Goal: Task Accomplishment & Management: Manage account settings

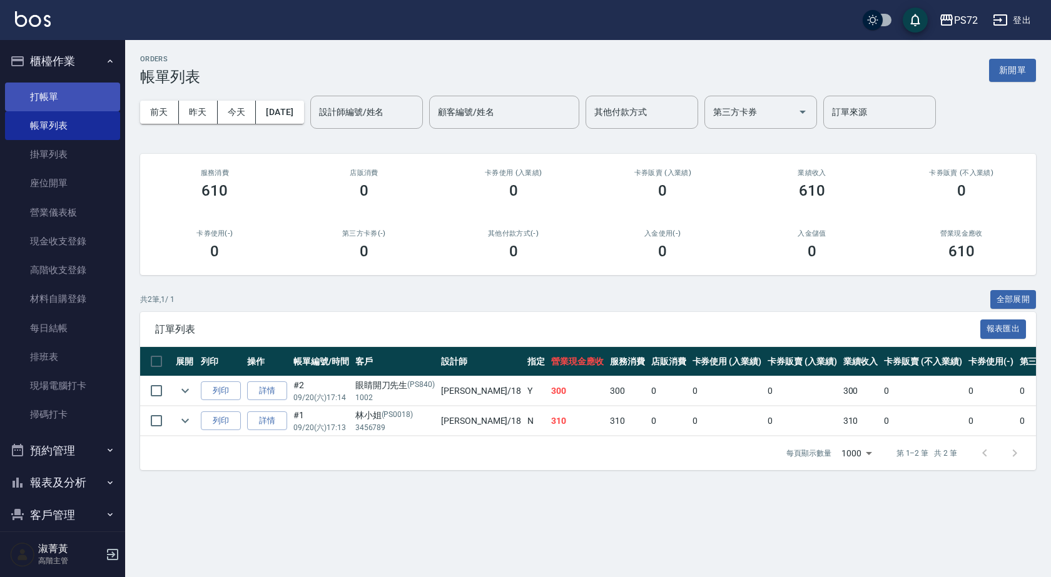
click at [83, 96] on link "打帳單" at bounding box center [62, 97] width 115 height 29
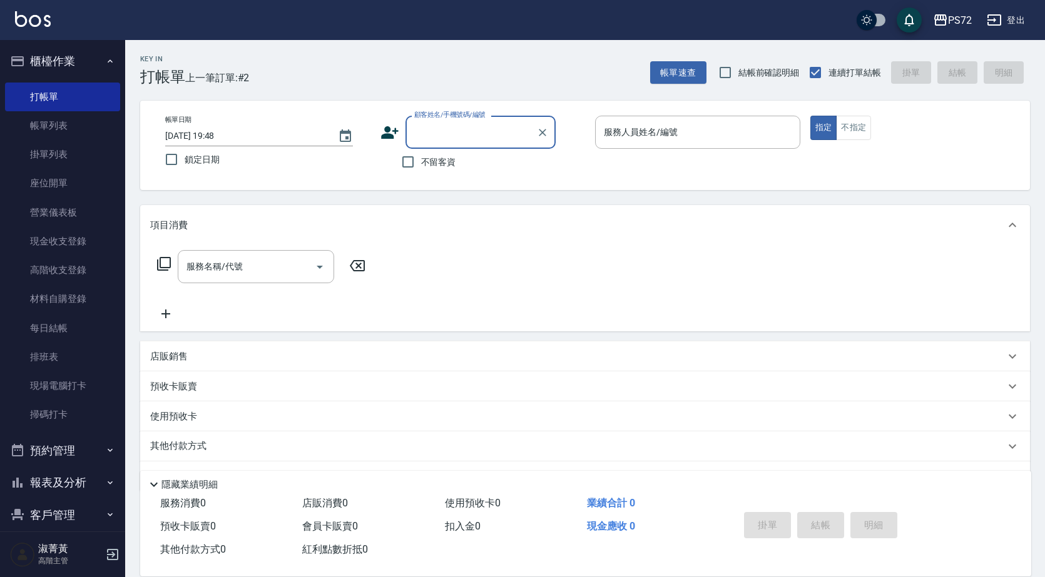
click at [488, 126] on input "顧客姓名/手機號碼/編號" at bounding box center [471, 132] width 120 height 22
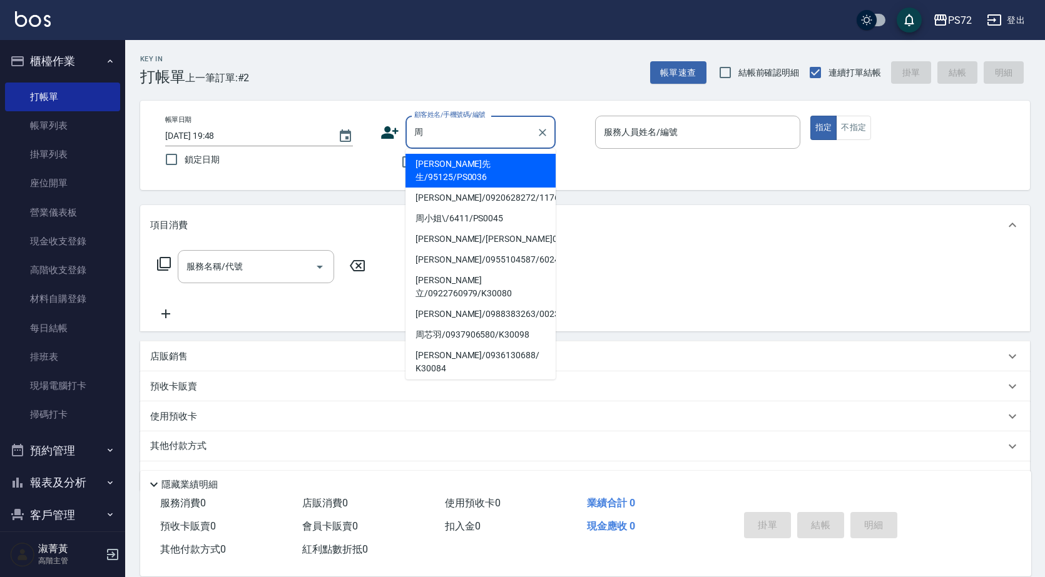
click at [492, 168] on li "[PERSON_NAME]先生/95125/PS0036" at bounding box center [480, 171] width 150 height 34
type input "[PERSON_NAME]先生/95125/PS0036"
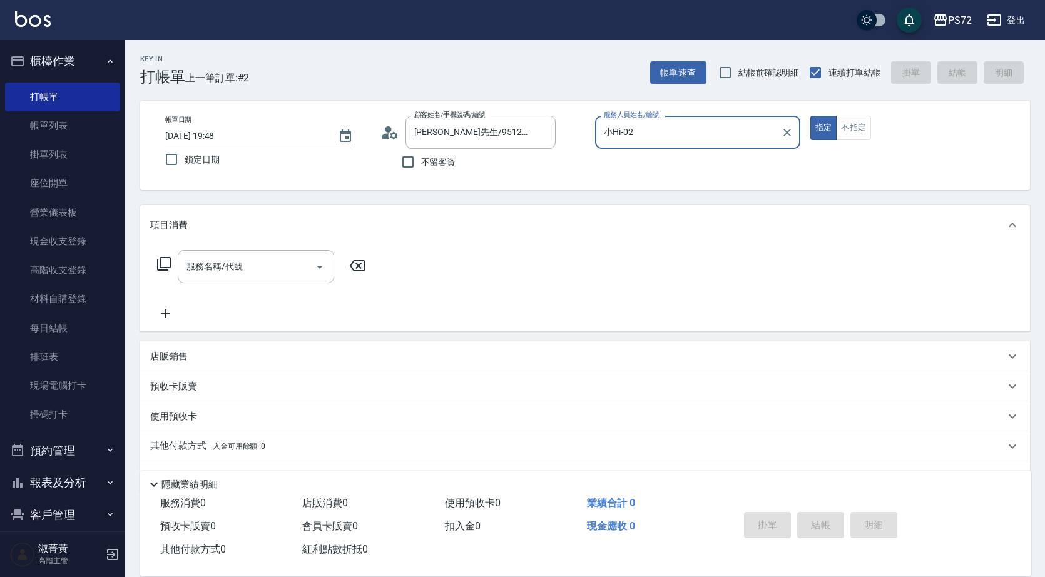
click at [624, 141] on input "小Hi-02" at bounding box center [688, 132] width 175 height 22
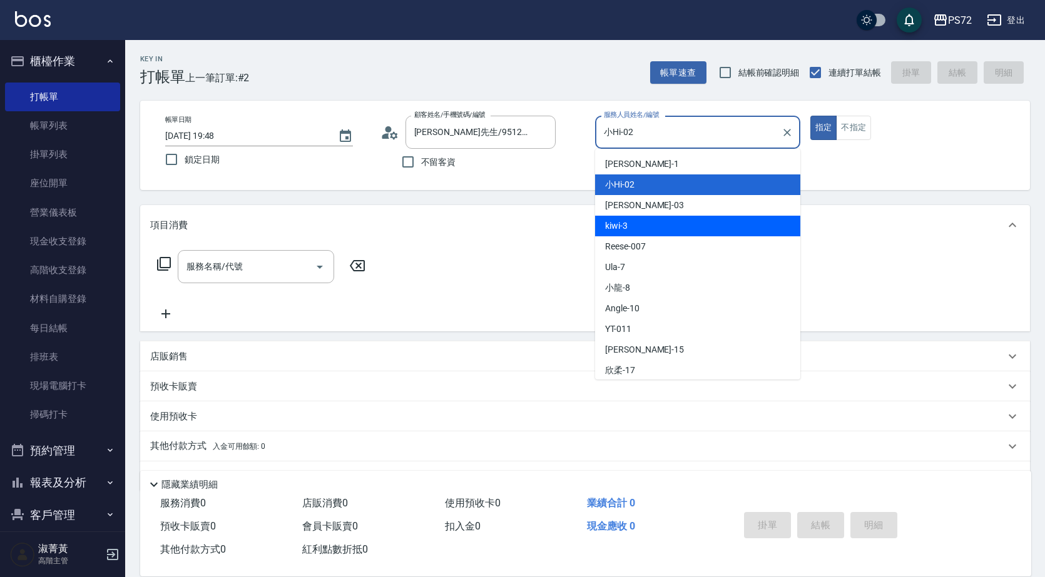
click at [640, 227] on div "kiwi -3" at bounding box center [697, 226] width 205 height 21
type input "kiwi-3"
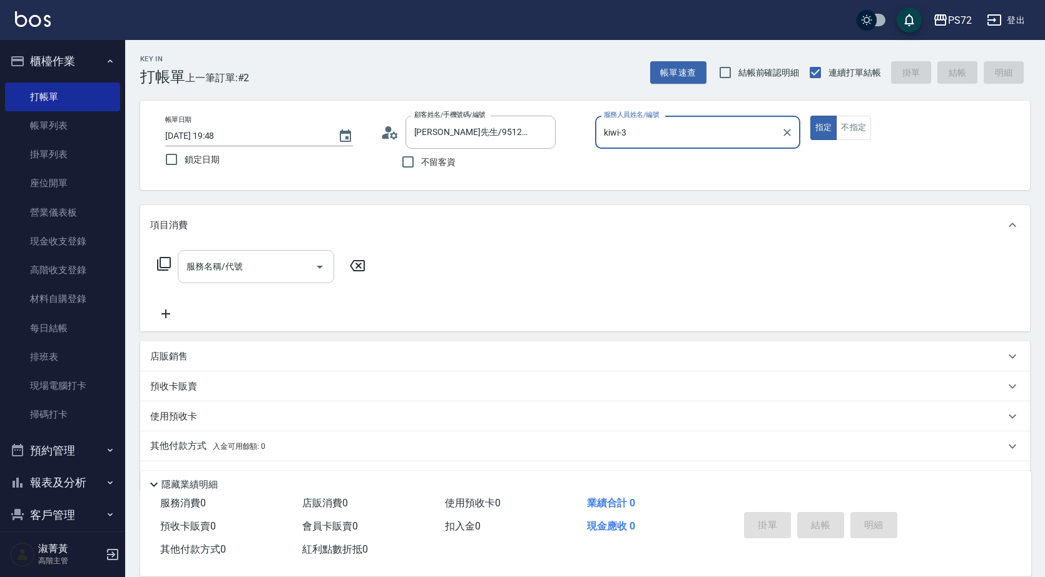
click at [278, 282] on div "服務名稱/代號" at bounding box center [256, 266] width 156 height 33
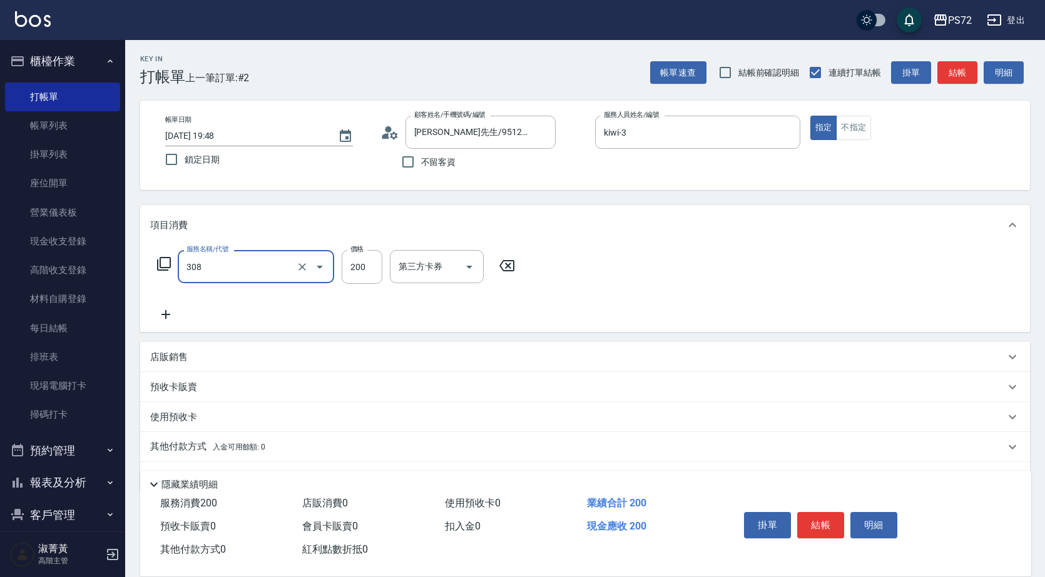
type input "學生剪髮(UP)(308)"
type input "350"
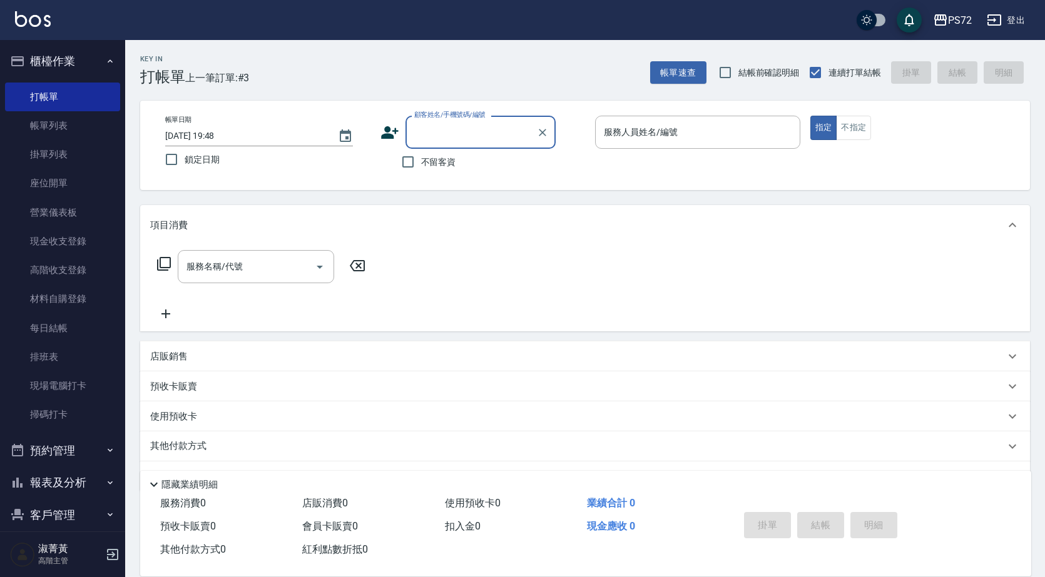
click at [468, 129] on input "顧客姓名/手機號碼/編號" at bounding box center [471, 132] width 120 height 22
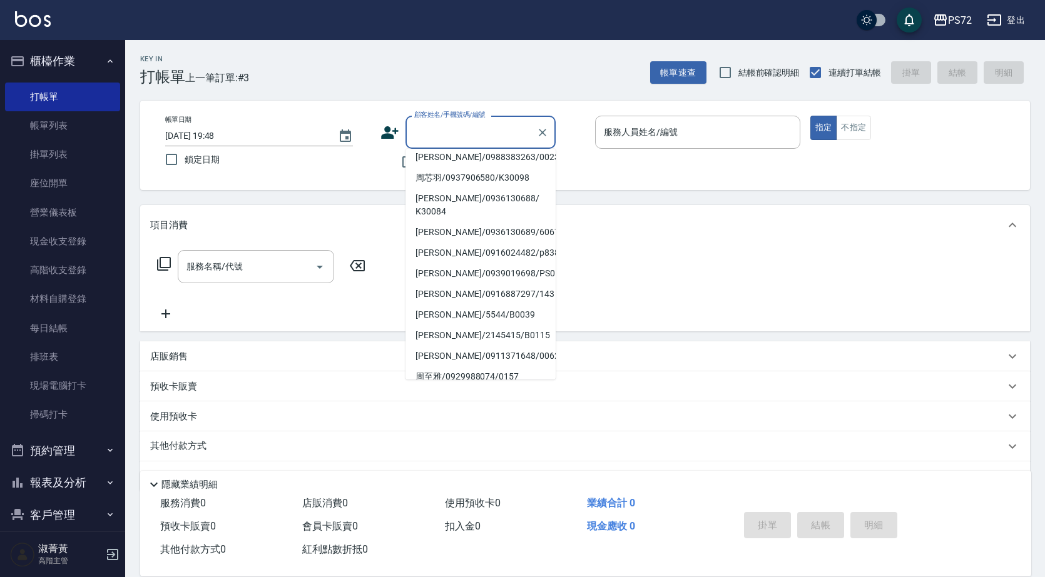
scroll to position [192, 0]
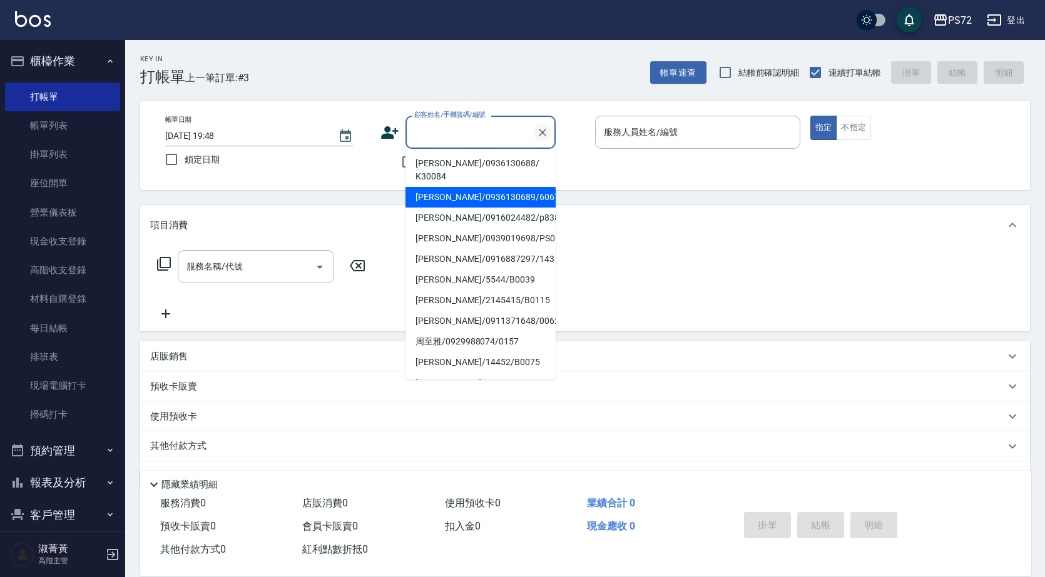
click at [534, 136] on button "Clear" at bounding box center [543, 133] width 18 height 18
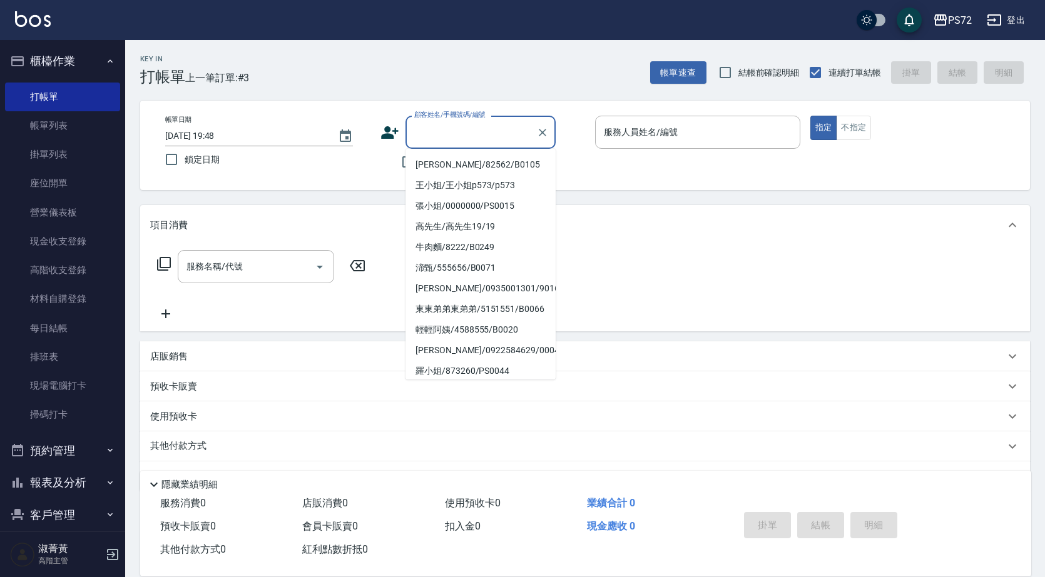
scroll to position [205, 0]
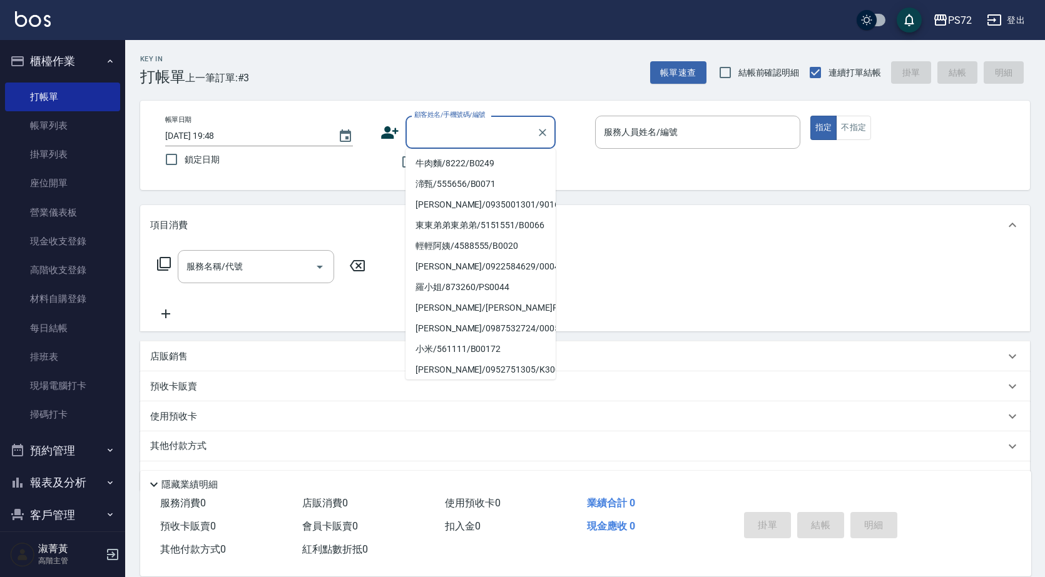
click at [436, 380] on li "許小姐/0258251/PS0032" at bounding box center [480, 390] width 150 height 21
type input "許小姐/0258251/PS0032"
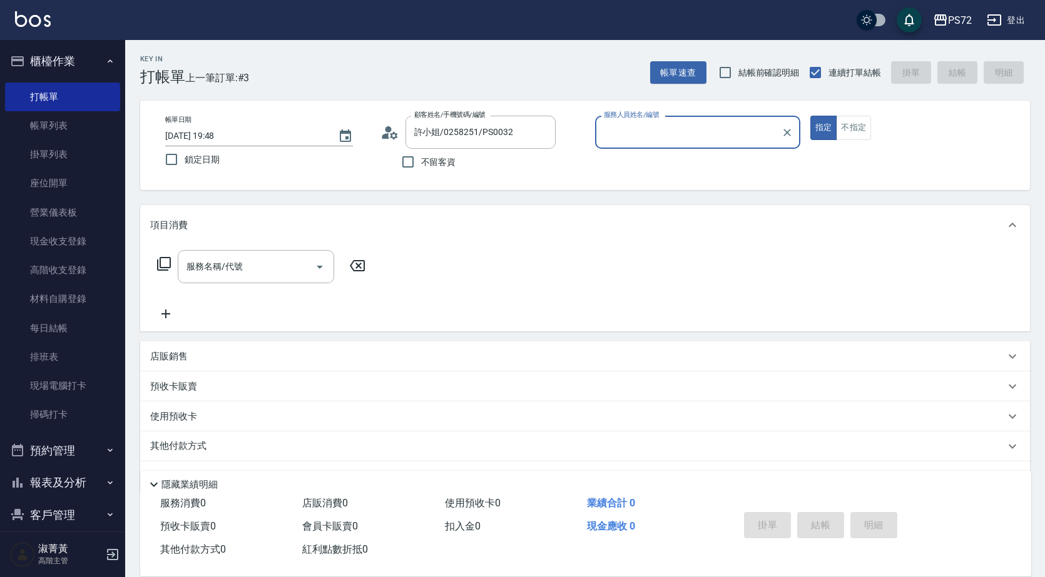
type input "kiwi-3"
click at [870, 132] on button "不指定" at bounding box center [853, 128] width 35 height 24
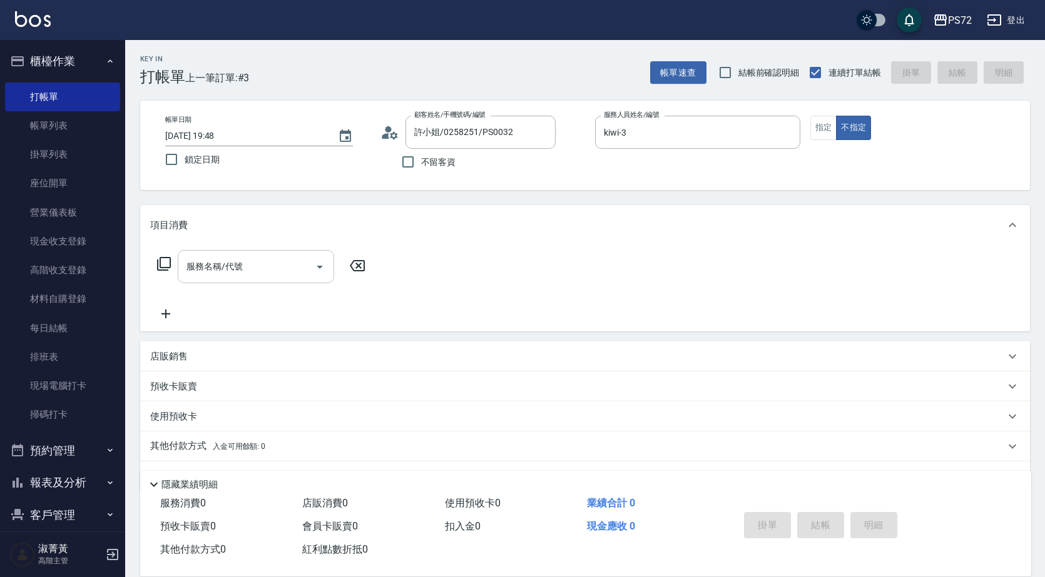
click at [287, 263] on input "服務名稱/代號" at bounding box center [246, 267] width 126 height 22
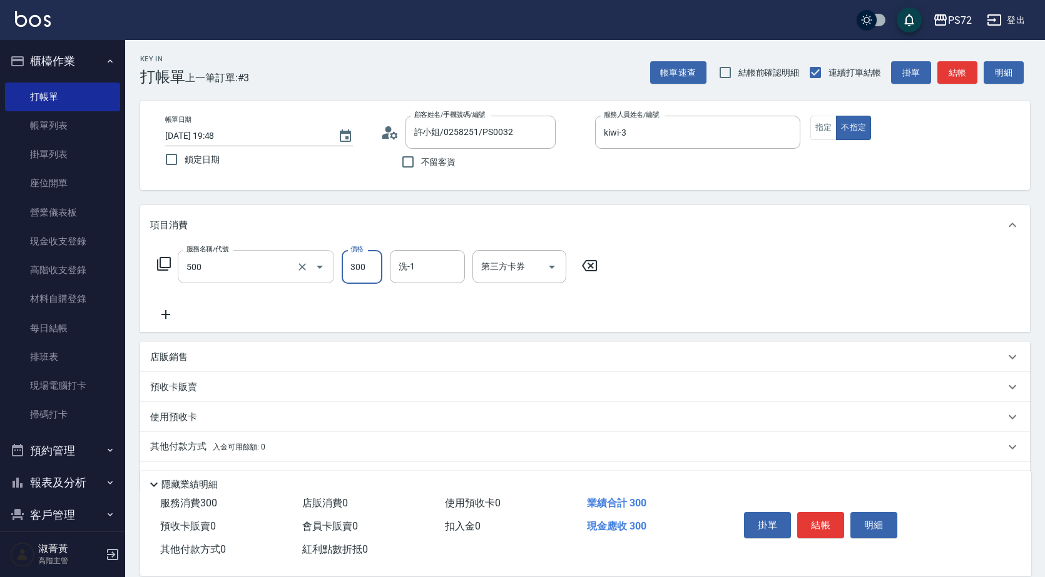
type input "洗髮(A級)(500)"
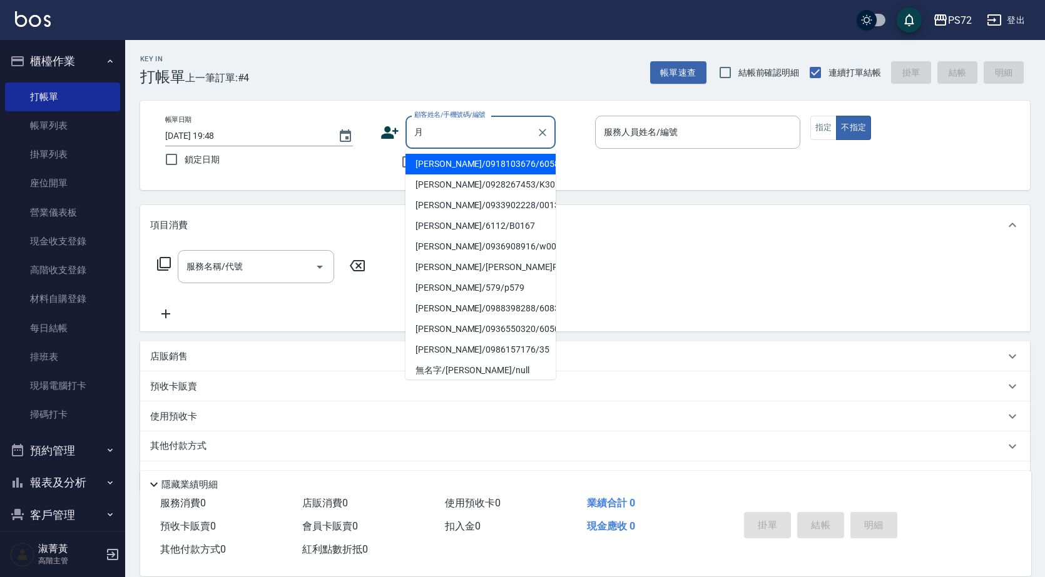
click at [473, 167] on li "[PERSON_NAME]/0918103676/6058" at bounding box center [480, 164] width 150 height 21
type input "[PERSON_NAME]/0918103676/6058"
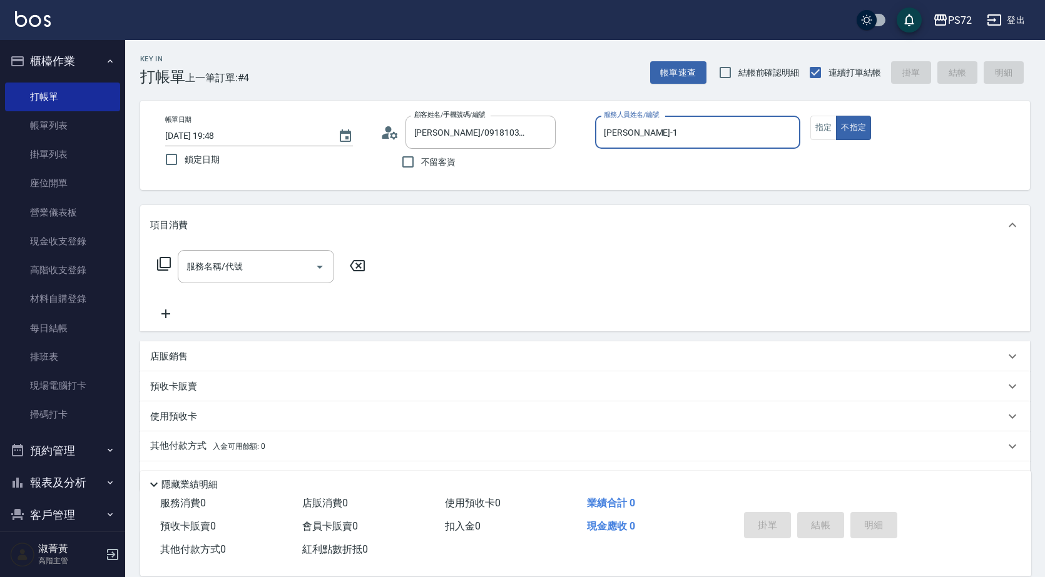
click at [634, 138] on input "[PERSON_NAME]-1" at bounding box center [698, 132] width 194 height 22
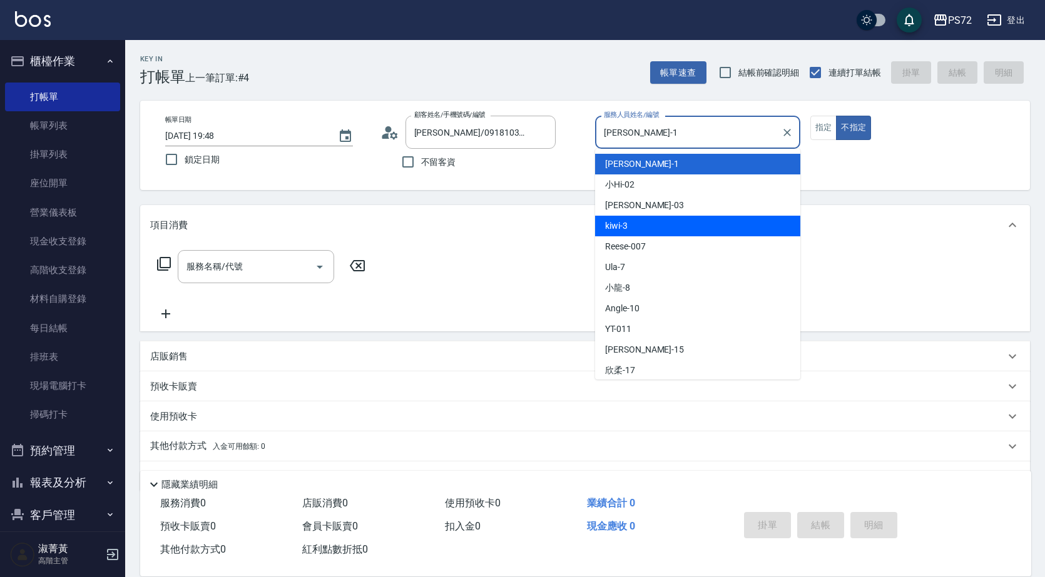
click at [632, 222] on div "kiwi -3" at bounding box center [697, 226] width 205 height 21
type input "kiwi-3"
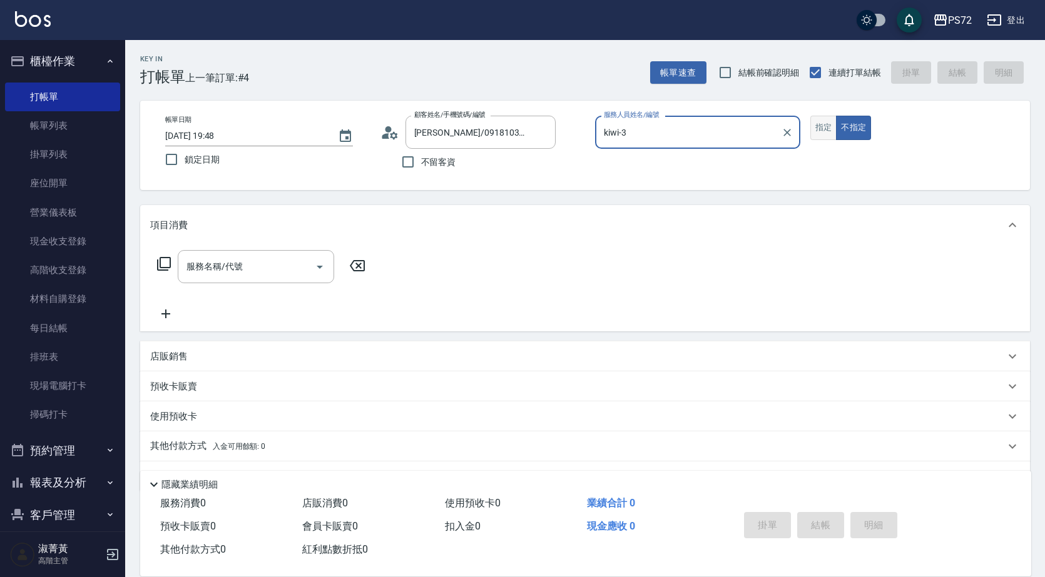
drag, startPoint x: 823, startPoint y: 131, endPoint x: 813, endPoint y: 140, distance: 13.3
click at [823, 131] on button "指定" at bounding box center [823, 128] width 27 height 24
click at [275, 273] on input "服務名稱/代號" at bounding box center [246, 267] width 126 height 22
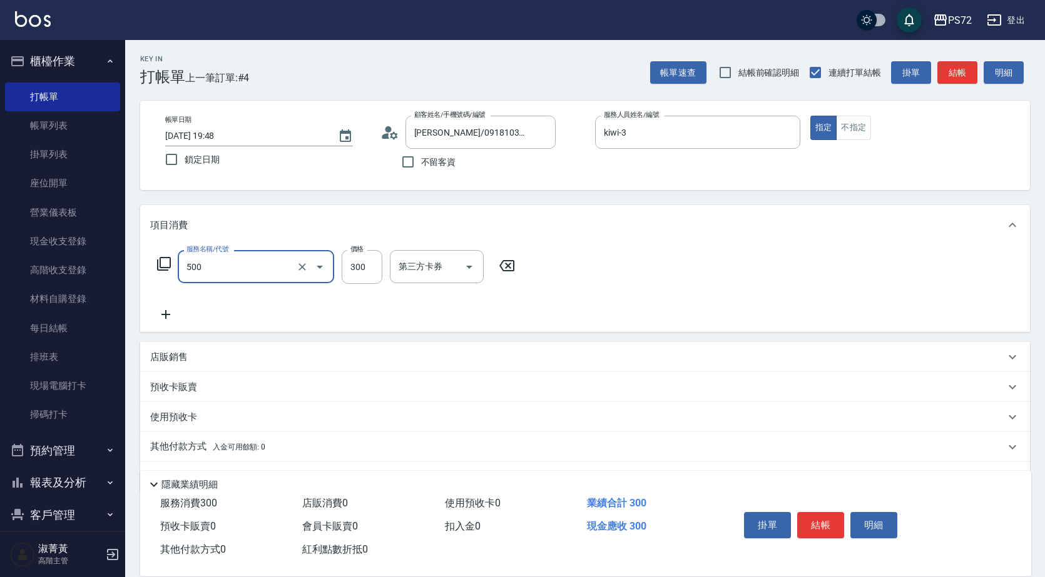
type input "洗髮(A級)(500)"
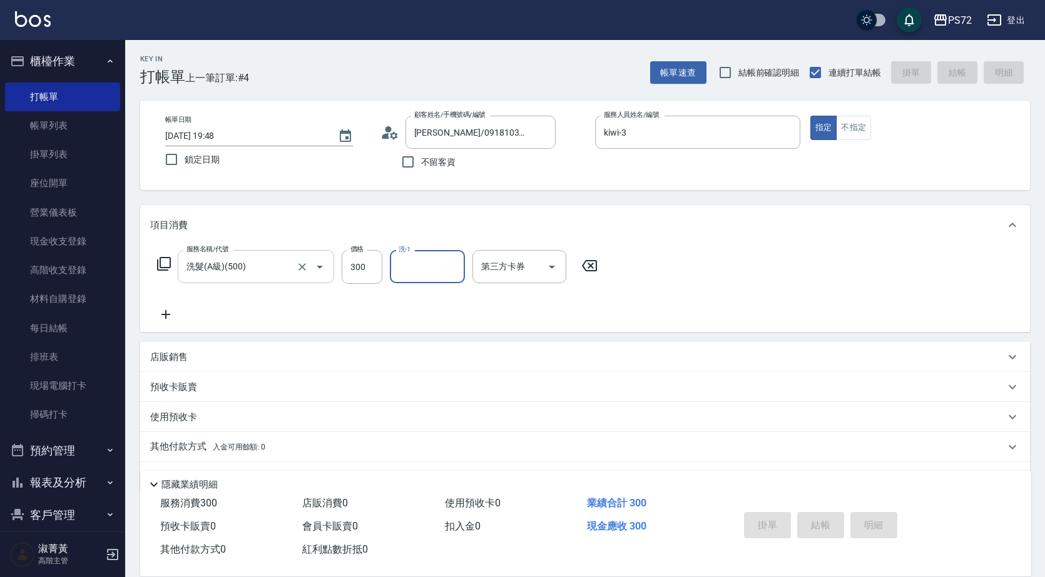
type input "[DATE] 19:49"
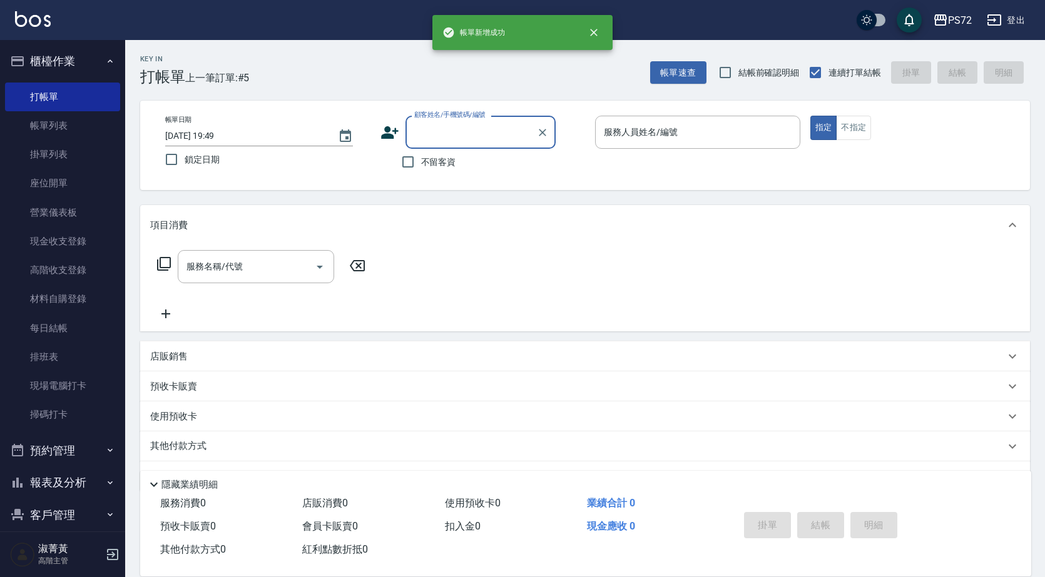
click at [391, 140] on icon at bounding box center [389, 132] width 19 height 19
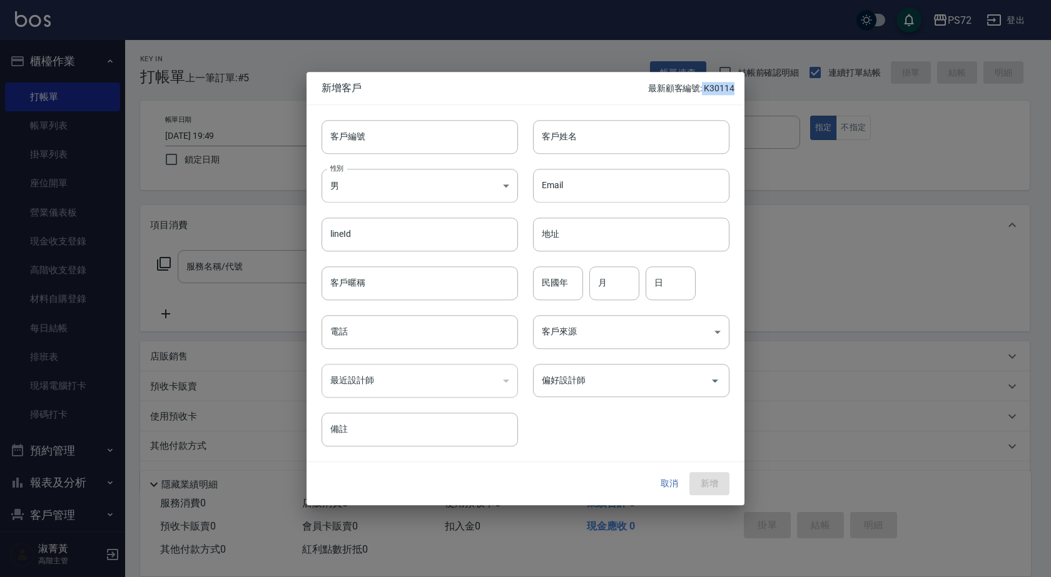
drag, startPoint x: 703, startPoint y: 86, endPoint x: 727, endPoint y: 84, distance: 24.4
click at [738, 88] on div "新增客戶 最新顧客編號: K30114" at bounding box center [526, 88] width 438 height 33
copy p "K30114"
click at [634, 49] on div at bounding box center [525, 288] width 1051 height 577
click at [659, 482] on button "取消" at bounding box center [669, 484] width 40 height 23
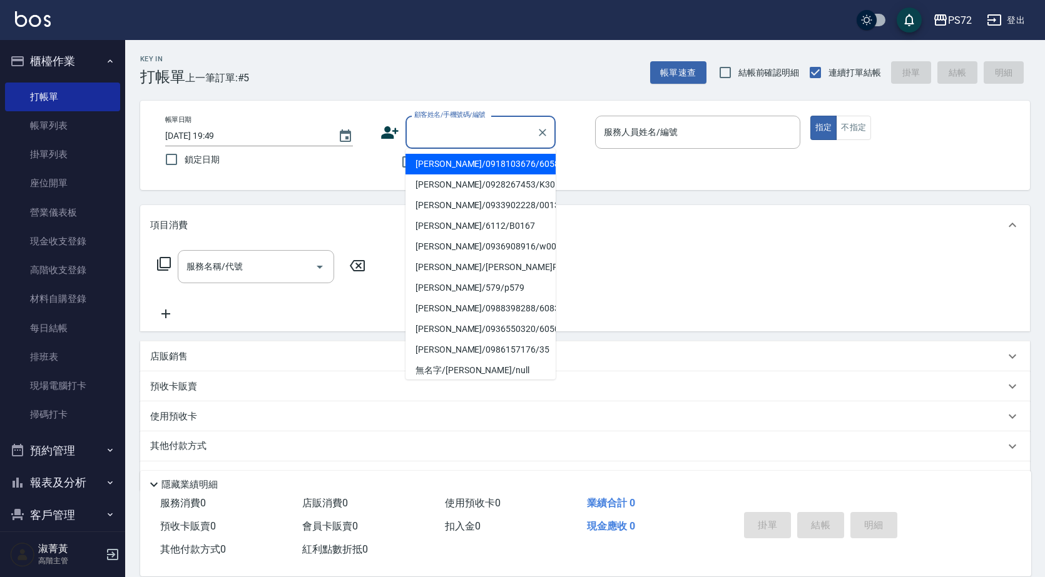
paste input "K30114"
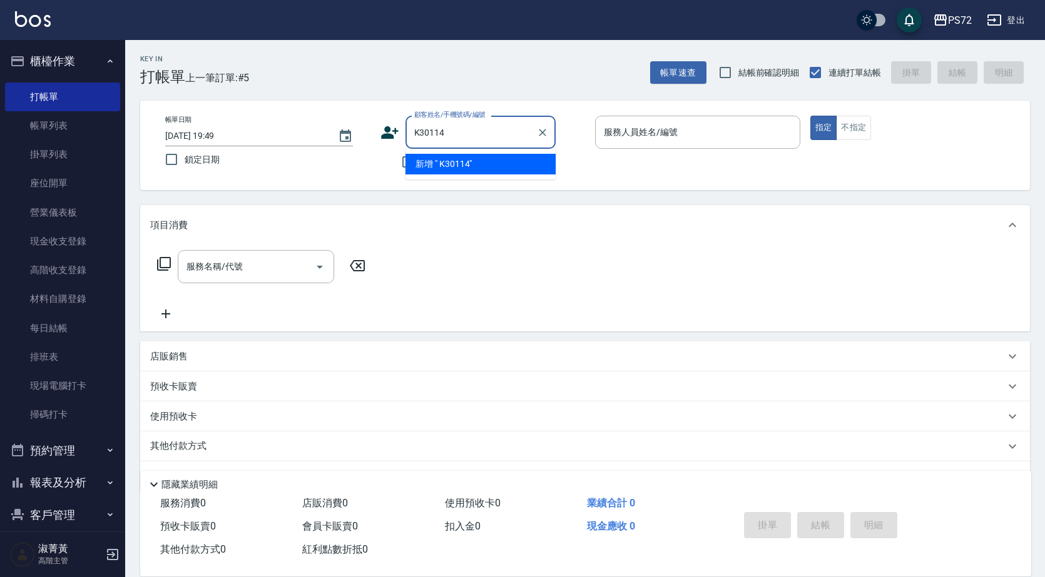
drag, startPoint x: 464, startPoint y: 139, endPoint x: 449, endPoint y: 140, distance: 15.1
click at [449, 140] on input "K30114" at bounding box center [471, 132] width 120 height 22
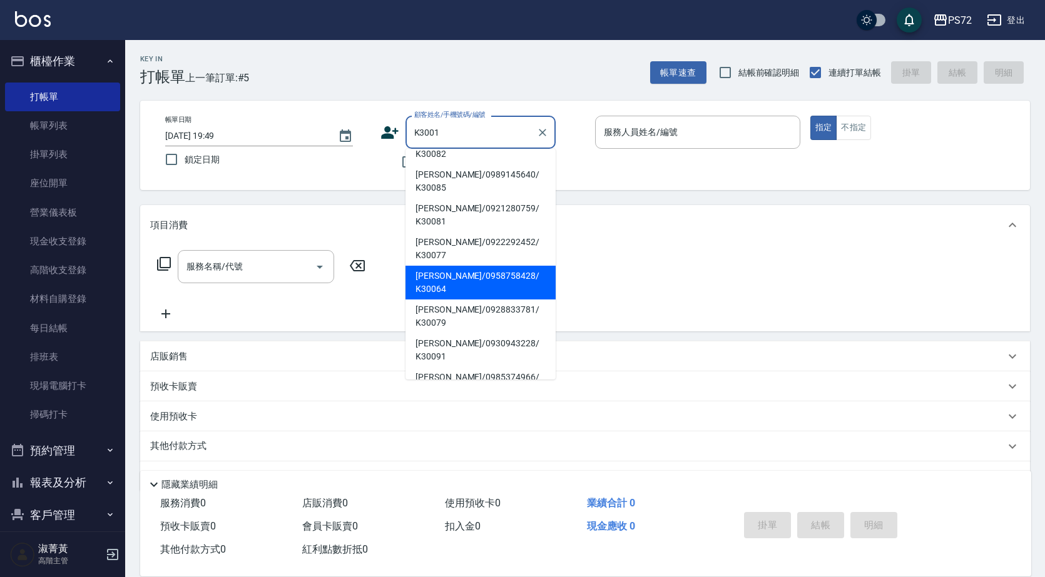
scroll to position [0, 0]
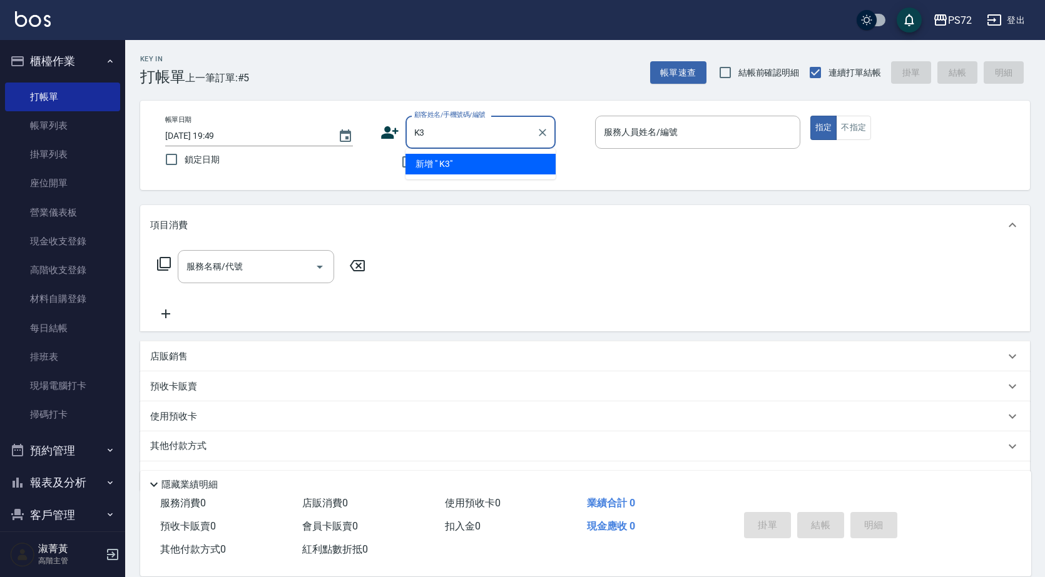
type input "K"
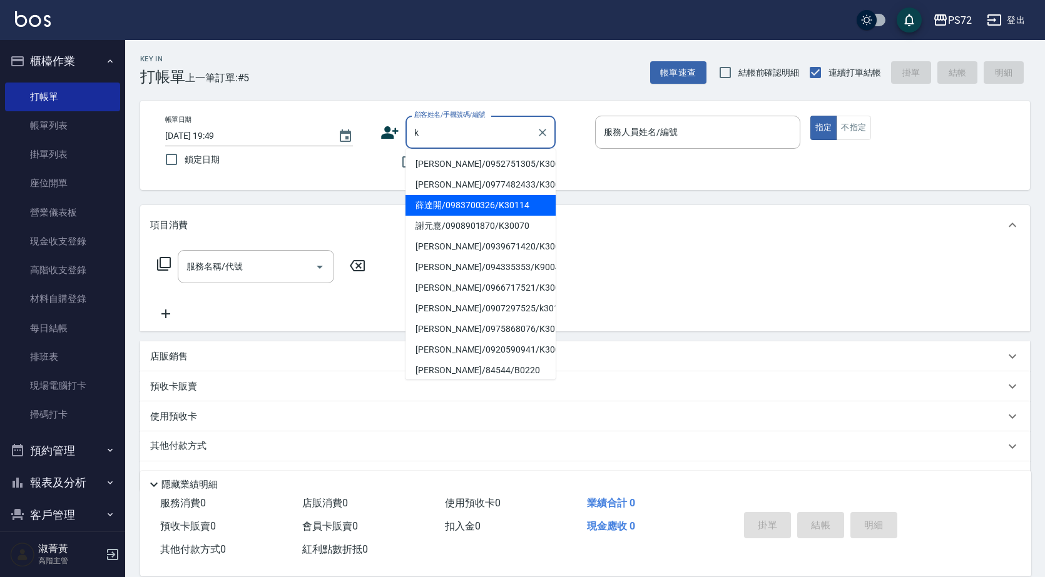
click at [496, 202] on li "薛達開/0983700326/K30114" at bounding box center [480, 205] width 150 height 21
type input "薛達開/0983700326/K30114"
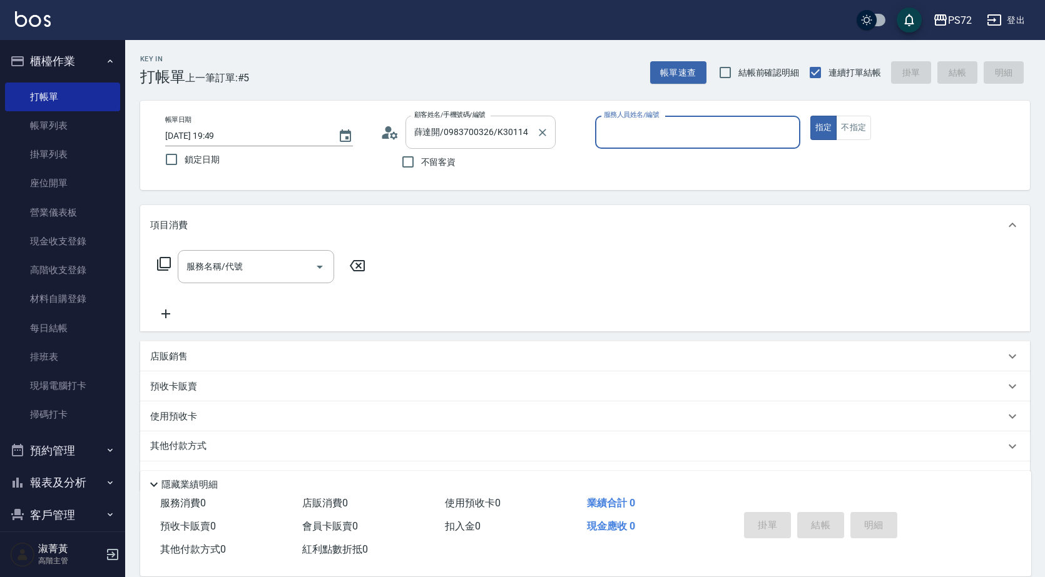
type input "kiwi-3"
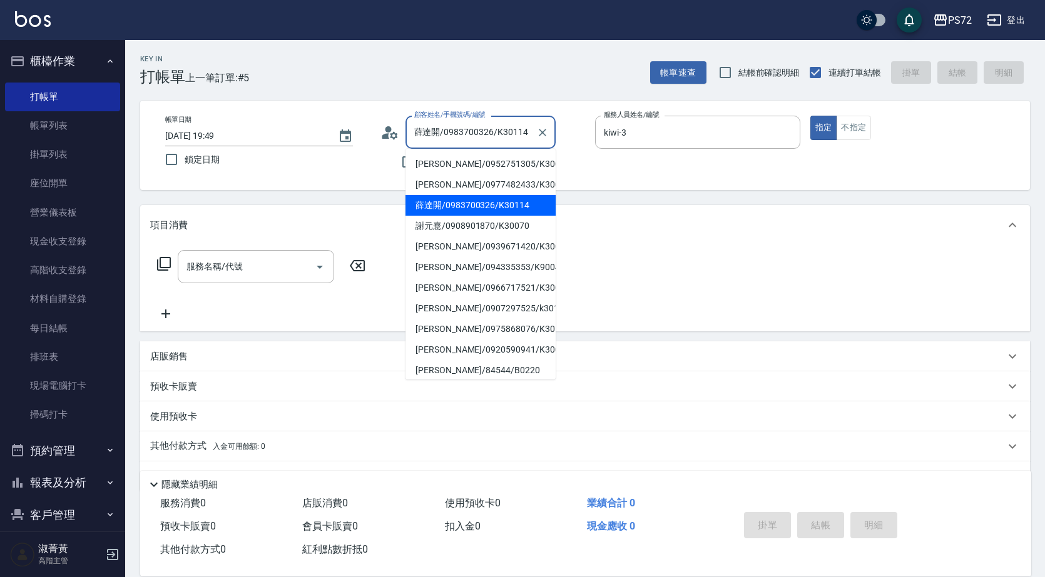
drag, startPoint x: 525, startPoint y: 129, endPoint x: 497, endPoint y: 134, distance: 28.7
click at [497, 134] on input "薛達開/0983700326/K30114" at bounding box center [471, 132] width 120 height 22
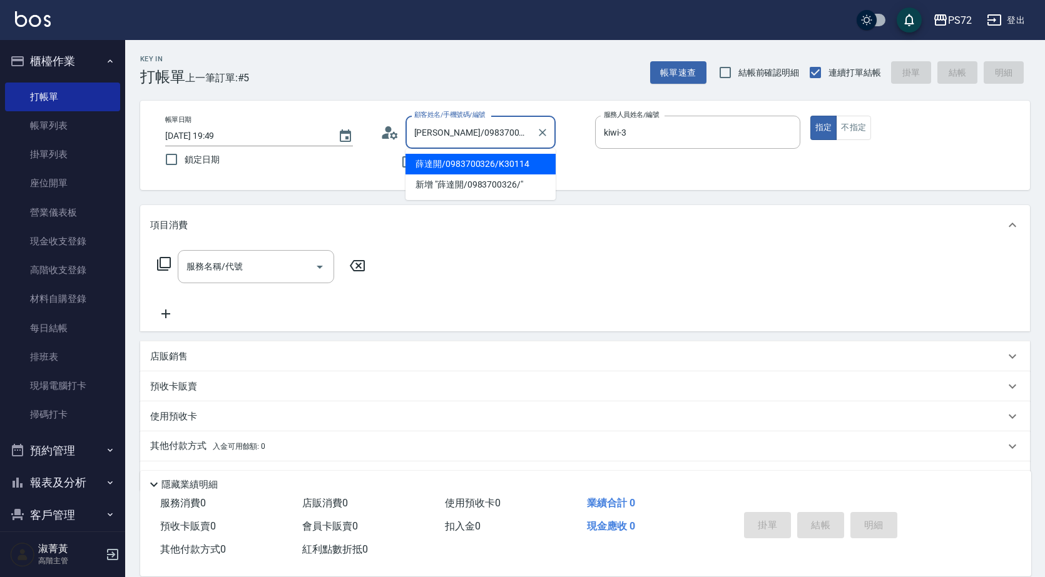
type input "薛達開/0983700326/K30114"
click at [383, 132] on icon at bounding box center [389, 132] width 19 height 19
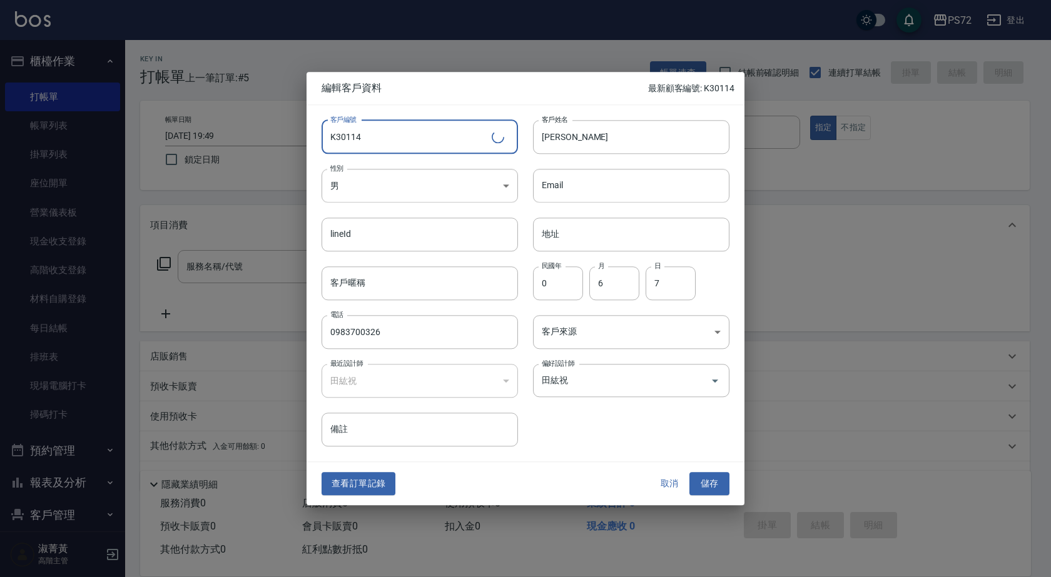
click at [383, 139] on input "K30114" at bounding box center [407, 137] width 170 height 34
click at [673, 484] on button "取消" at bounding box center [669, 484] width 40 height 23
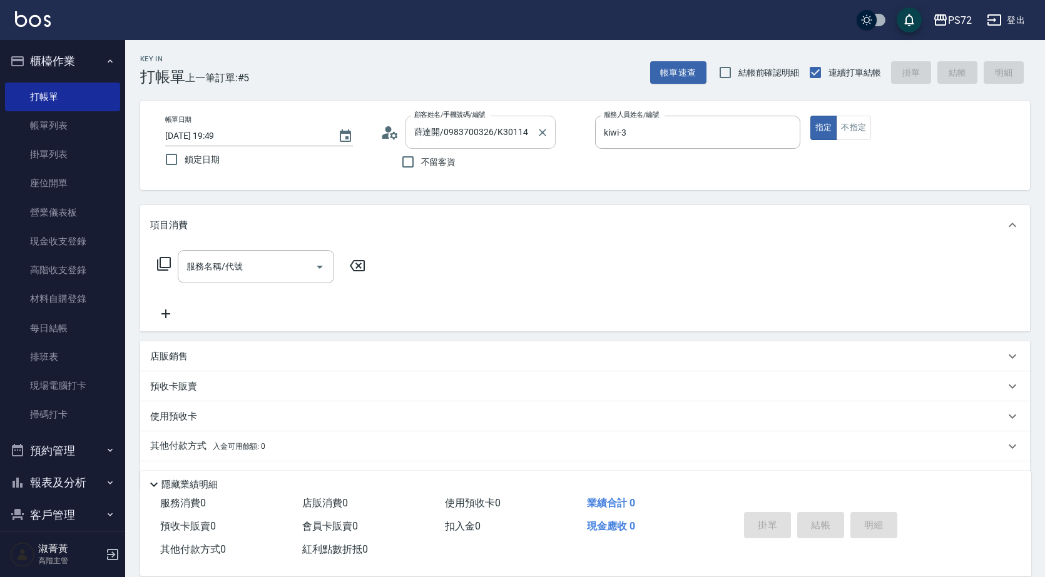
drag, startPoint x: 531, startPoint y: 136, endPoint x: 502, endPoint y: 136, distance: 28.8
click at [502, 136] on div "薛達開/0983700326/K30114 顧客姓名/手機號碼/編號" at bounding box center [480, 132] width 150 height 33
click at [546, 131] on icon "Clear" at bounding box center [542, 132] width 13 height 13
click at [388, 133] on icon at bounding box center [390, 132] width 18 height 13
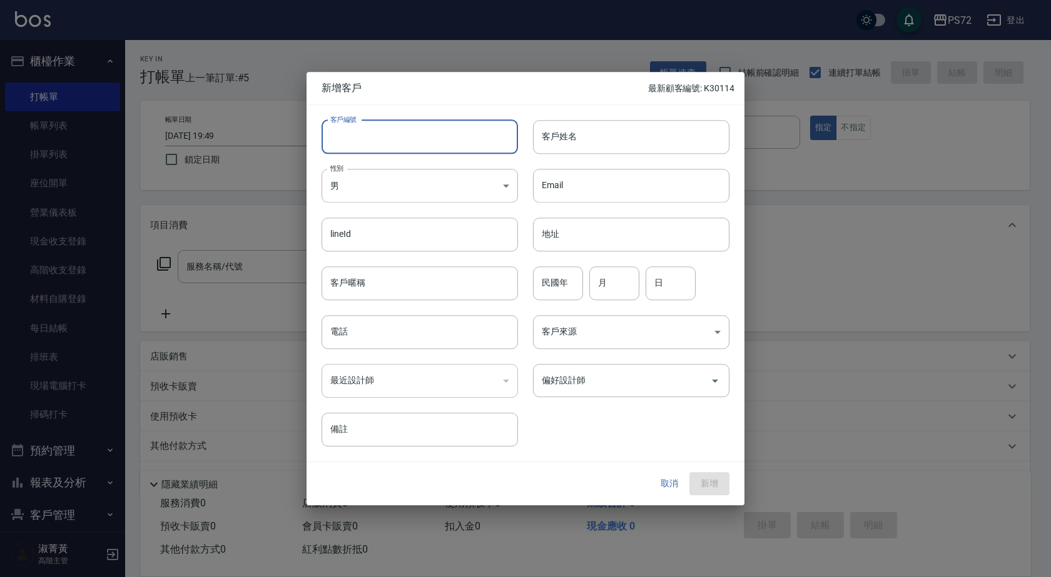
paste input "K30114"
type input "K30115"
click at [467, 193] on body "PS72 登出 櫃檯作業 打帳單 帳單列表 掛單列表 座位開單 營業儀表板 現金收支登錄 高階收支登錄 材料自購登錄 每日結帳 排班表 現場電腦打卡 掃碼打卡…" at bounding box center [525, 306] width 1051 height 612
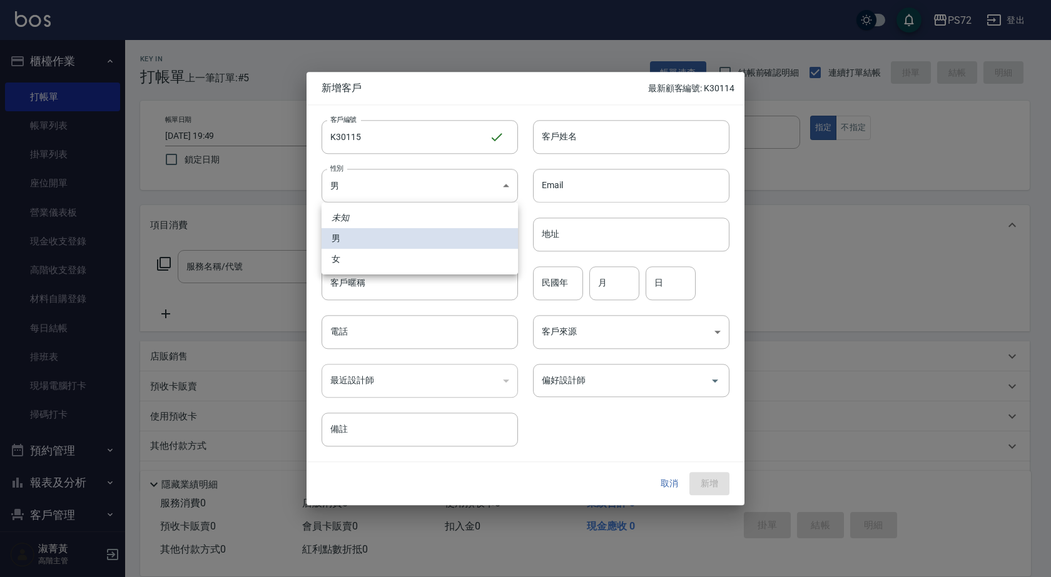
click at [357, 259] on li "女" at bounding box center [420, 259] width 196 height 21
type input "[DEMOGRAPHIC_DATA]"
click at [564, 140] on input "客戶姓名" at bounding box center [631, 137] width 196 height 34
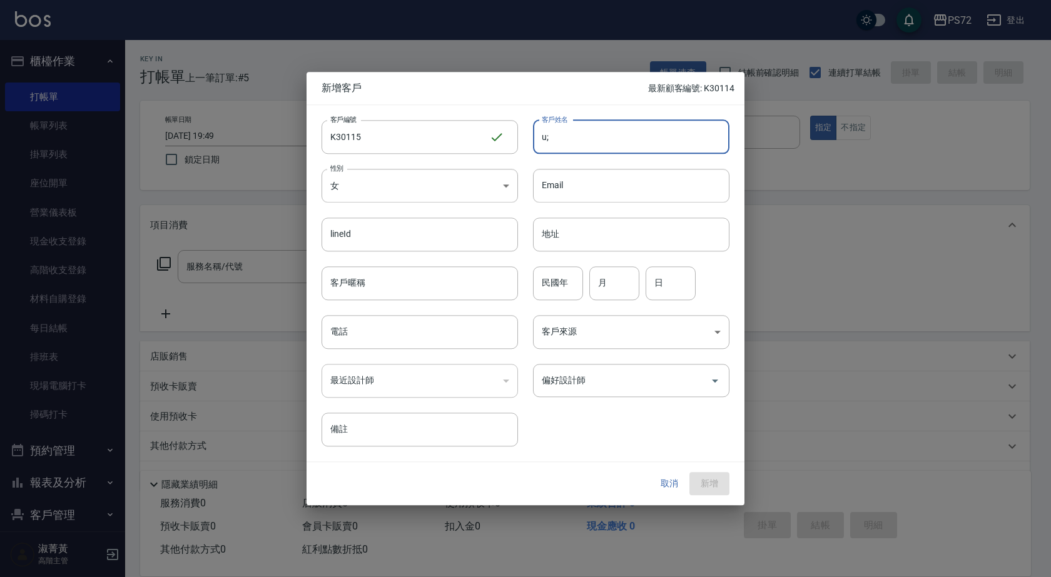
type input "u"
type input "[PERSON_NAME]"
click at [564, 287] on input "民國年" at bounding box center [558, 283] width 50 height 34
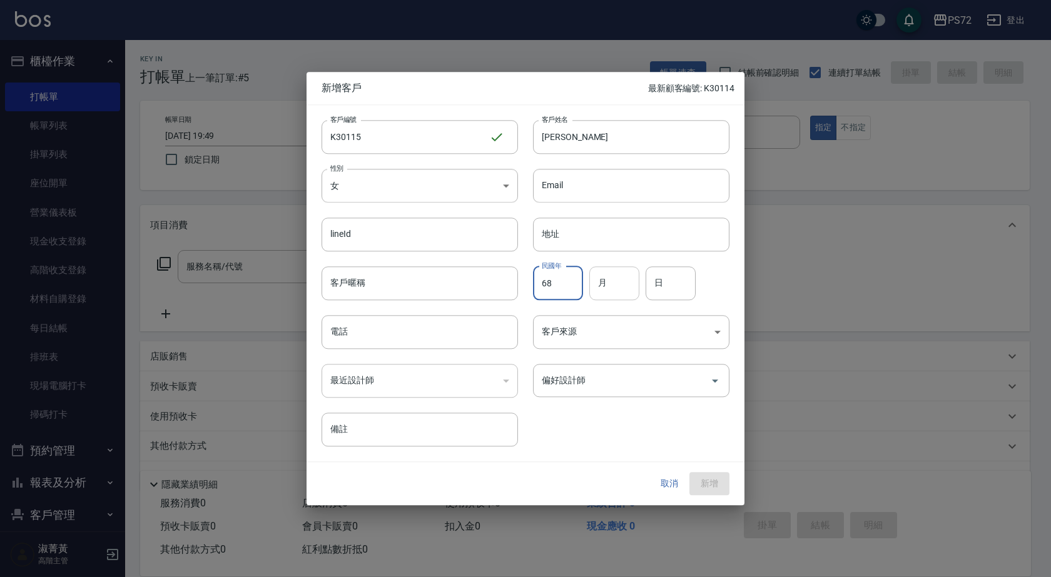
type input "68"
click at [615, 300] on input "月" at bounding box center [614, 283] width 50 height 34
type input "08"
type input "09"
click at [423, 343] on input "電話" at bounding box center [420, 332] width 196 height 34
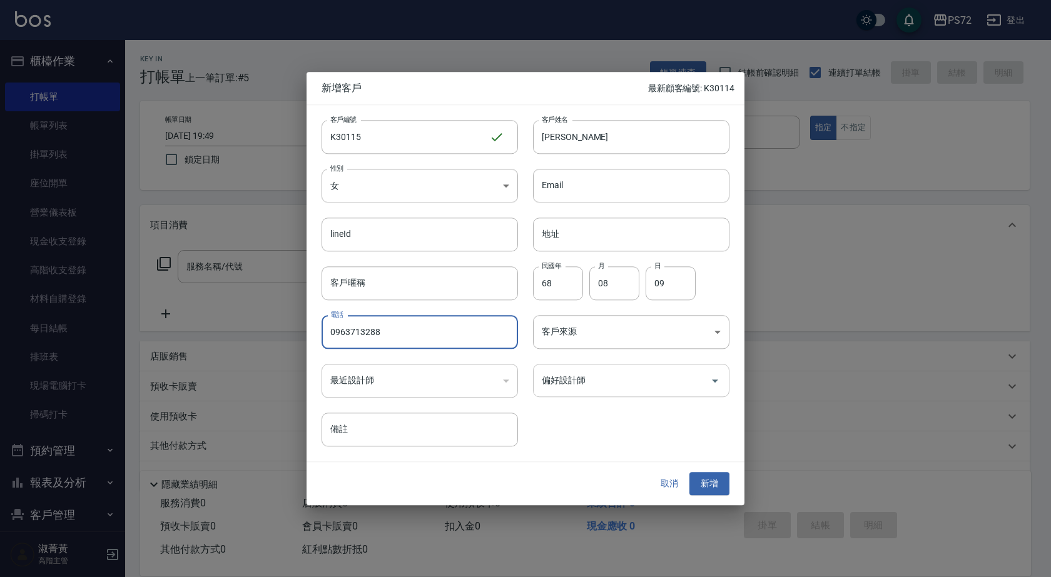
click at [551, 369] on div "偏好設計師" at bounding box center [631, 380] width 196 height 33
type input "0963713288"
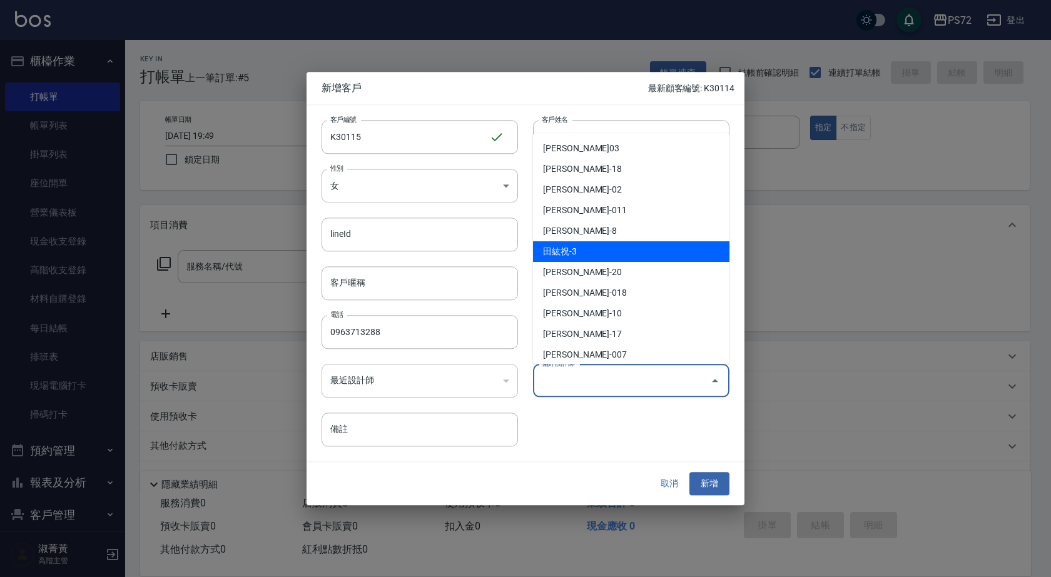
click at [649, 255] on li "田紘祝-3" at bounding box center [631, 251] width 196 height 21
type input "田紘祝"
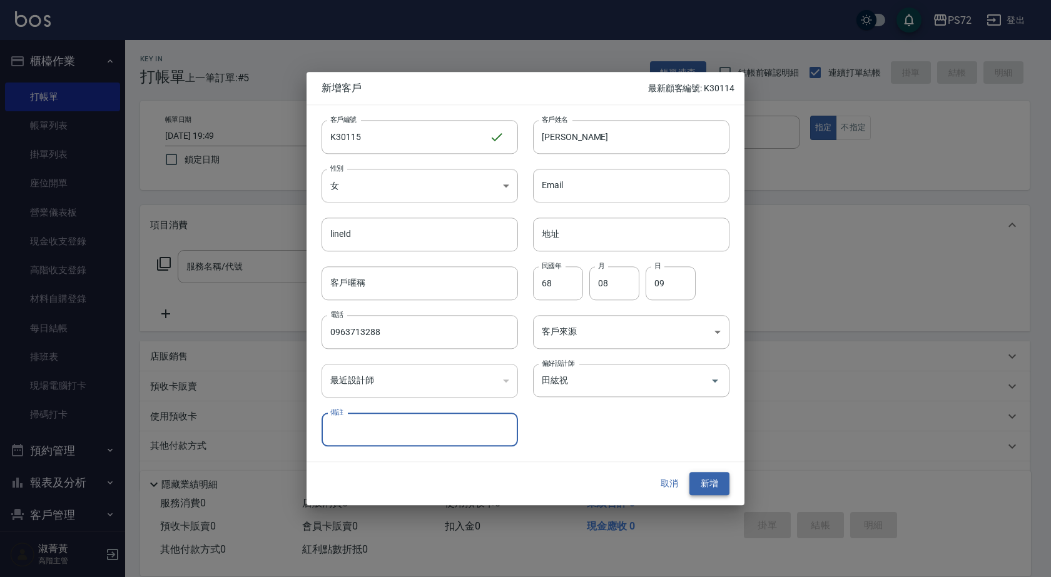
click at [716, 489] on button "新增" at bounding box center [709, 484] width 40 height 23
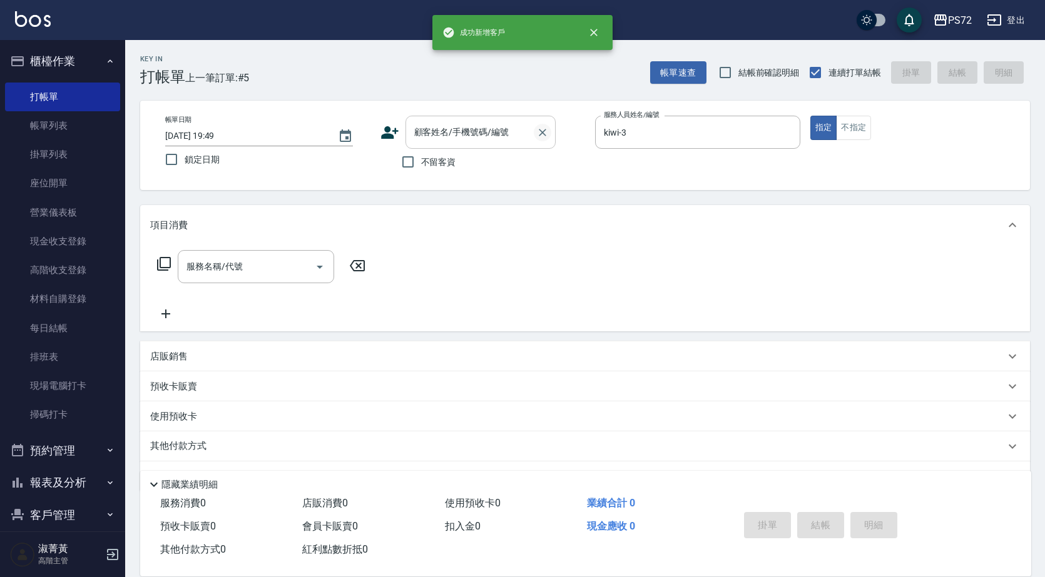
click at [544, 136] on icon "Clear" at bounding box center [542, 132] width 13 height 13
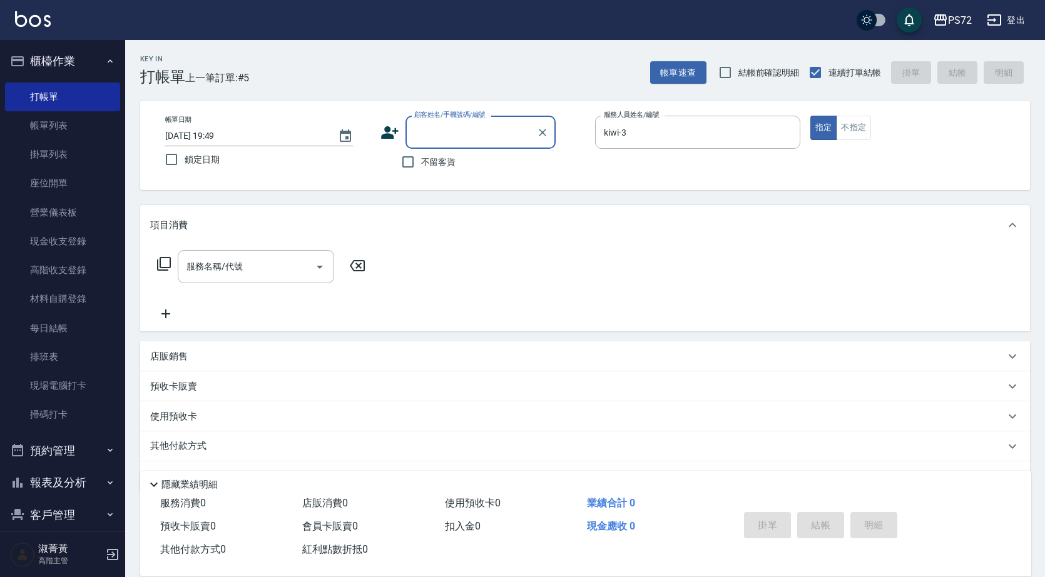
click at [479, 130] on input "顧客姓名/手機號碼/編號" at bounding box center [471, 132] width 120 height 22
paste input "K30114"
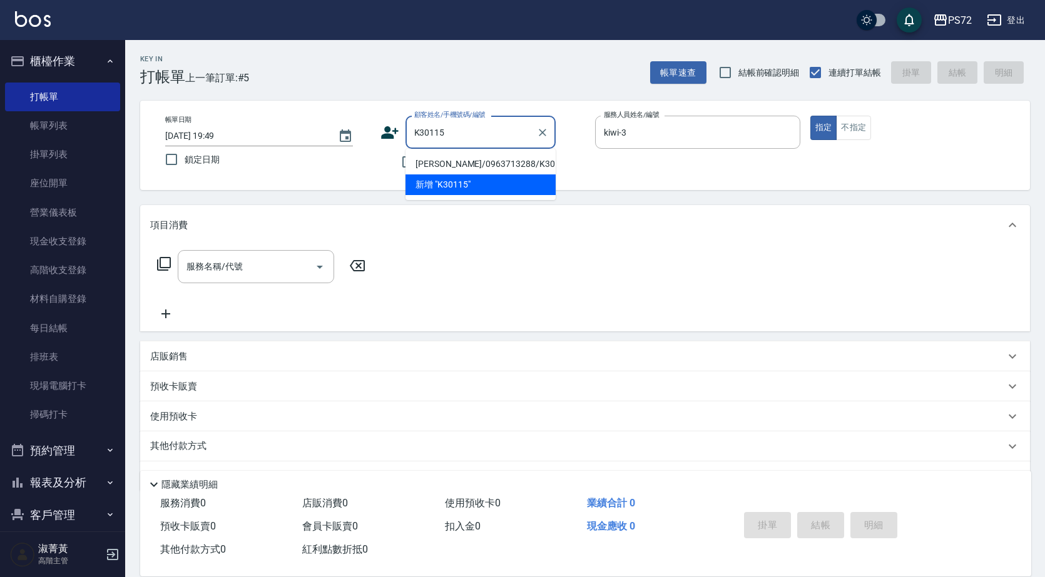
click at [520, 155] on li "[PERSON_NAME]/0963713288/K30115" at bounding box center [480, 164] width 150 height 21
type input "[PERSON_NAME]/0963713288/K30115"
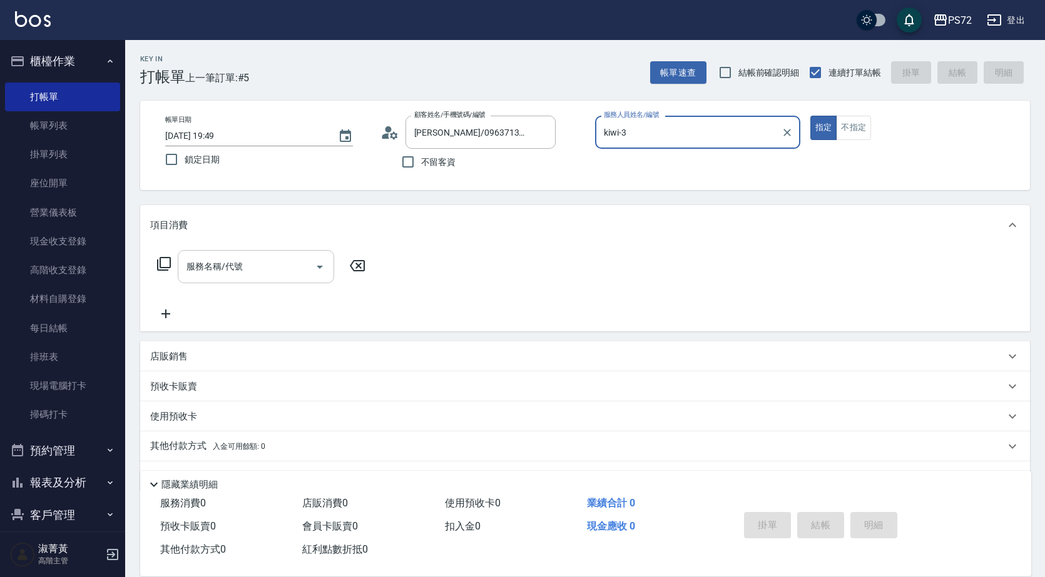
click at [221, 283] on div "服務名稱/代號" at bounding box center [256, 266] width 156 height 33
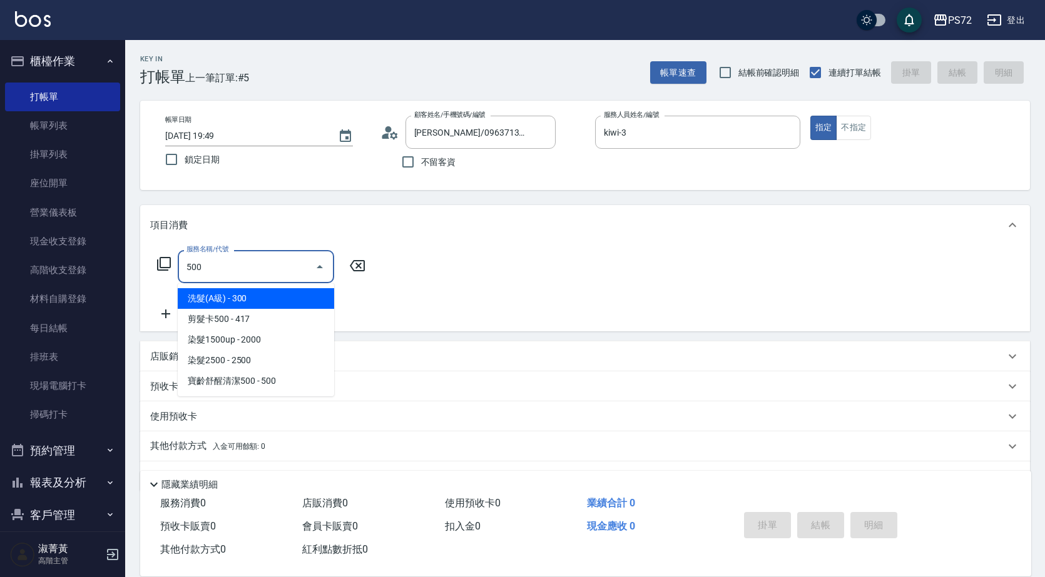
type input "洗髮(A級)(500)"
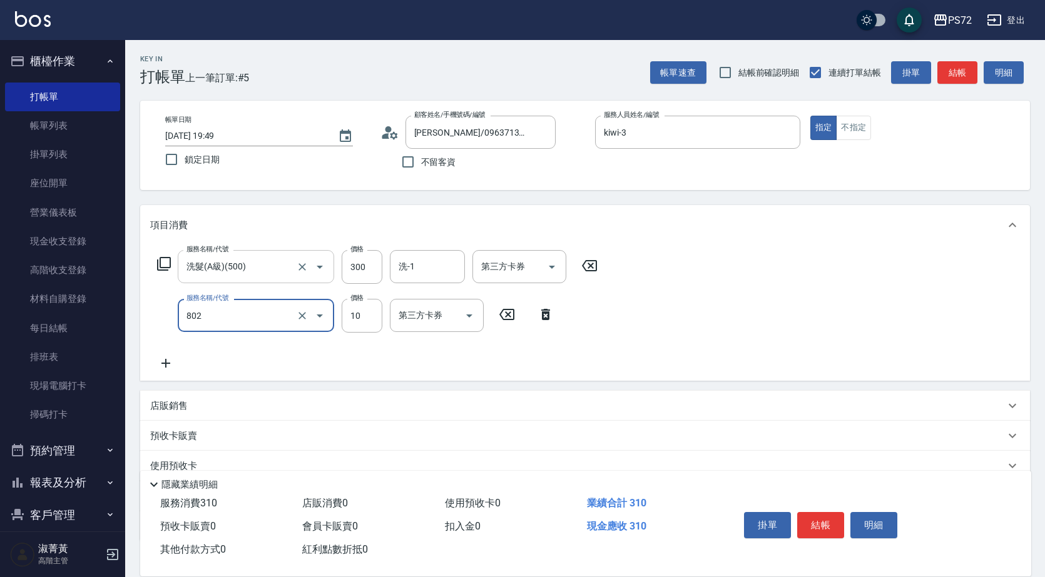
type input "潤絲(802)"
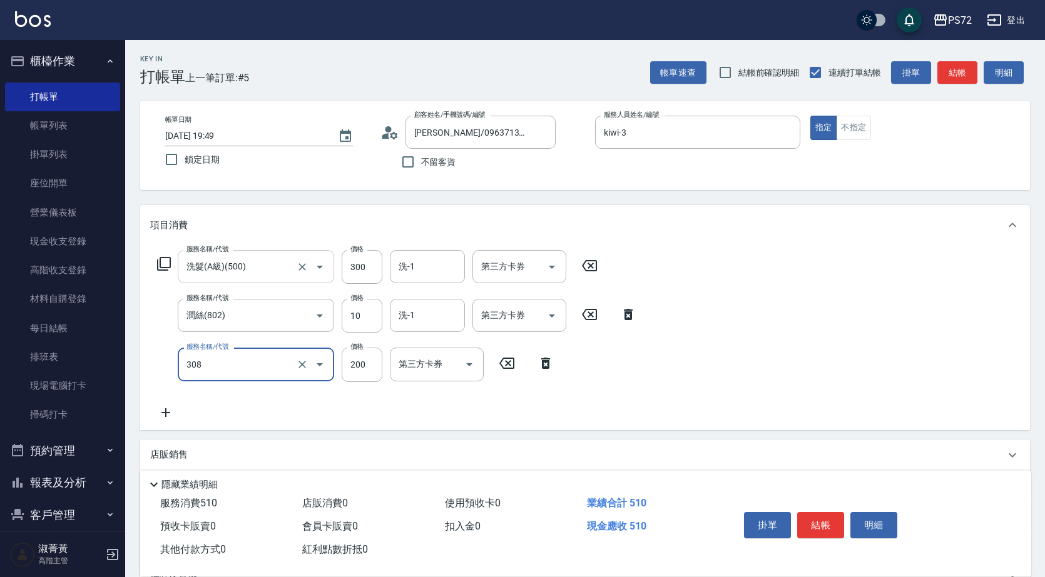
type input "學生剪髮(UP)(308)"
type input "350"
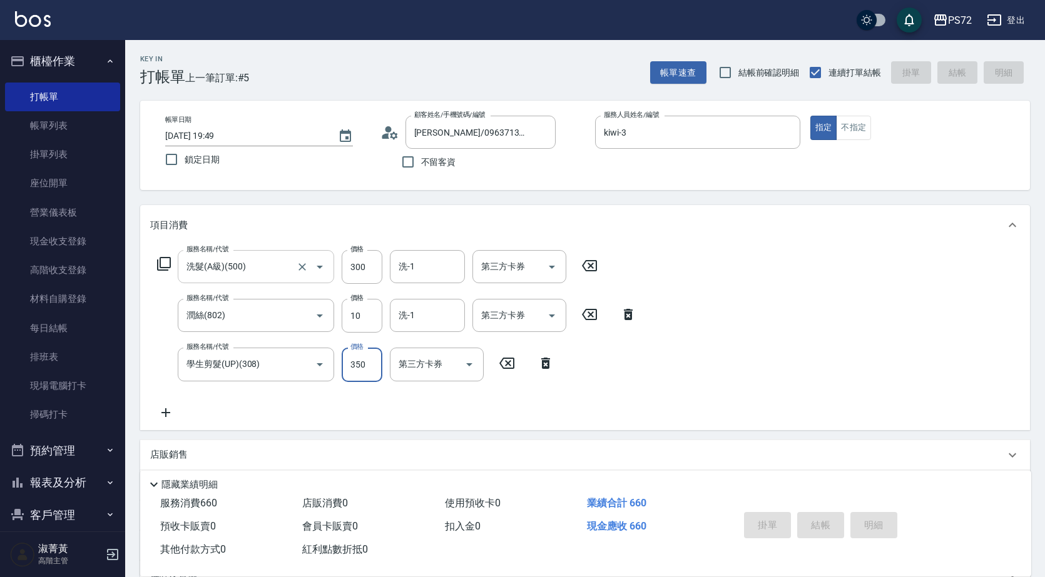
type input "[DATE] 19:51"
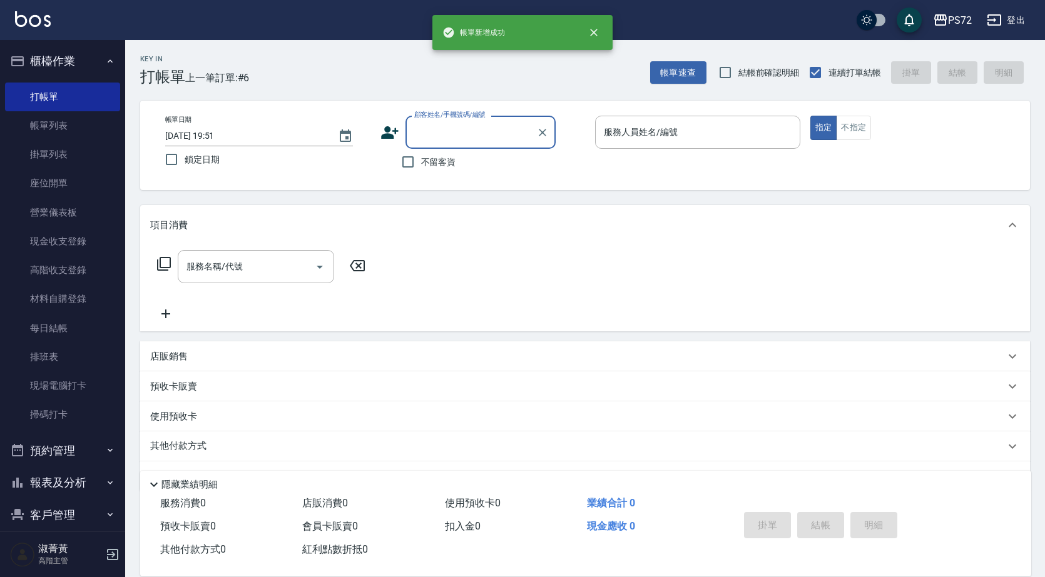
click at [453, 129] on input "顧客姓名/手機號碼/編號" at bounding box center [471, 132] width 120 height 22
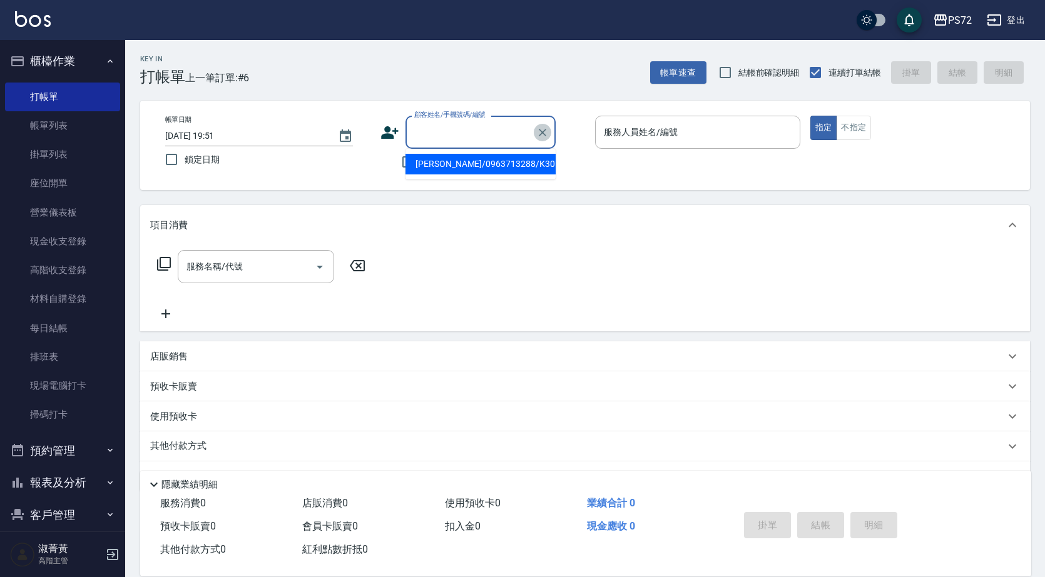
click at [542, 126] on icon "Clear" at bounding box center [542, 132] width 13 height 13
click at [495, 138] on input "顧客姓名/手機號碼/編號" at bounding box center [471, 132] width 120 height 22
click at [495, 146] on div "顧客姓名/手機號碼/編號" at bounding box center [480, 132] width 150 height 33
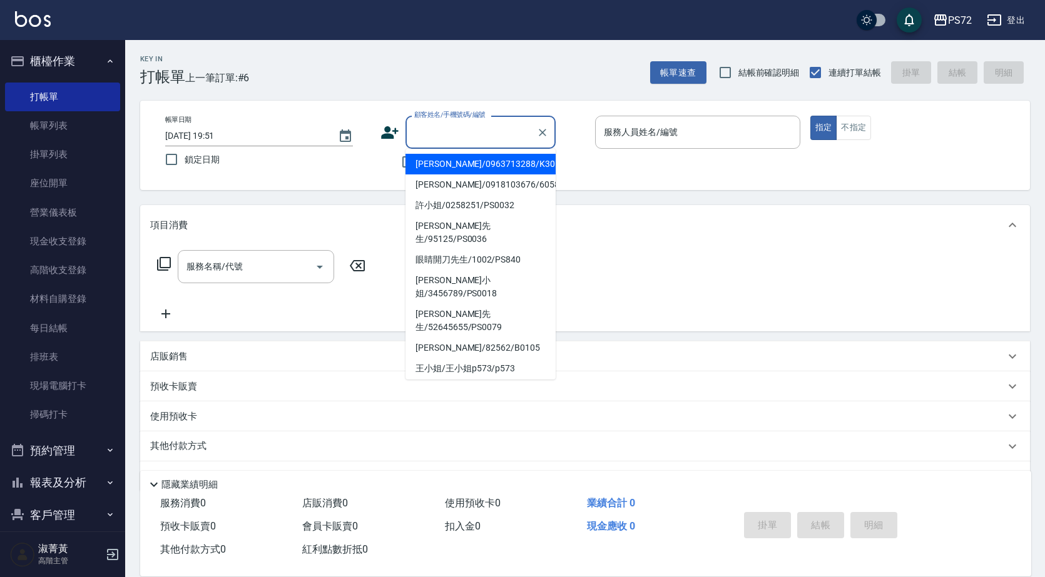
click at [495, 137] on input "顧客姓名/手機號碼/編號" at bounding box center [471, 132] width 120 height 22
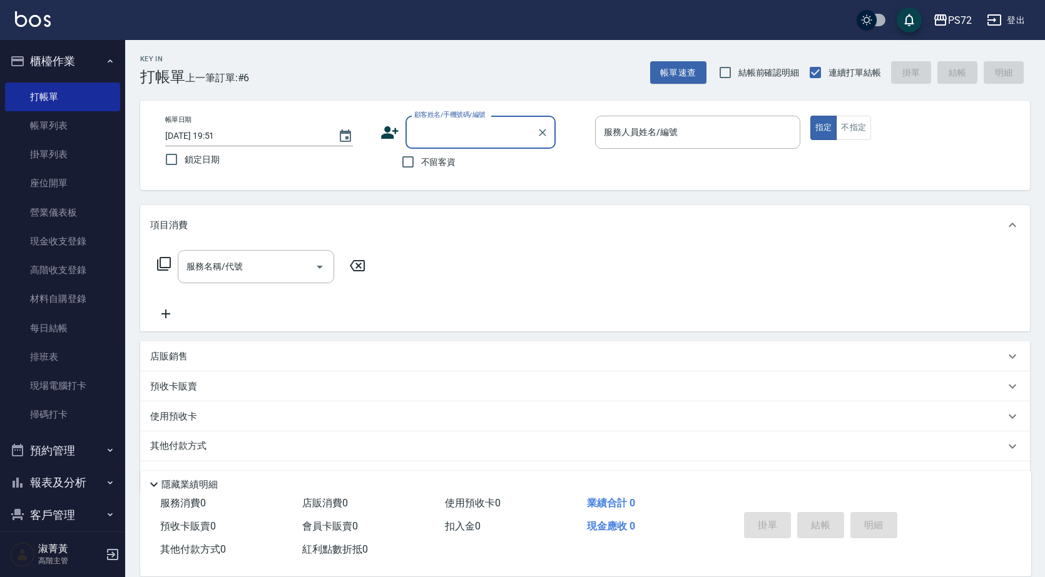
click at [507, 143] on input "顧客姓名/手機號碼/編號" at bounding box center [471, 132] width 120 height 22
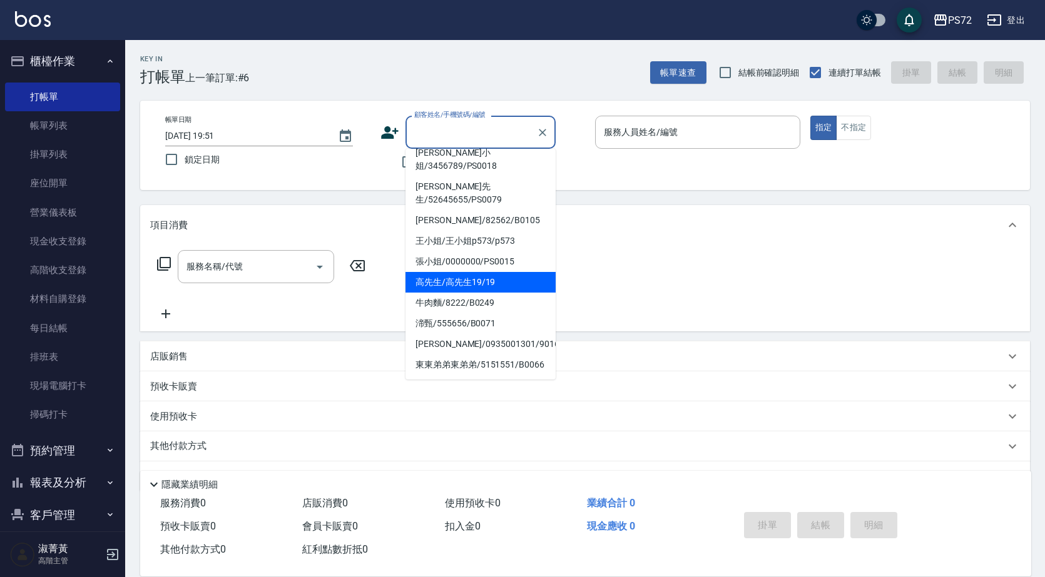
scroll to position [205, 0]
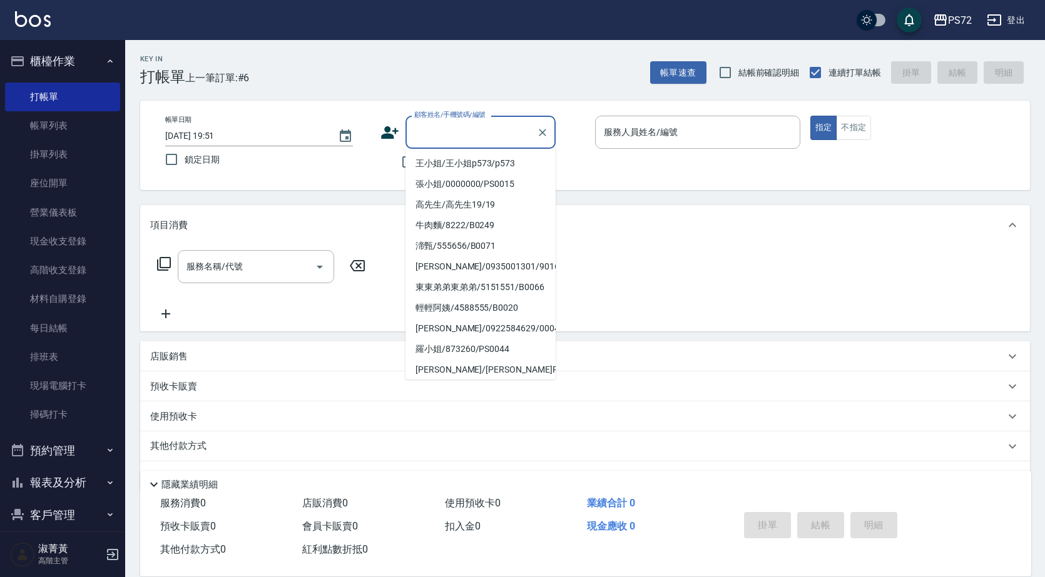
click at [442, 380] on li "[PERSON_NAME]/0987532724/0005" at bounding box center [480, 390] width 150 height 21
type input "[PERSON_NAME]/0987532724/0005"
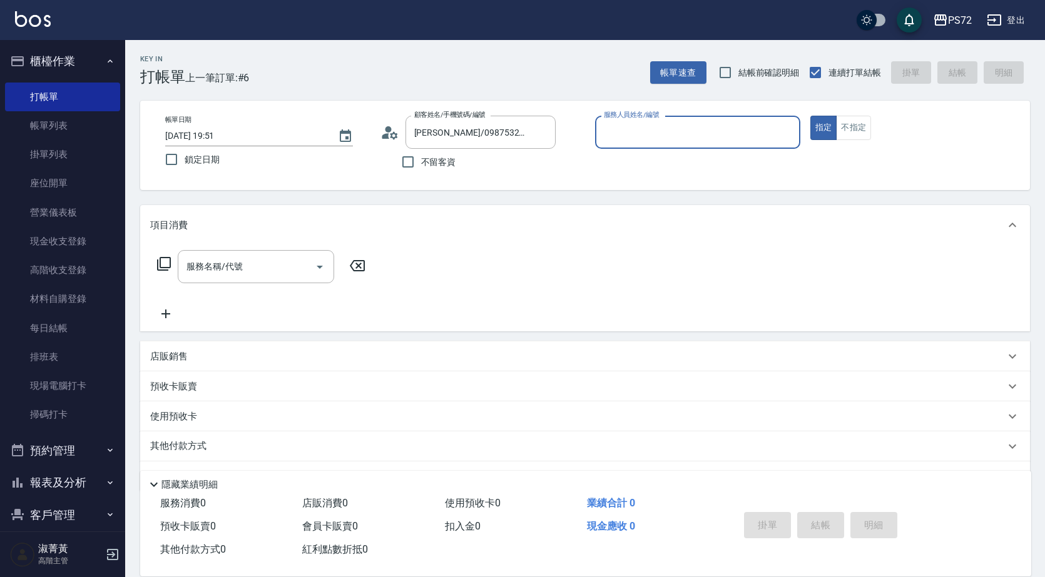
type input "[PERSON_NAME]-1"
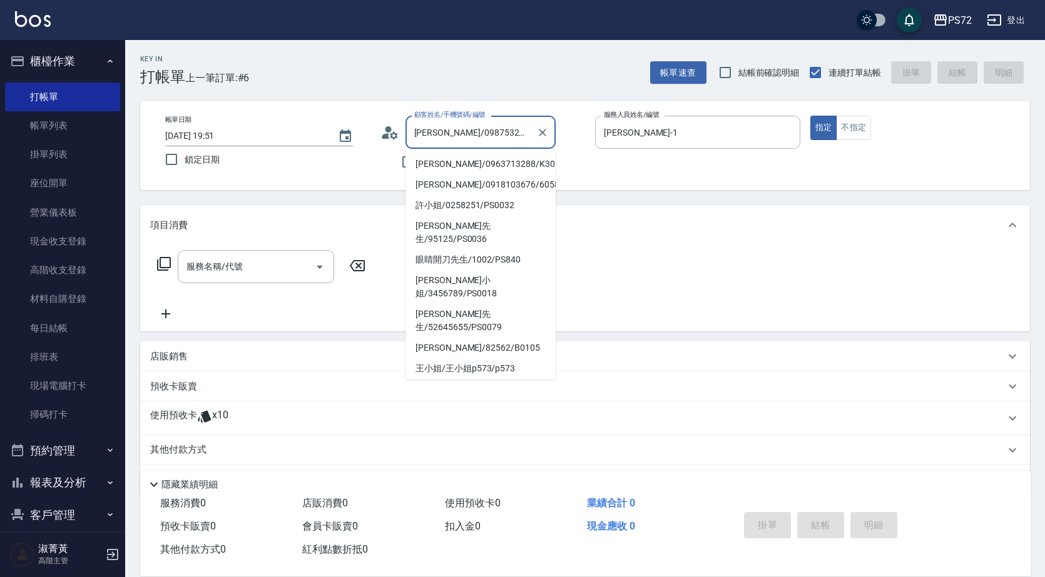
scroll to position [200, 0]
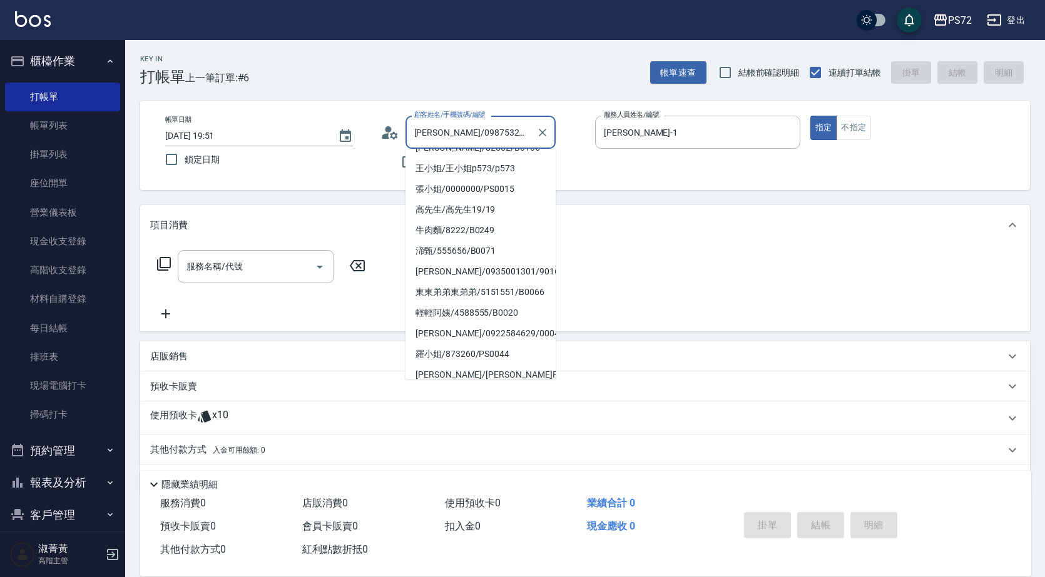
drag, startPoint x: 522, startPoint y: 130, endPoint x: 424, endPoint y: 146, distance: 99.5
click at [424, 146] on div "[PERSON_NAME]/0987532724/0005 顧客姓名/手機號碼/編號" at bounding box center [480, 132] width 150 height 33
type input "邱"
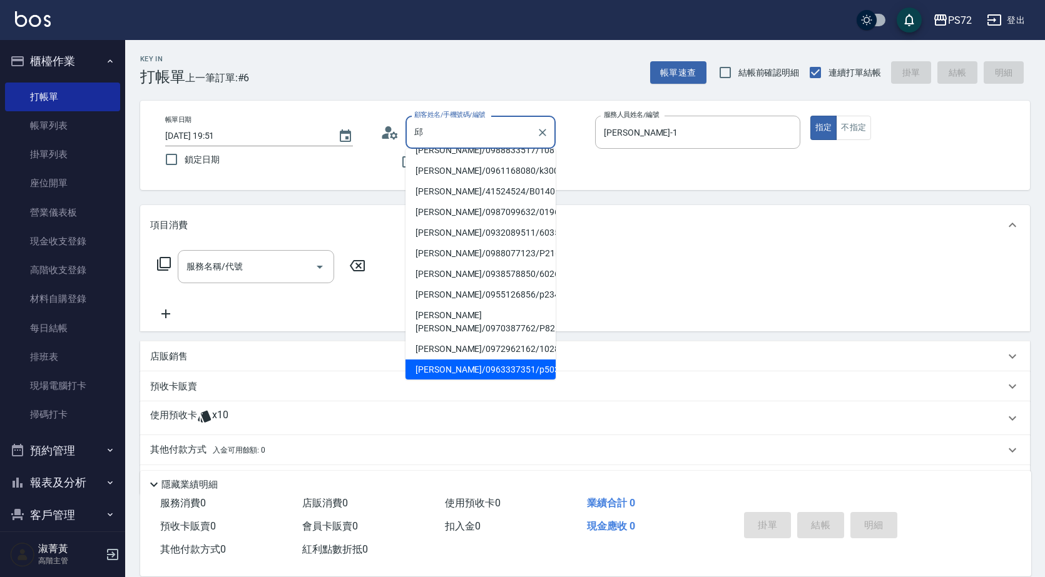
scroll to position [0, 0]
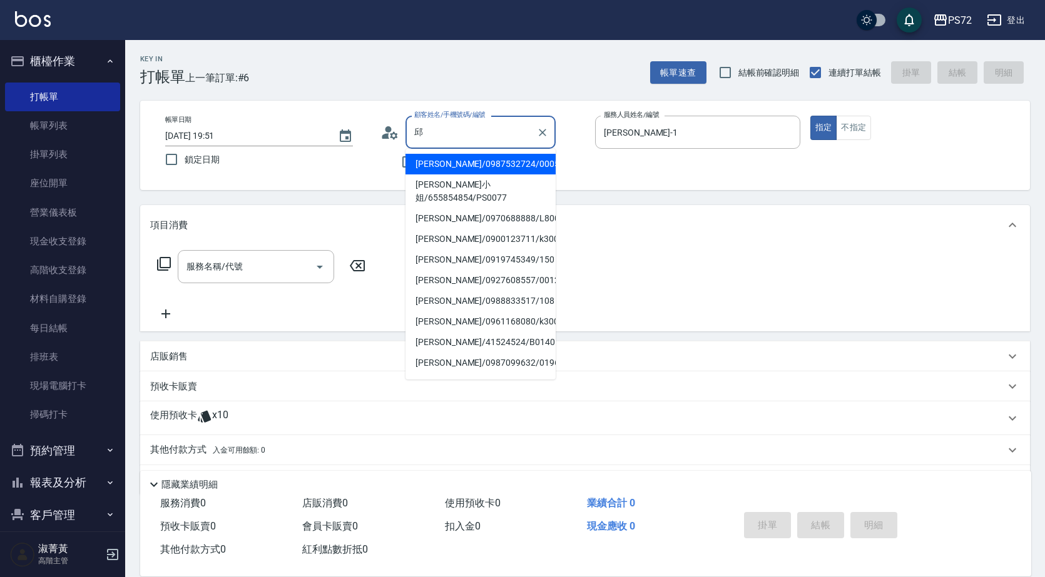
click at [508, 130] on input "邱" at bounding box center [471, 132] width 120 height 22
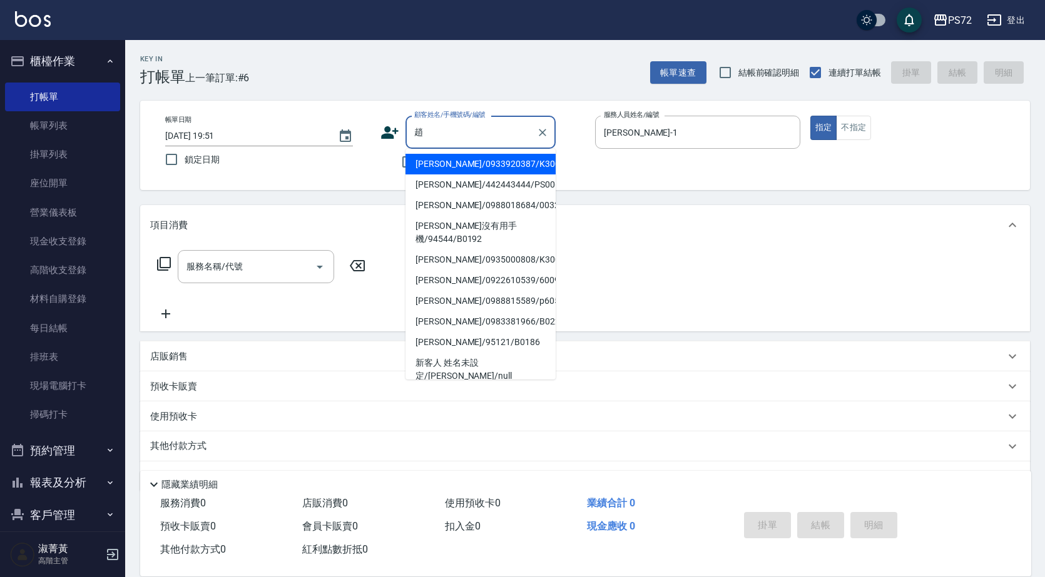
click at [527, 191] on li "[PERSON_NAME]/442443444/PS0069" at bounding box center [480, 185] width 150 height 21
type input "[PERSON_NAME]/442443444/PS0069"
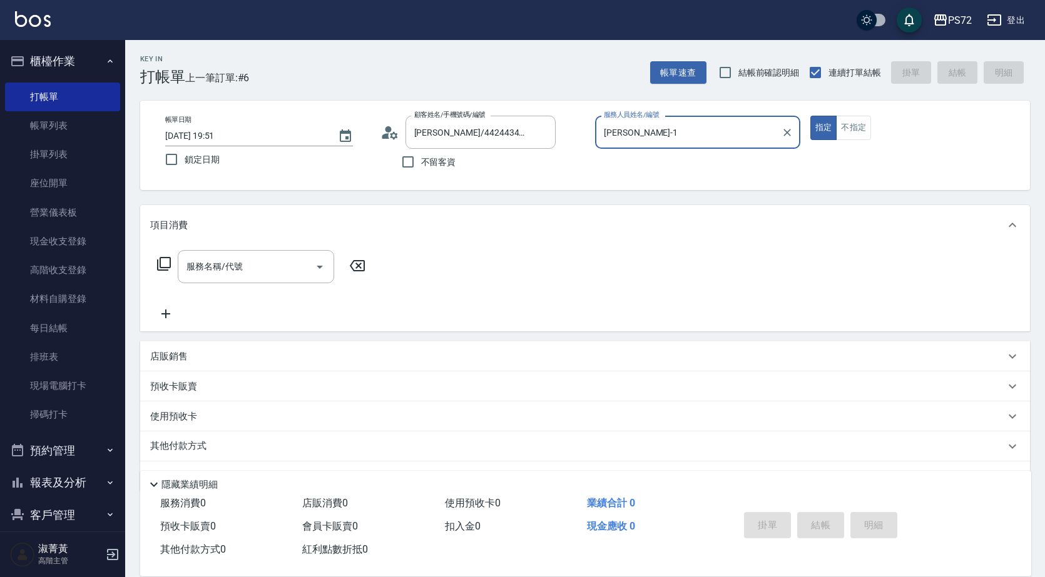
type input "kiwi-3"
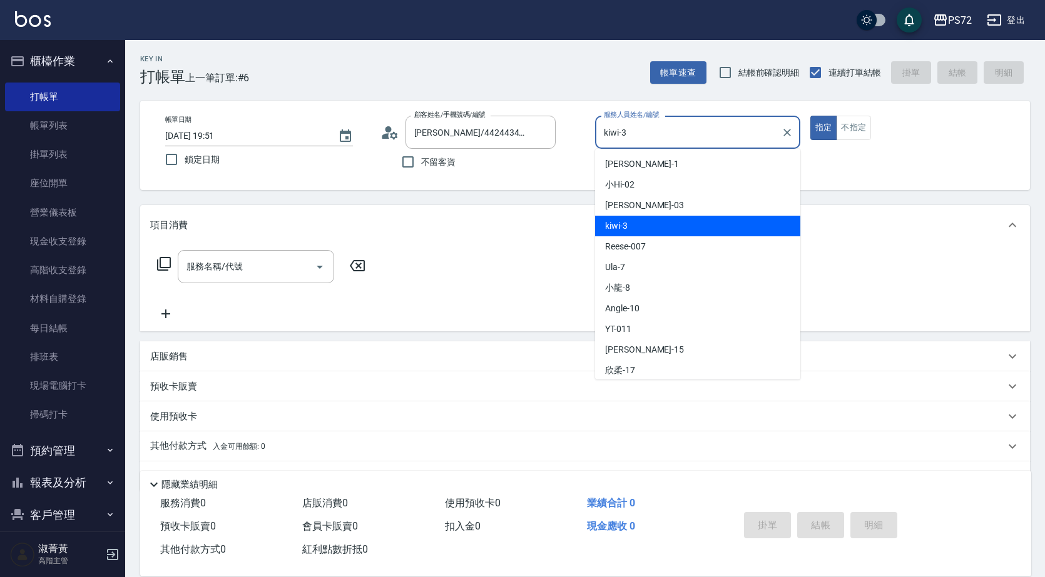
click at [646, 137] on input "kiwi-3" at bounding box center [688, 132] width 175 height 22
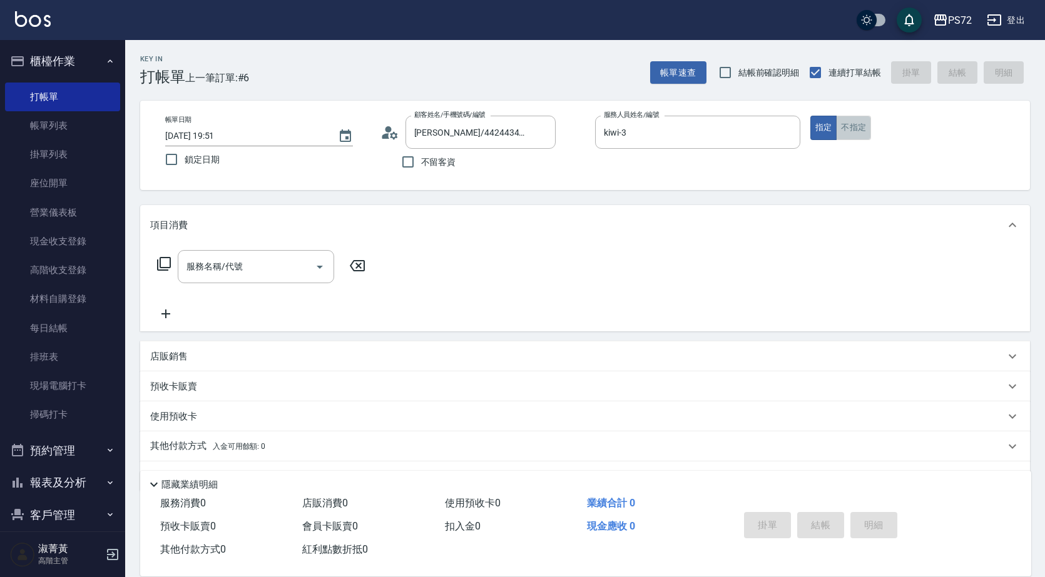
click at [860, 127] on button "不指定" at bounding box center [853, 128] width 35 height 24
click at [549, 142] on div at bounding box center [542, 132] width 16 height 33
click at [523, 133] on input "[PERSON_NAME]/442443444/PS0069" at bounding box center [471, 132] width 120 height 22
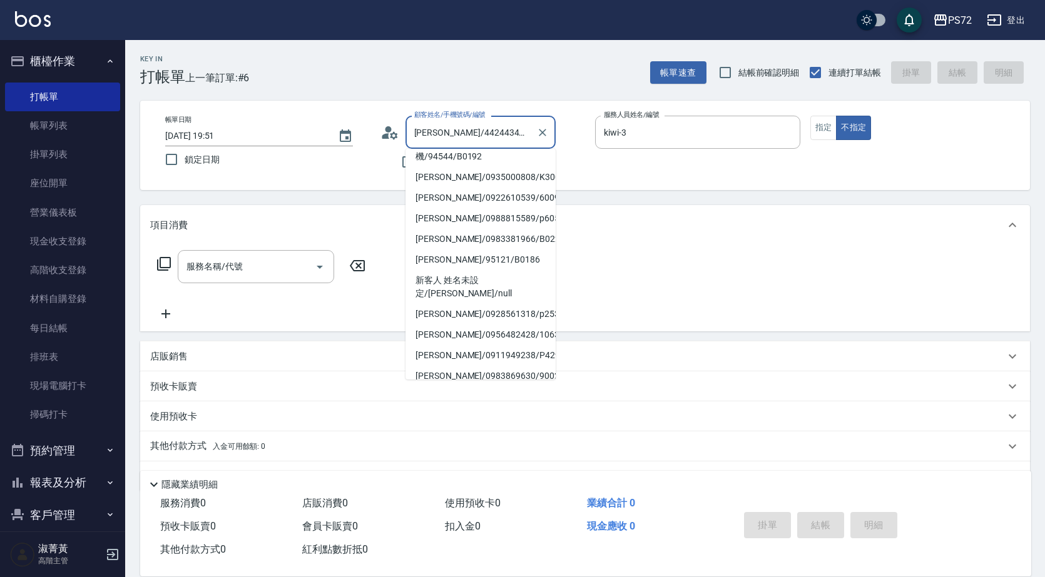
scroll to position [164, 0]
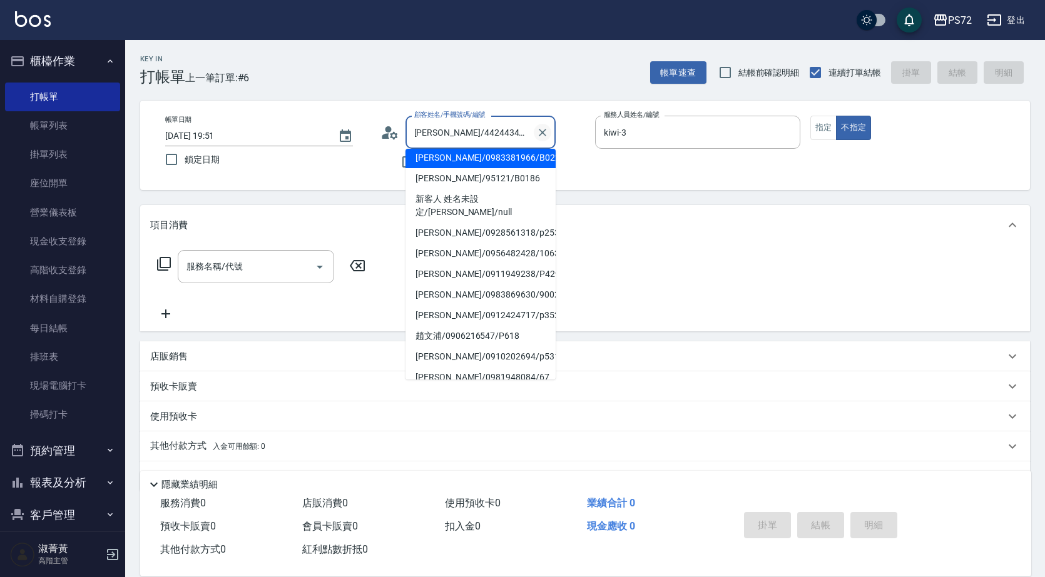
click at [546, 139] on button "Clear" at bounding box center [543, 133] width 18 height 18
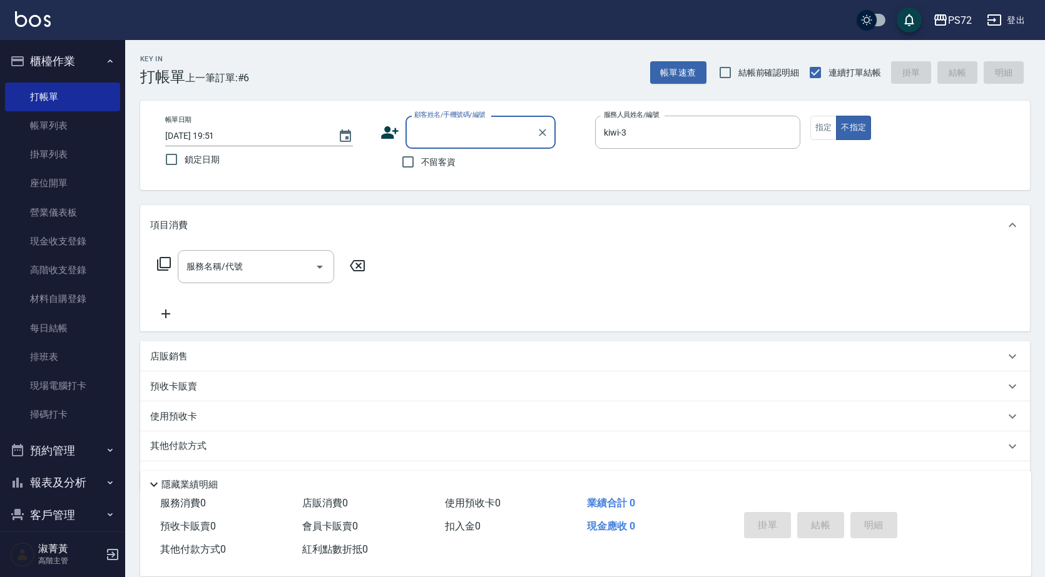
click at [501, 129] on input "顧客姓名/手機號碼/編號" at bounding box center [471, 132] width 120 height 22
type input "ㄌ"
type input "玲"
type input "溜"
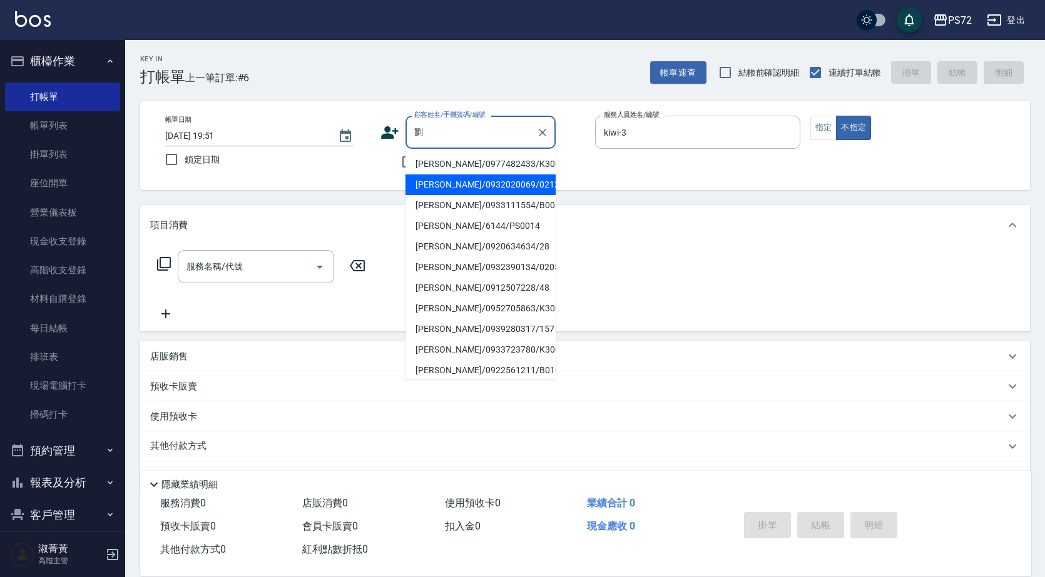
click at [508, 191] on li "[PERSON_NAME]/0932020069/0212" at bounding box center [480, 185] width 150 height 21
type input "[PERSON_NAME]/0932020069/0212"
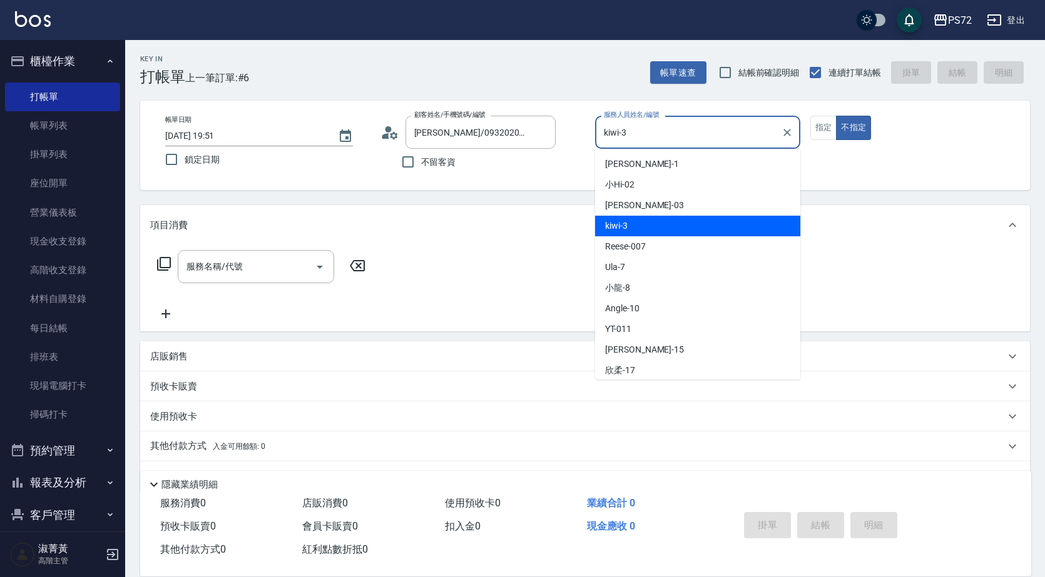
click at [656, 140] on input "kiwi-3" at bounding box center [688, 132] width 175 height 22
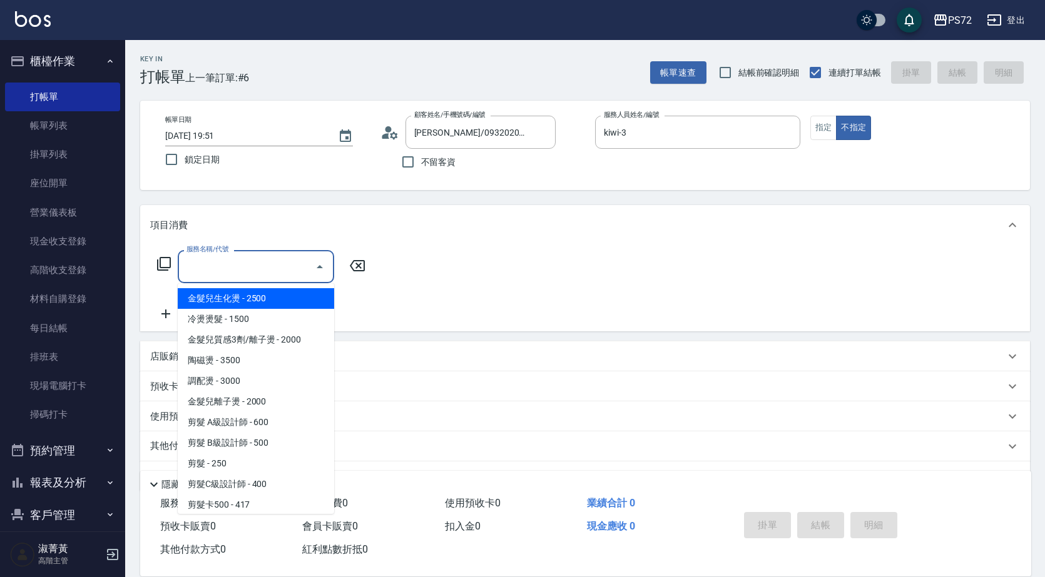
click at [208, 268] on input "服務名稱/代號" at bounding box center [246, 267] width 126 height 22
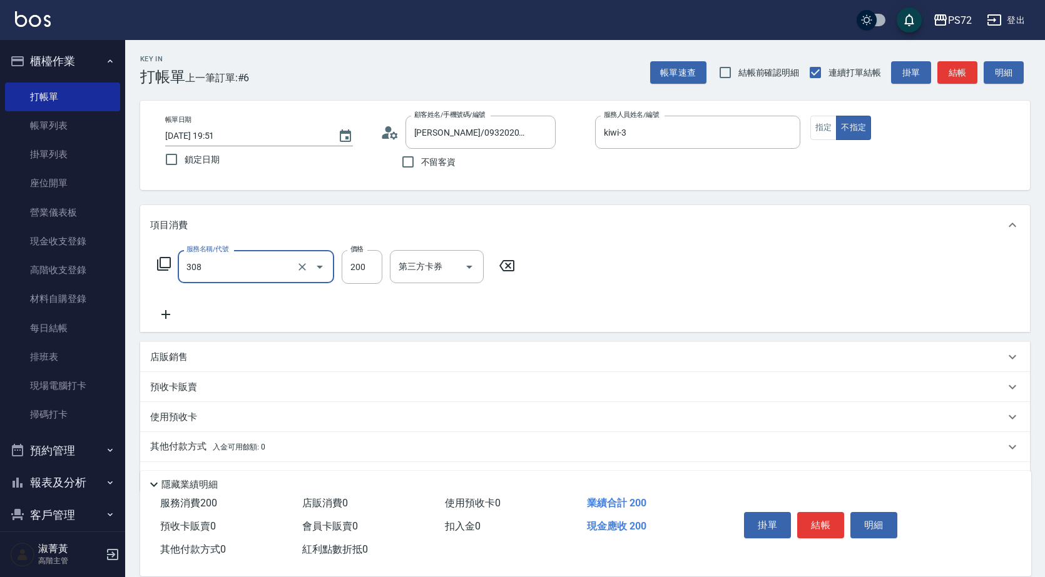
type input "學生剪髮(UP)(308)"
type input "300"
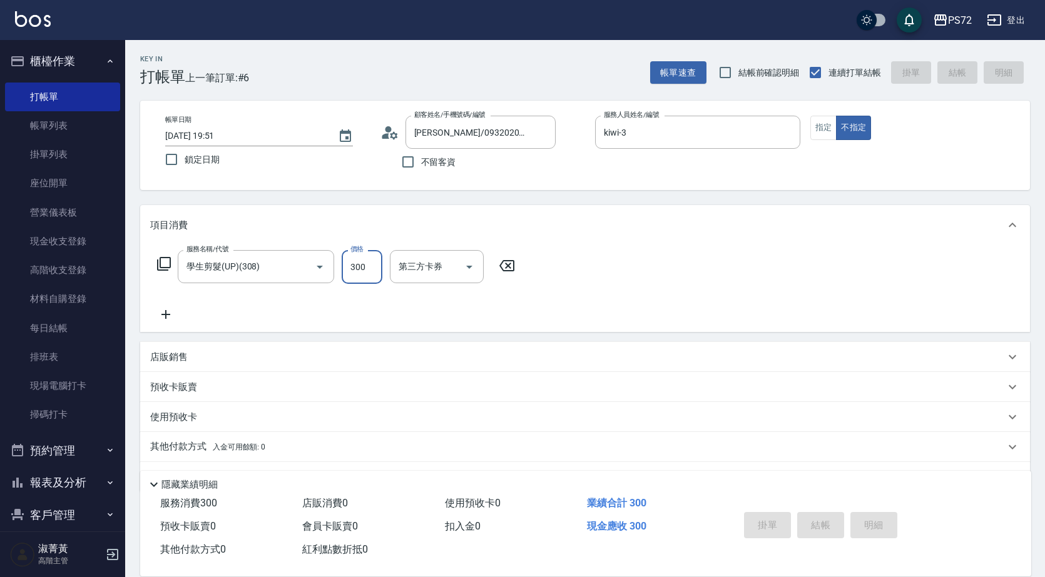
type input "[DATE] 19:53"
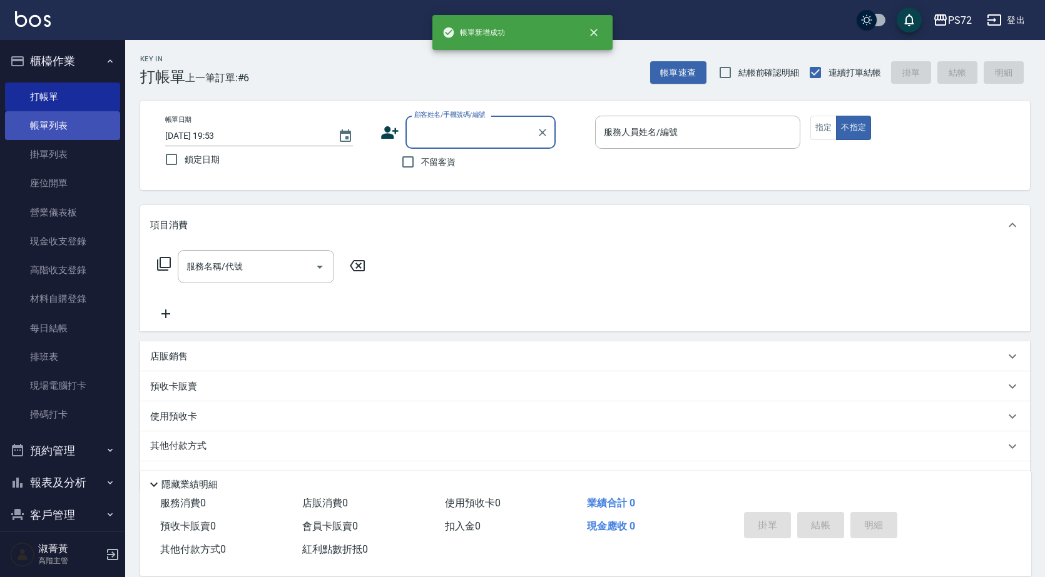
click at [71, 117] on link "帳單列表" at bounding box center [62, 125] width 115 height 29
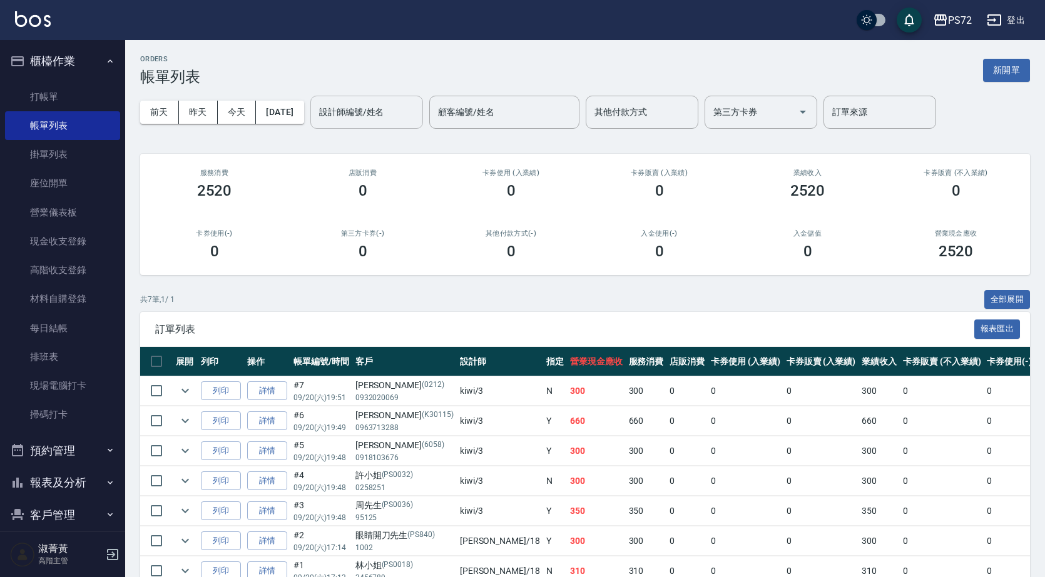
click at [377, 118] on input "設計師編號/姓名" at bounding box center [366, 112] width 101 height 22
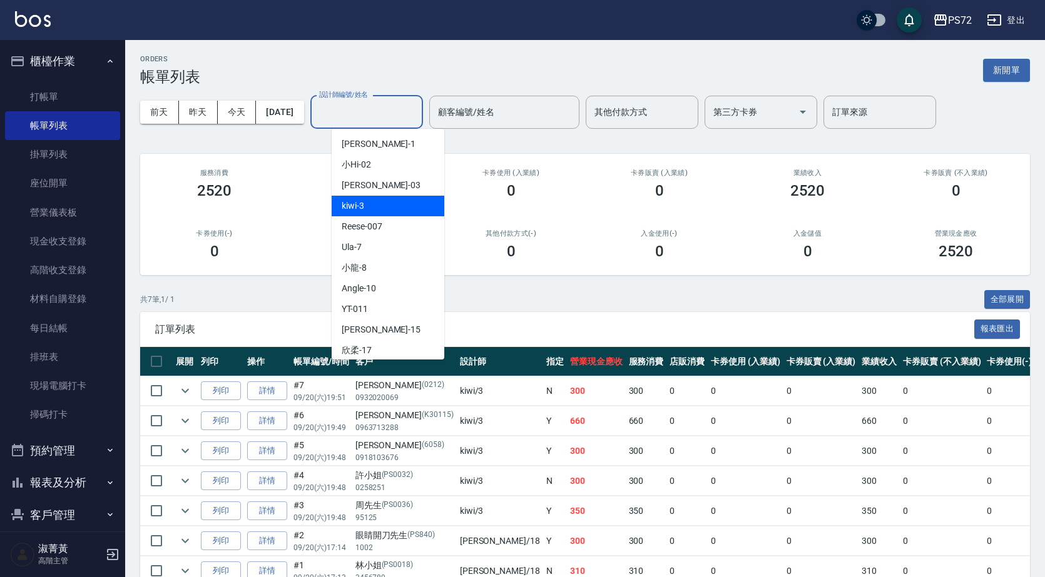
click at [389, 210] on div "kiwi -3" at bounding box center [388, 206] width 113 height 21
type input "kiwi-3"
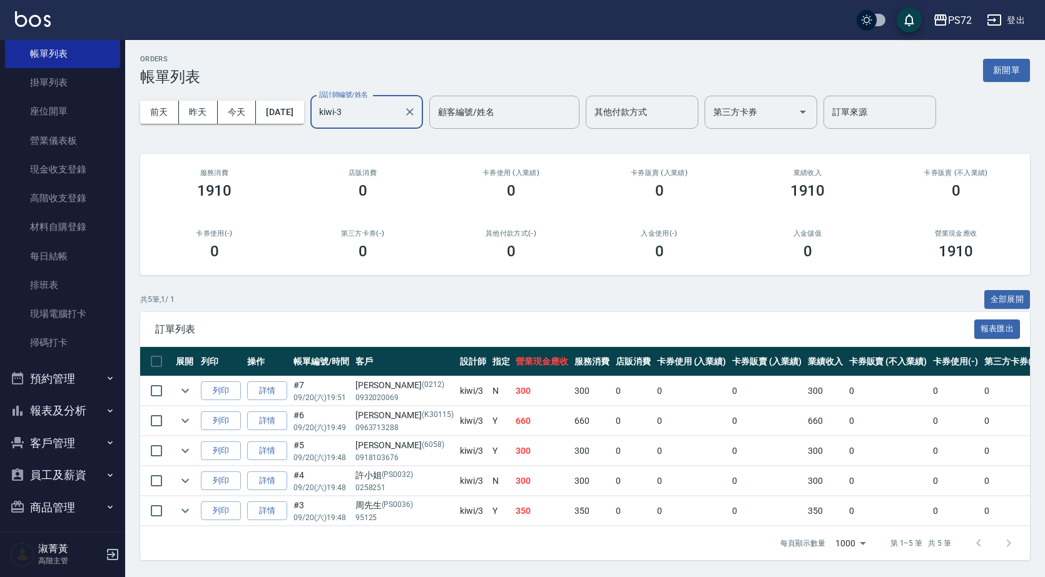
scroll to position [143, 0]
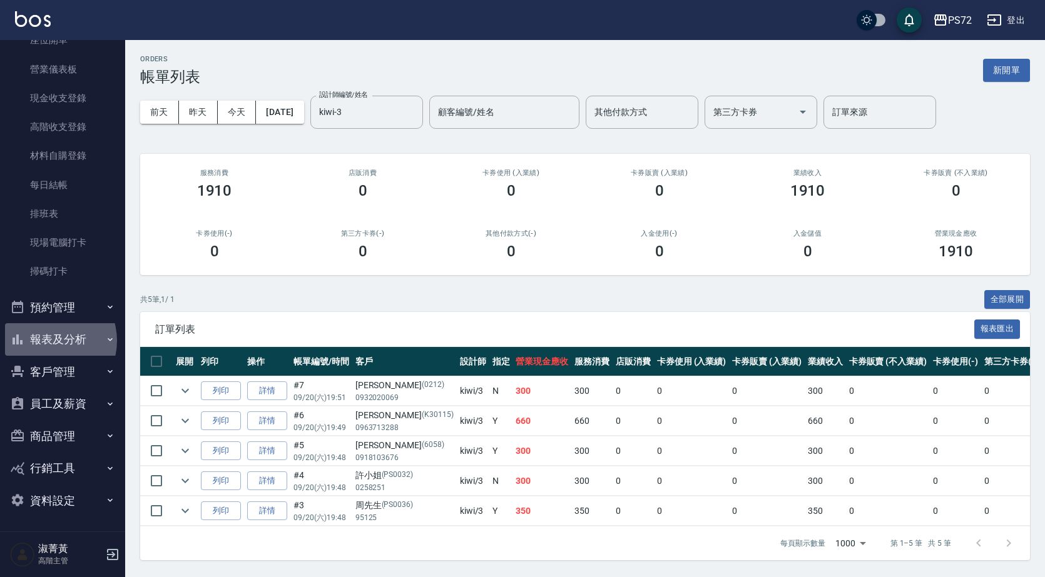
click at [48, 341] on button "報表及分析" at bounding box center [62, 339] width 115 height 33
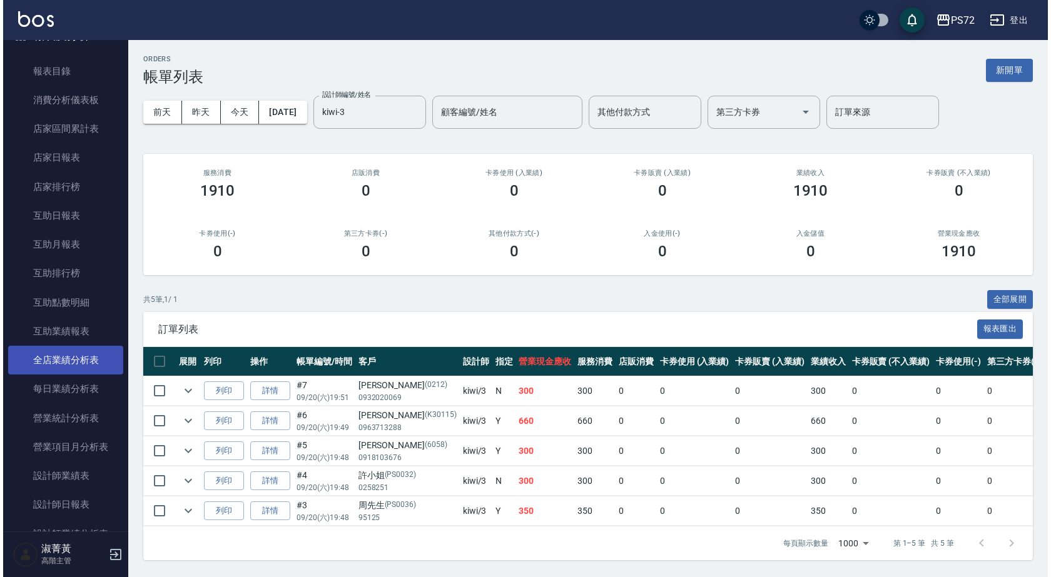
scroll to position [519, 0]
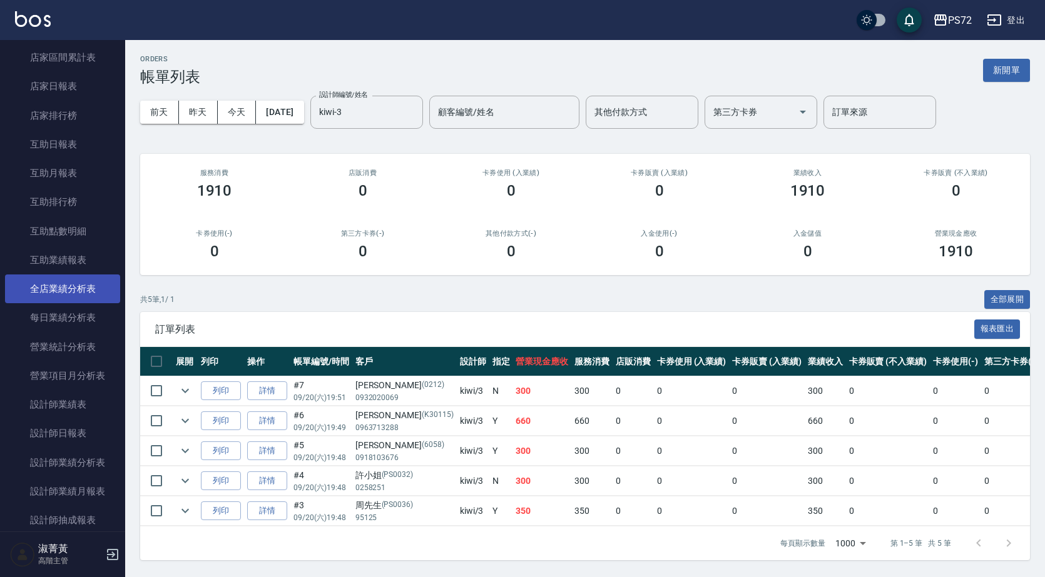
click at [63, 293] on link "全店業績分析表" at bounding box center [62, 289] width 115 height 29
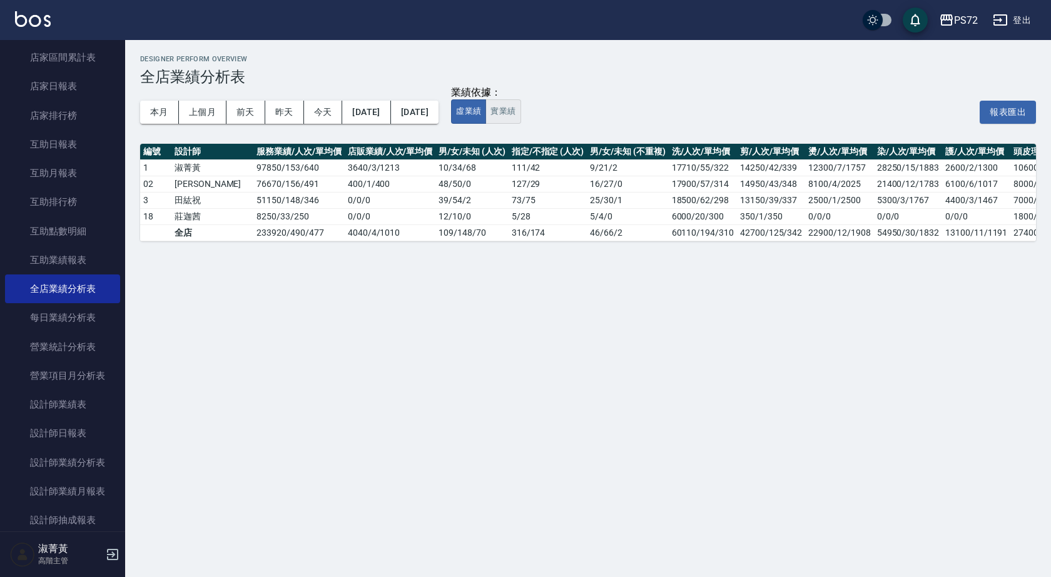
click at [520, 108] on button "實業績" at bounding box center [502, 111] width 35 height 24
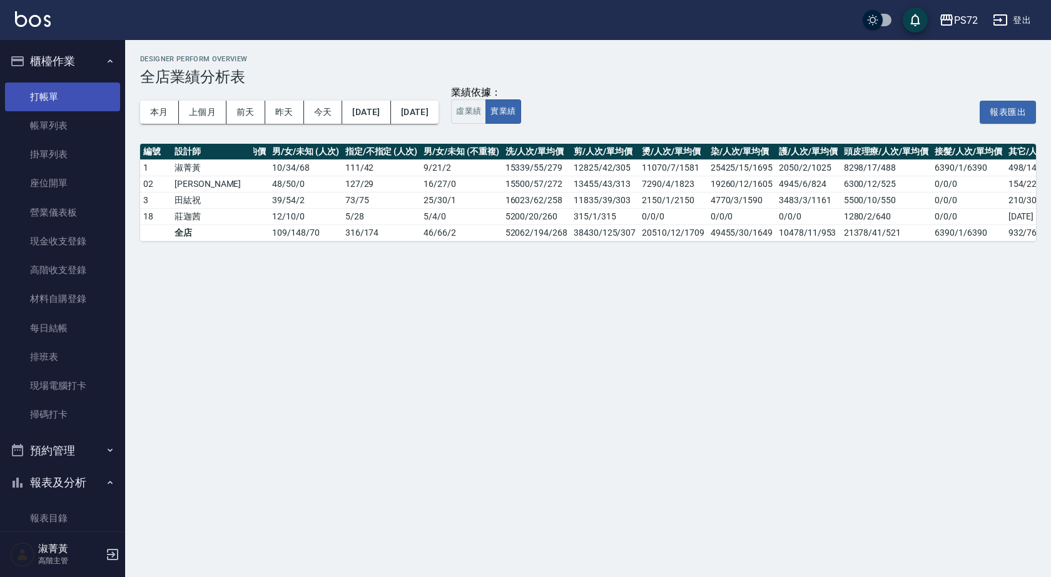
click at [59, 99] on link "打帳單" at bounding box center [62, 97] width 115 height 29
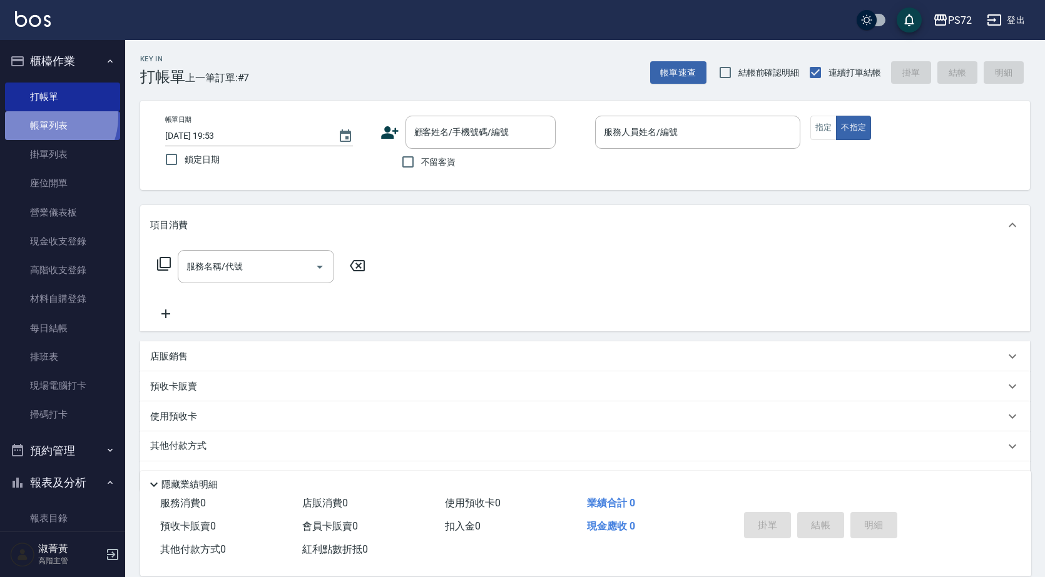
click at [48, 118] on link "帳單列表" at bounding box center [62, 125] width 115 height 29
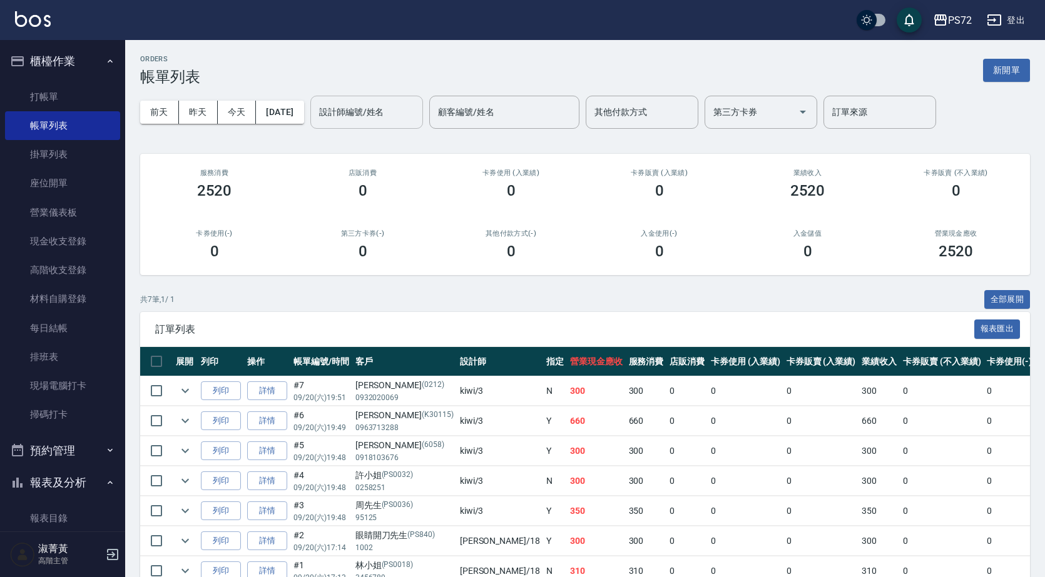
click at [350, 111] on input "設計師編號/姓名" at bounding box center [366, 112] width 101 height 22
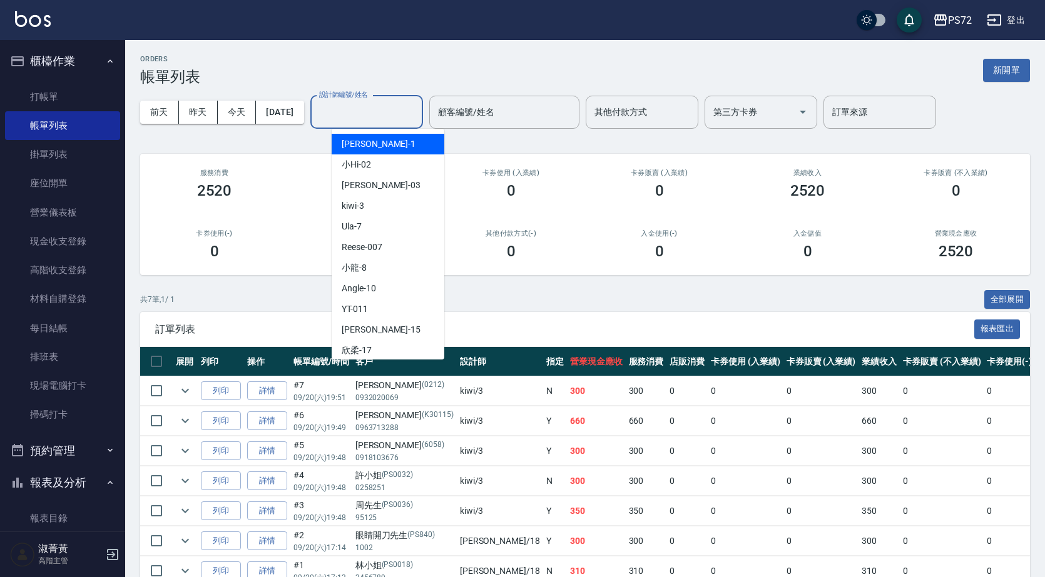
click at [381, 153] on div "[PERSON_NAME] -1" at bounding box center [388, 144] width 113 height 21
type input "[PERSON_NAME]-1"
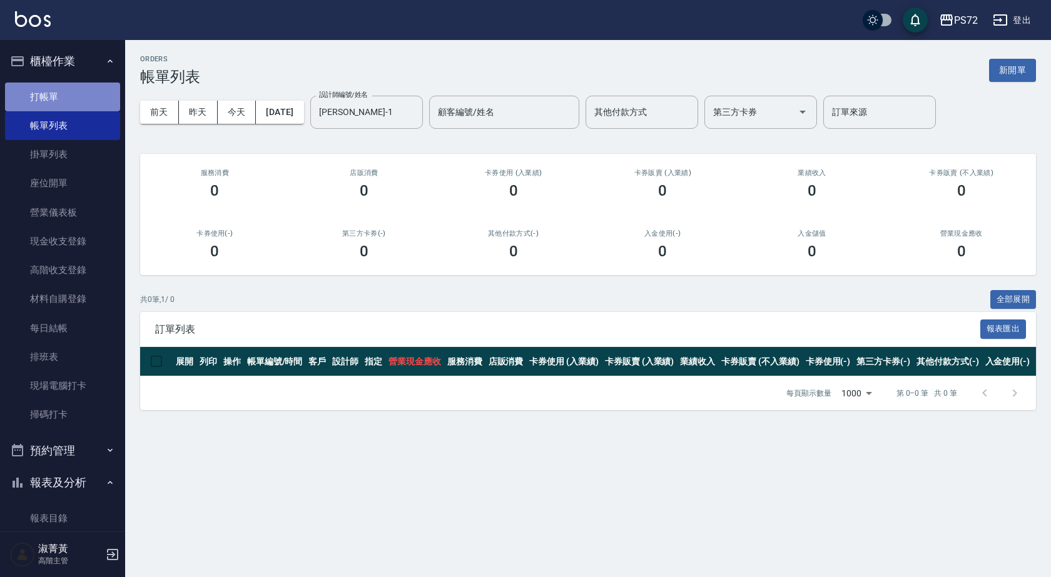
click at [103, 98] on link "打帳單" at bounding box center [62, 97] width 115 height 29
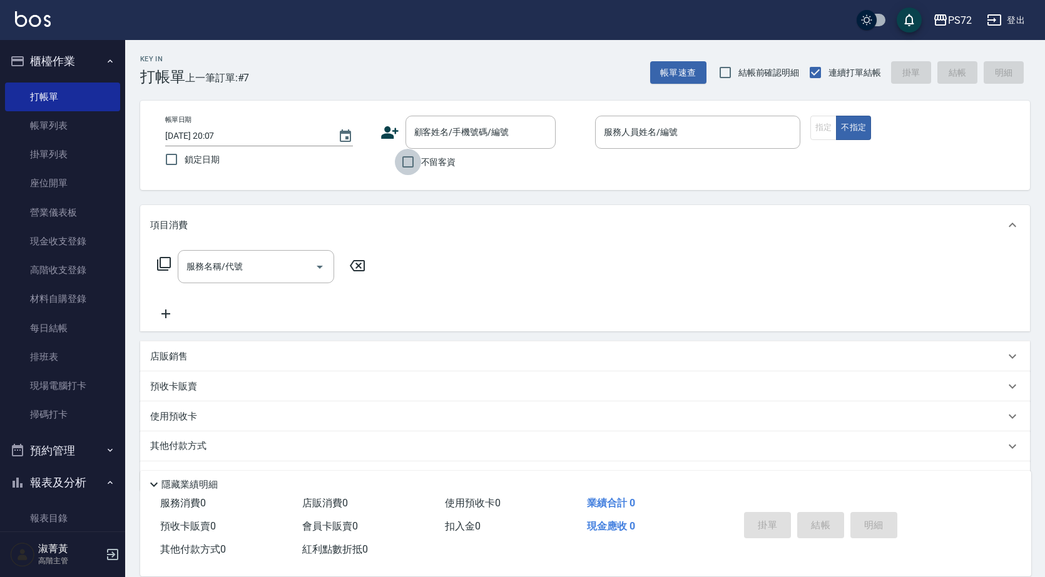
click at [402, 163] on input "不留客資" at bounding box center [408, 162] width 26 height 26
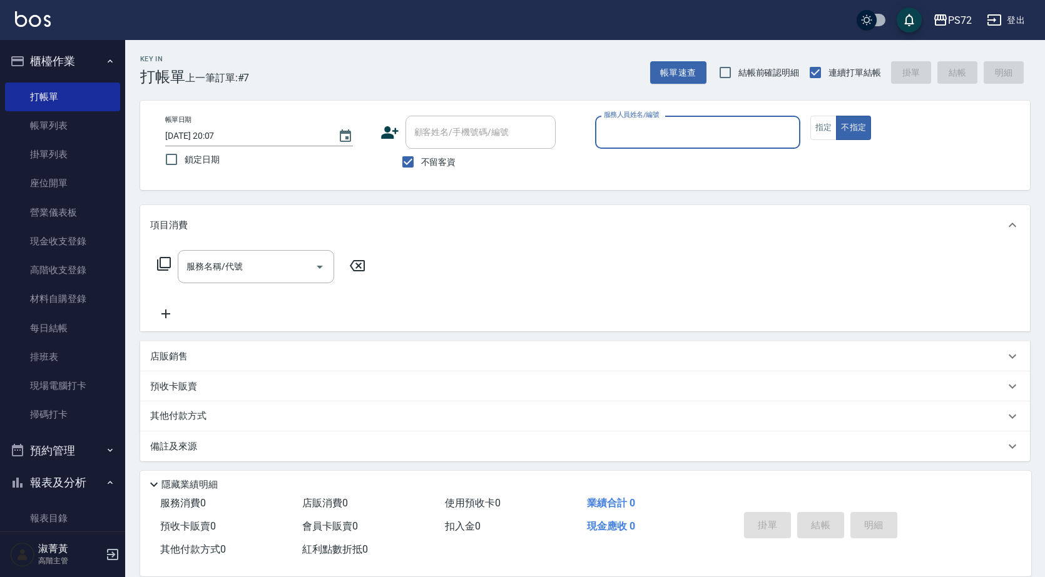
click at [631, 138] on input "服務人員姓名/編號" at bounding box center [698, 132] width 194 height 22
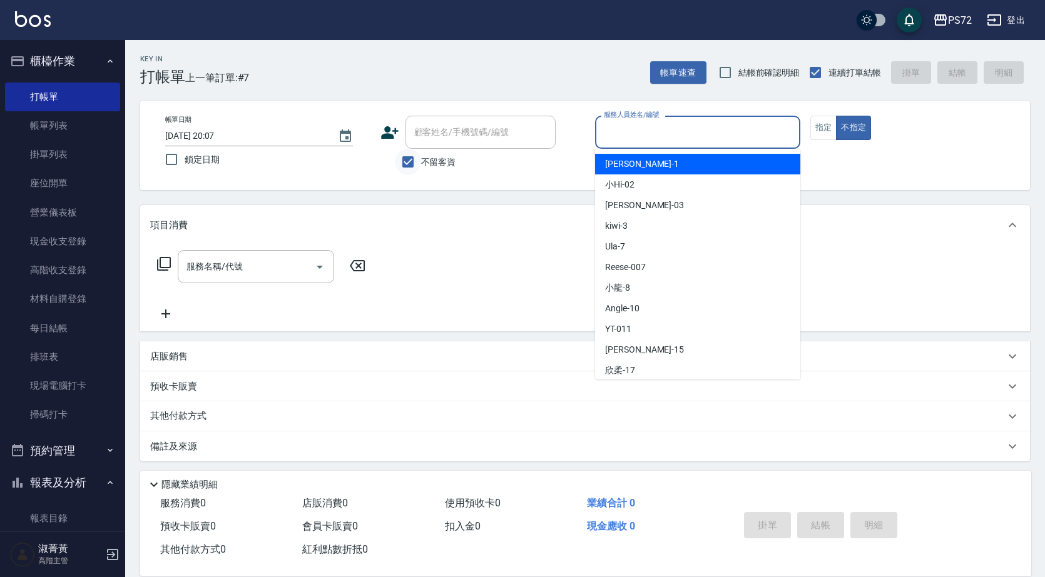
click at [415, 164] on input "不留客資" at bounding box center [408, 162] width 26 height 26
checkbox input "false"
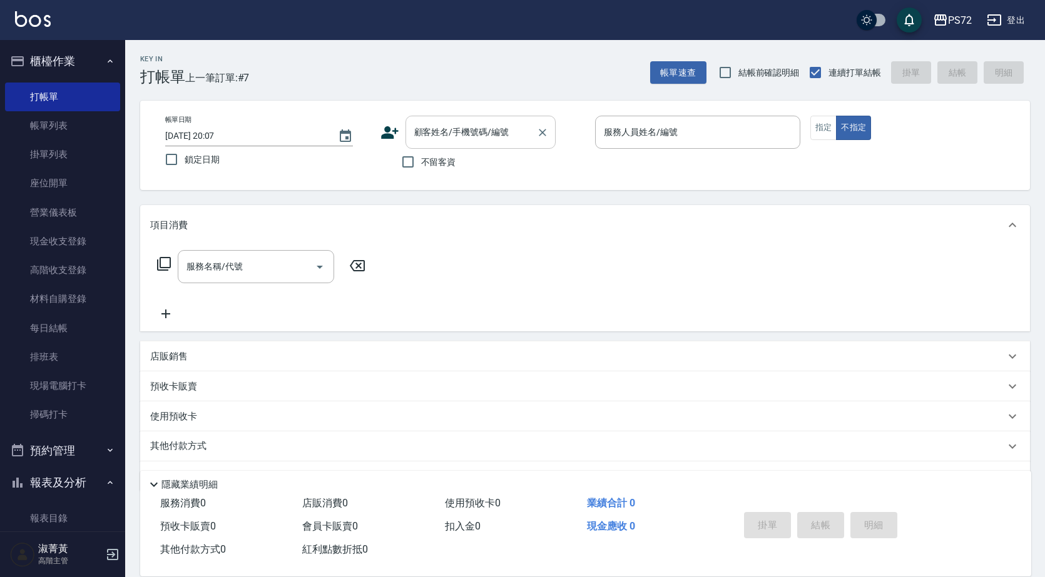
click at [440, 137] on input "顧客姓名/手機號碼/編號" at bounding box center [471, 132] width 120 height 22
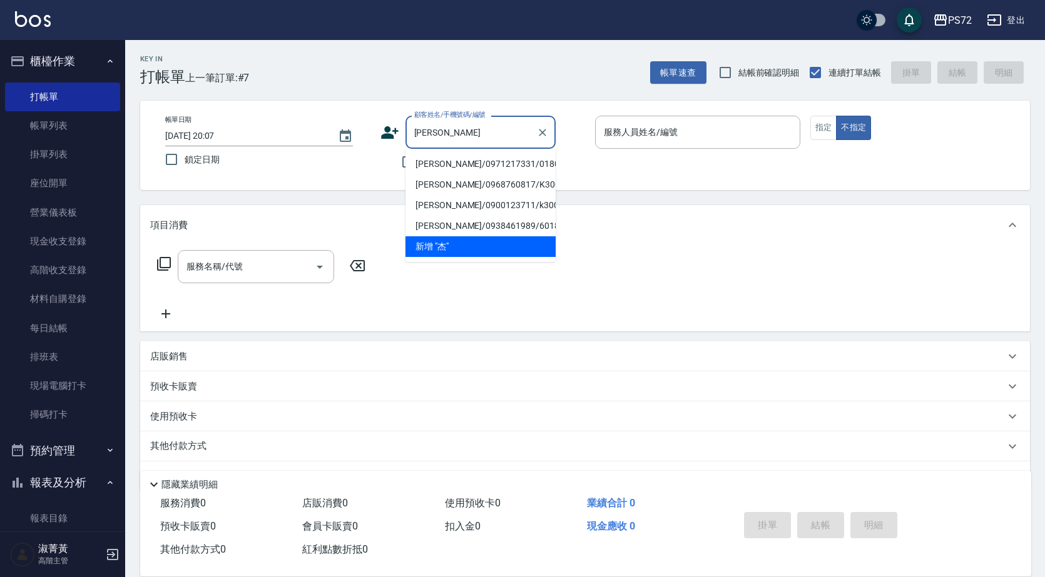
click at [455, 165] on li "[PERSON_NAME]/0971217331/0180" at bounding box center [480, 164] width 150 height 21
type input "[PERSON_NAME]/0971217331/0180"
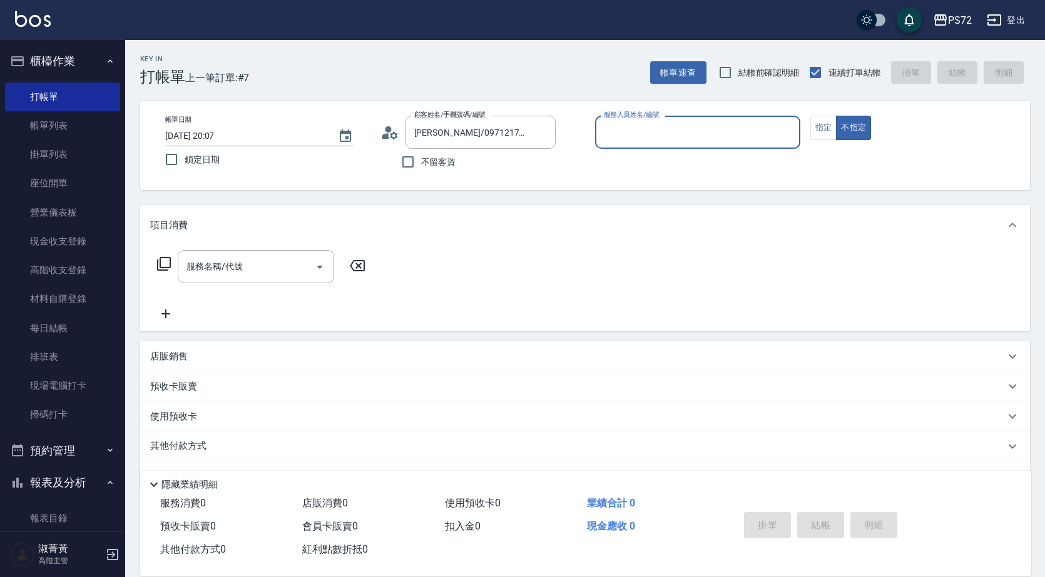
type input "[PERSON_NAME]-1"
click at [816, 129] on button "指定" at bounding box center [823, 128] width 27 height 24
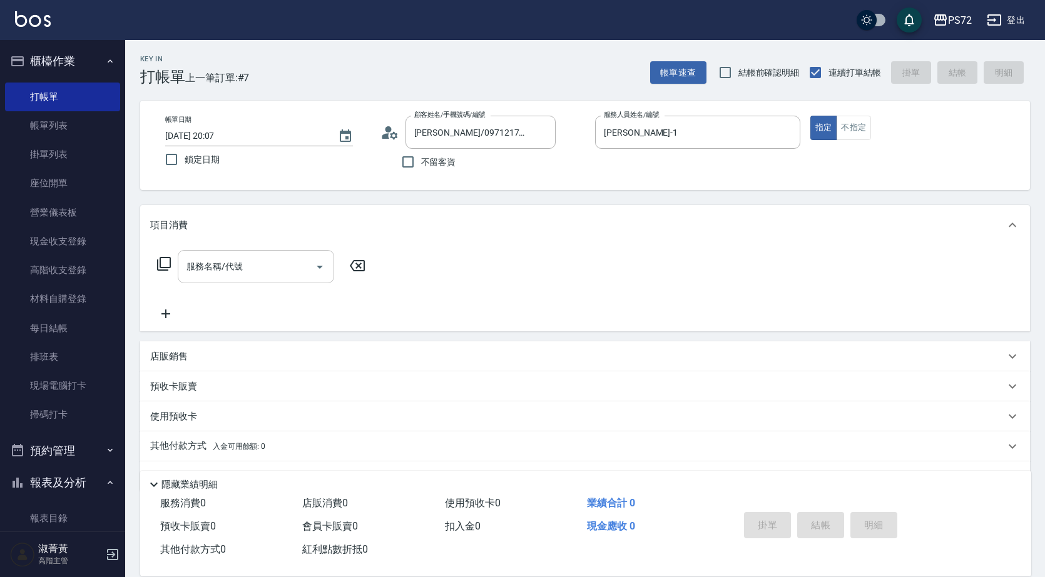
click at [246, 267] on input "服務名稱/代號" at bounding box center [246, 267] width 126 height 22
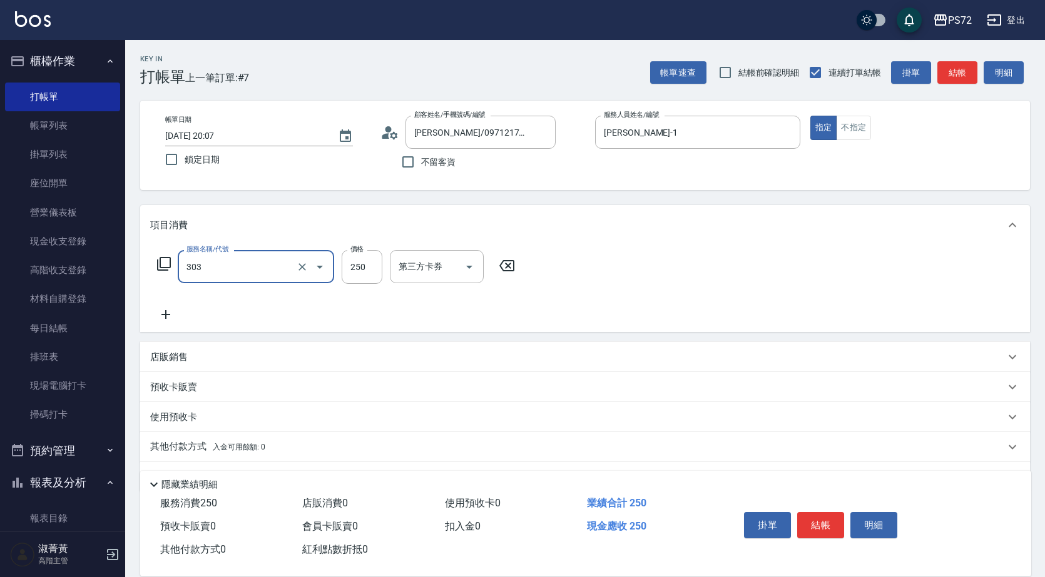
type input "剪髮(303)"
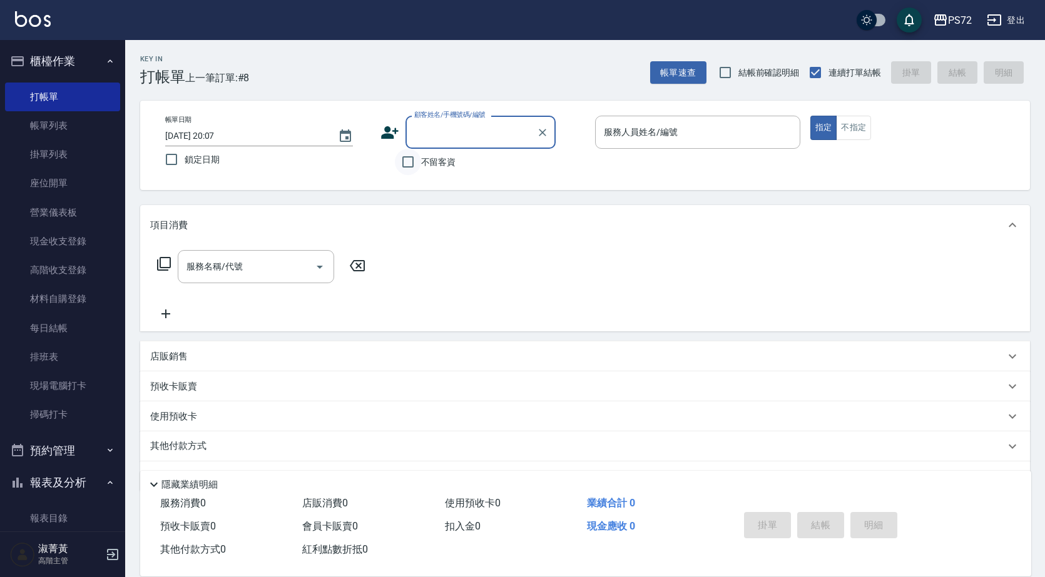
click at [410, 166] on input "不留客資" at bounding box center [408, 162] width 26 height 26
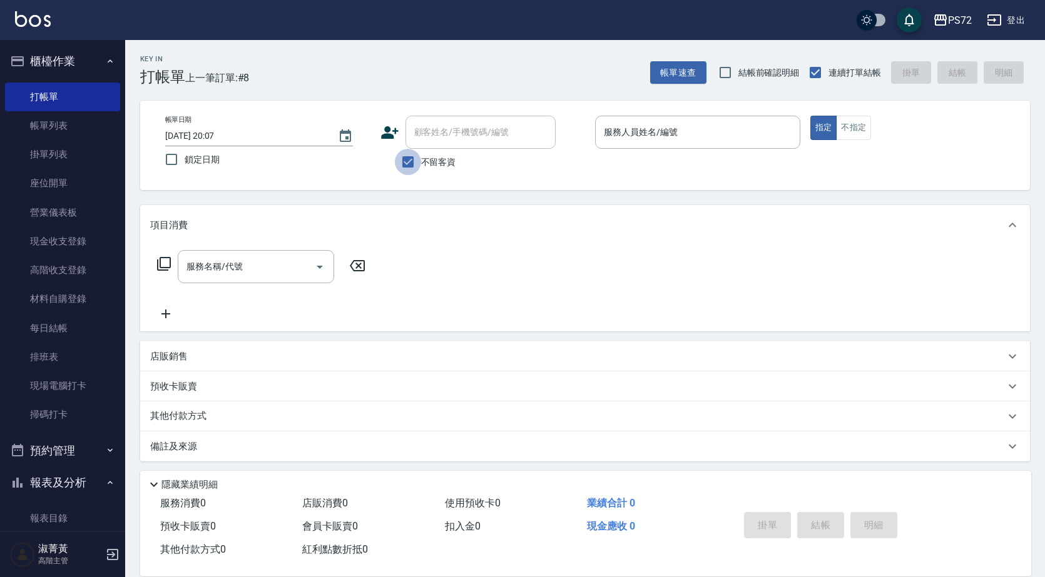
click at [409, 165] on input "不留客資" at bounding box center [408, 162] width 26 height 26
checkbox input "false"
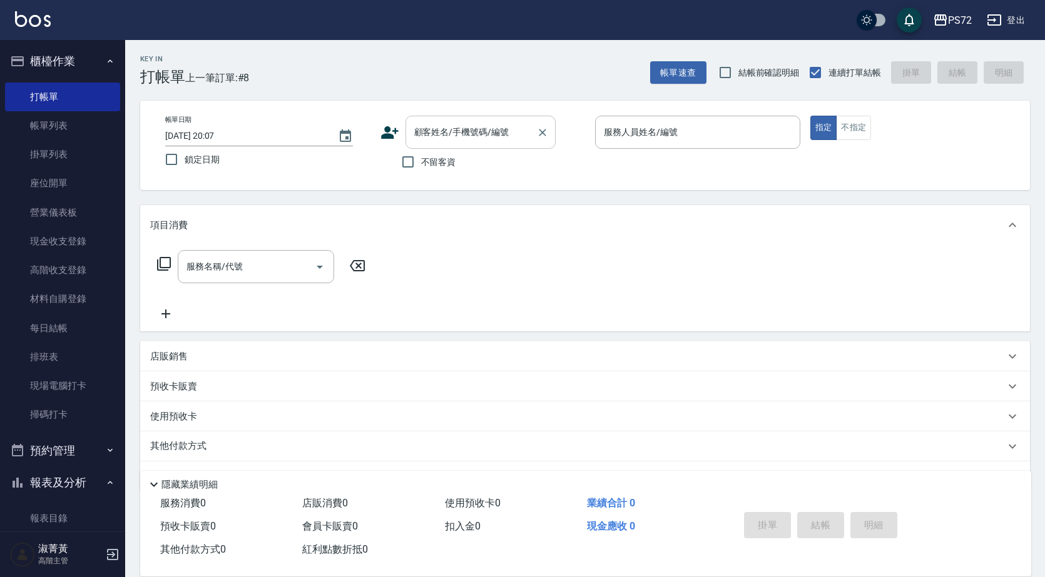
click at [445, 136] on input "顧客姓名/手機號碼/編號" at bounding box center [471, 132] width 120 height 22
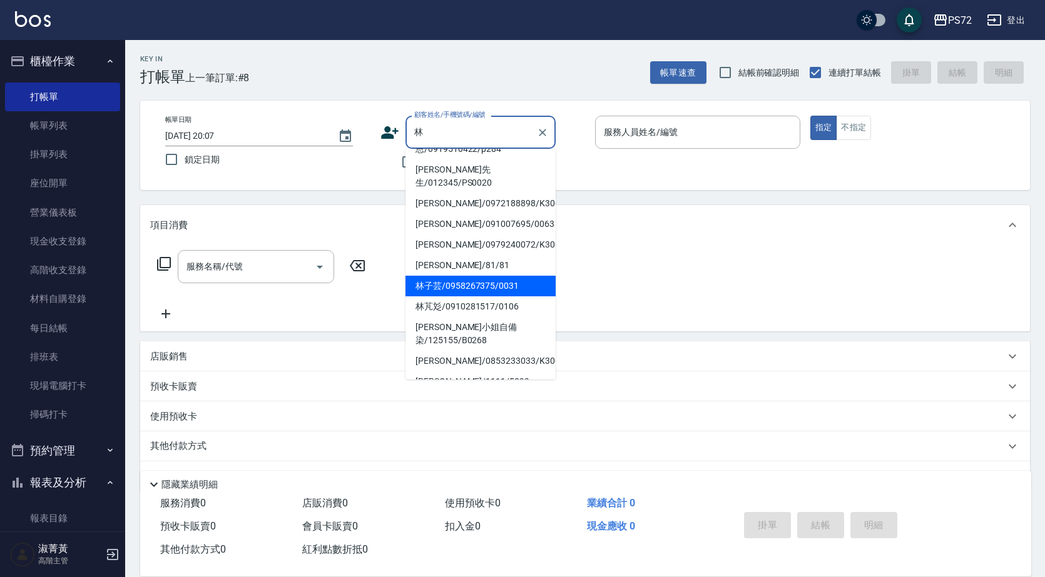
scroll to position [213, 0]
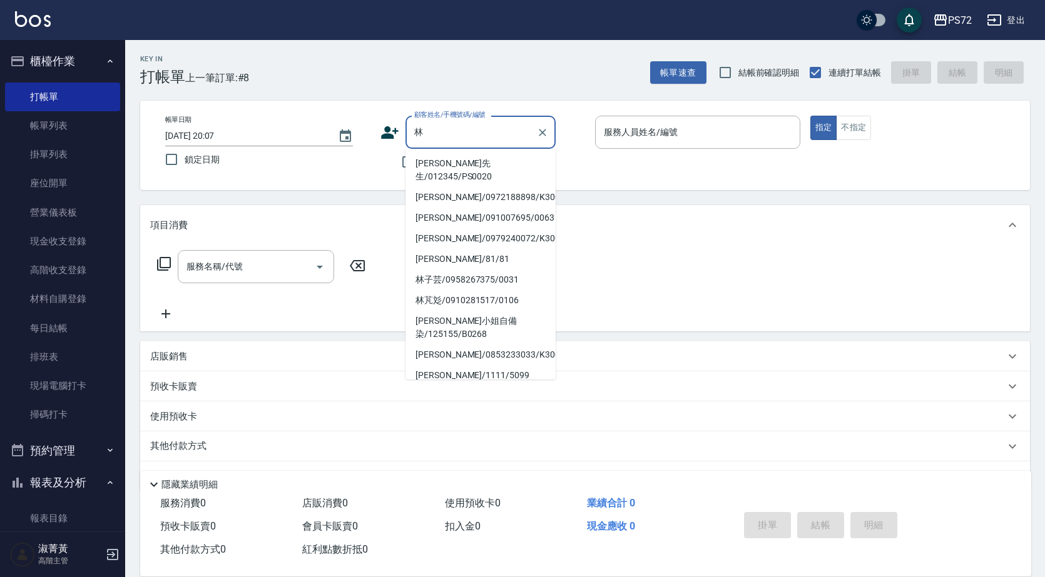
type input "[PERSON_NAME]/0961190169/B0074"
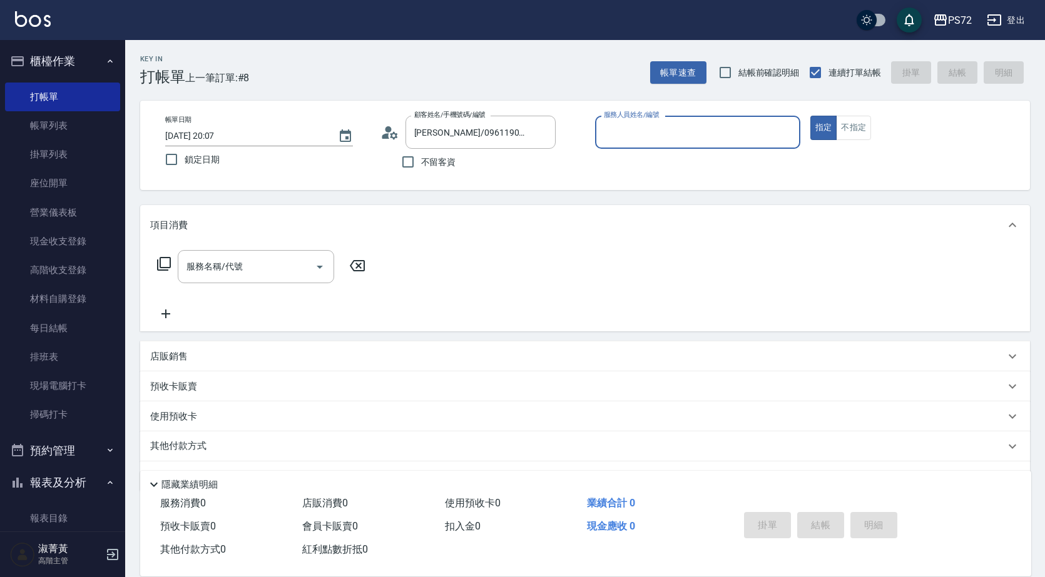
type input "小Hi-02"
click at [470, 133] on input "[PERSON_NAME]/0961190169/B0074" at bounding box center [471, 132] width 120 height 22
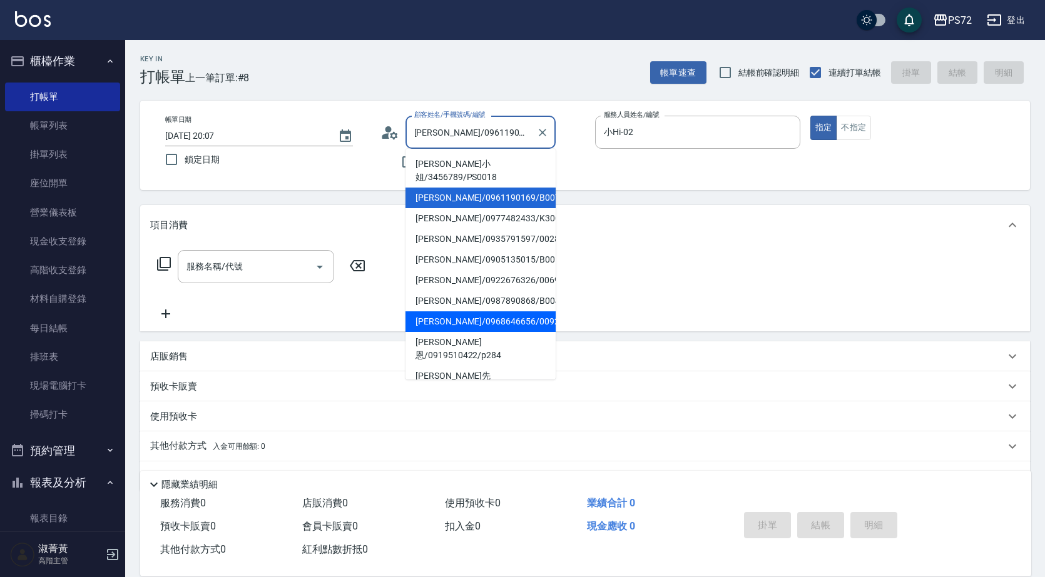
scroll to position [63, 0]
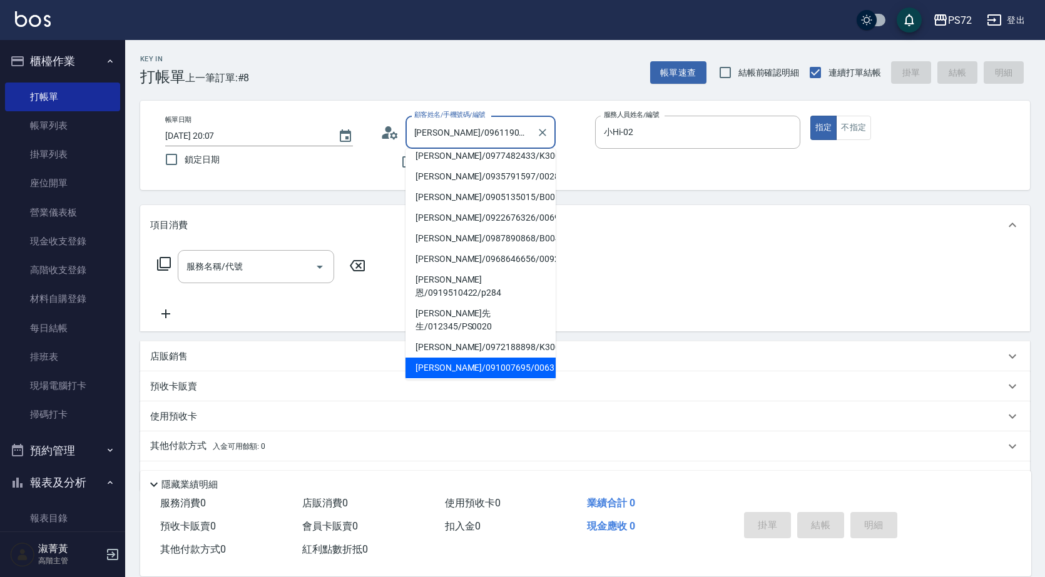
click at [462, 358] on li "[PERSON_NAME]/091007695/0063" at bounding box center [480, 368] width 150 height 21
type input "[PERSON_NAME]/091007695/0063"
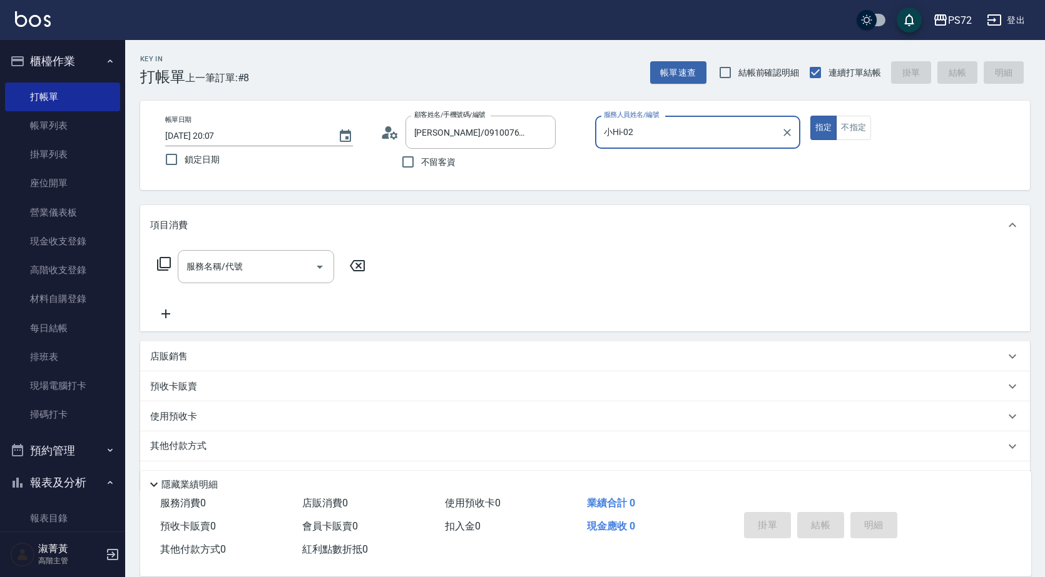
type input "[PERSON_NAME]-1"
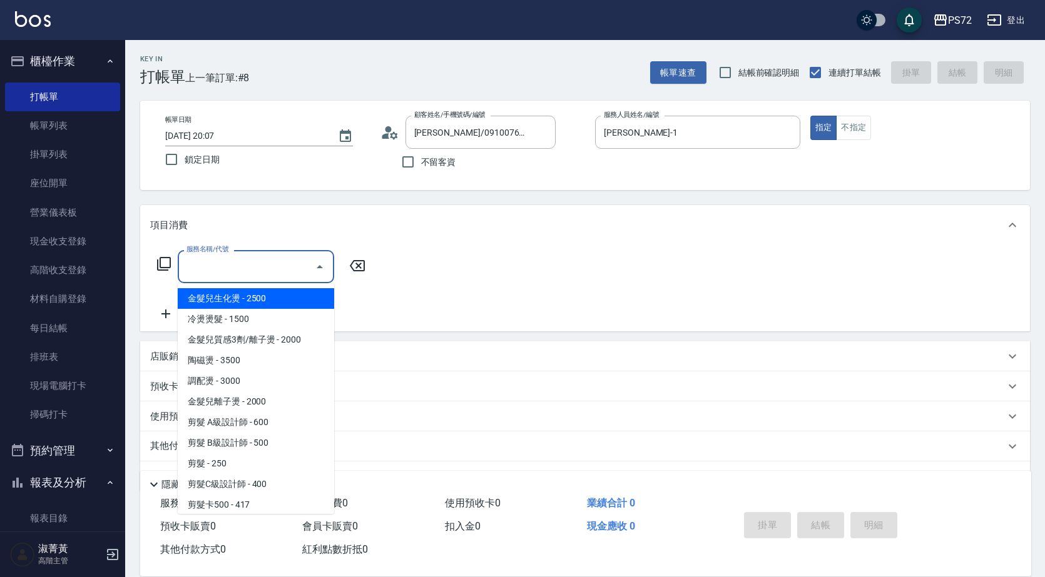
click at [271, 265] on input "服務名稱/代號" at bounding box center [246, 267] width 126 height 22
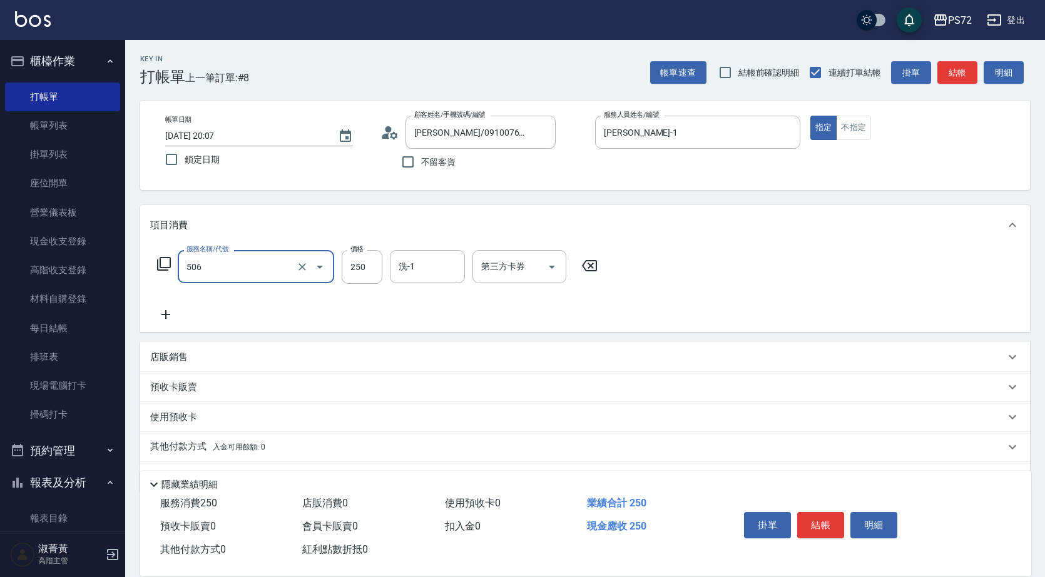
type input "洗髮學生(506)"
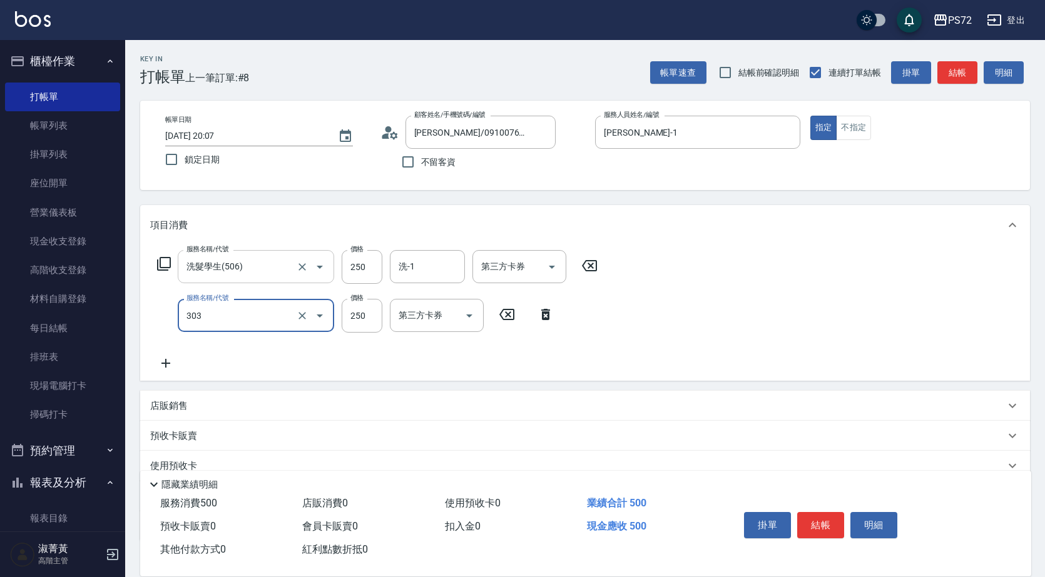
type input "剪髮(303)"
type input "300"
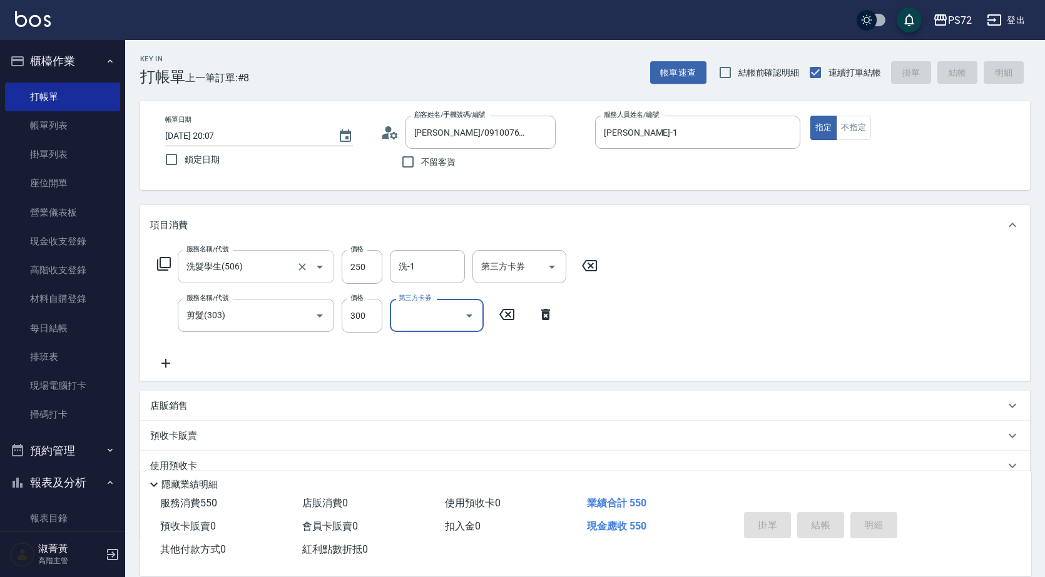
type input "[DATE] 20:09"
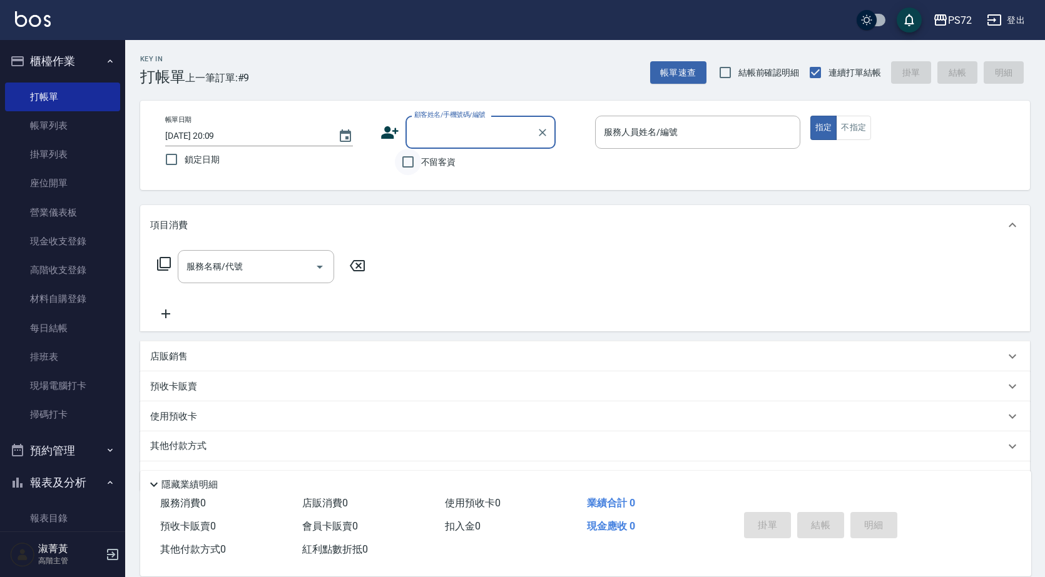
click at [412, 162] on input "不留客資" at bounding box center [408, 162] width 26 height 26
checkbox input "true"
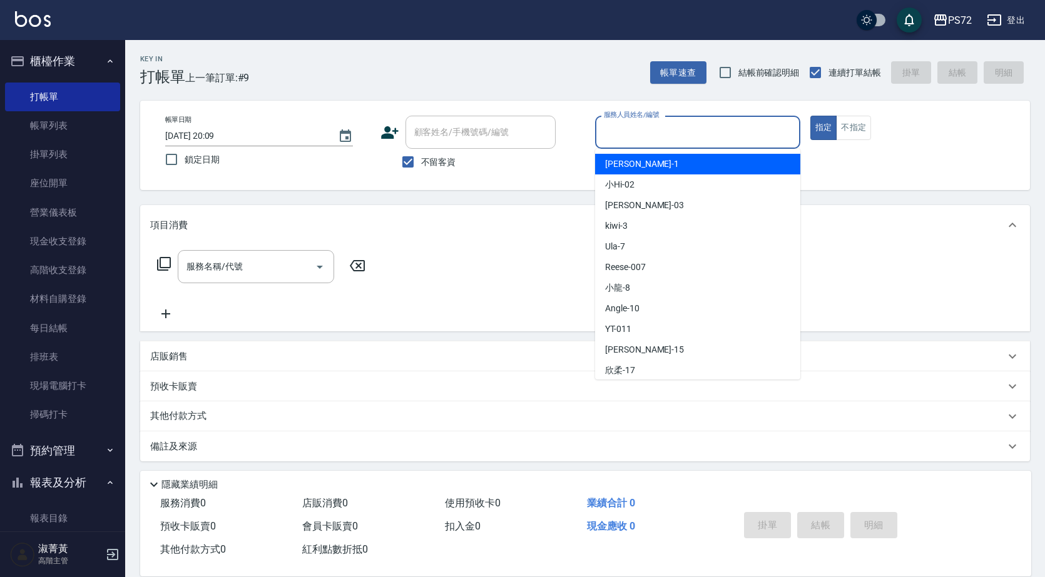
click at [624, 125] on input "服務人員姓名/編號" at bounding box center [698, 132] width 194 height 22
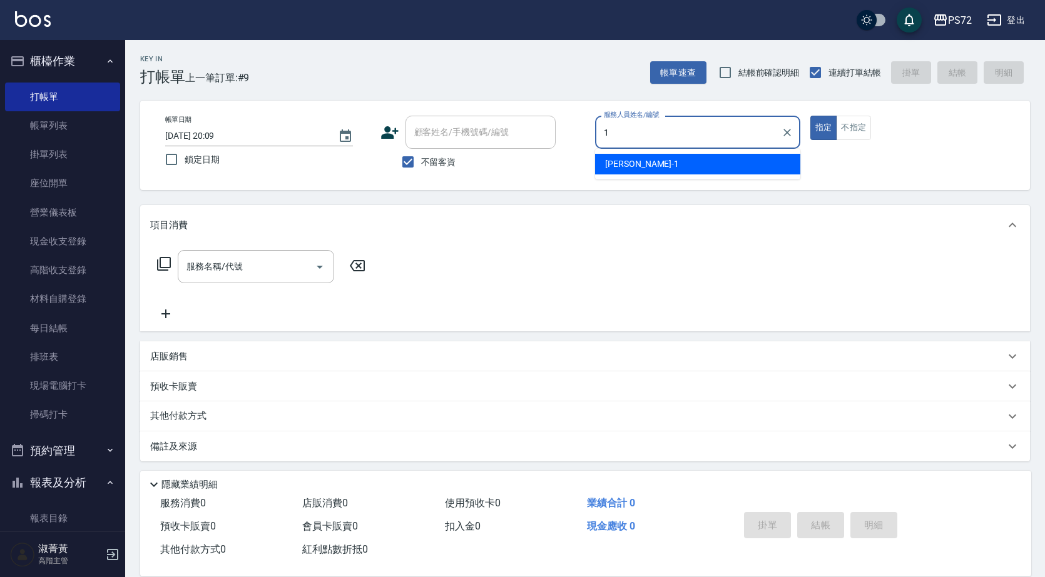
type input "[PERSON_NAME]-1"
type button "true"
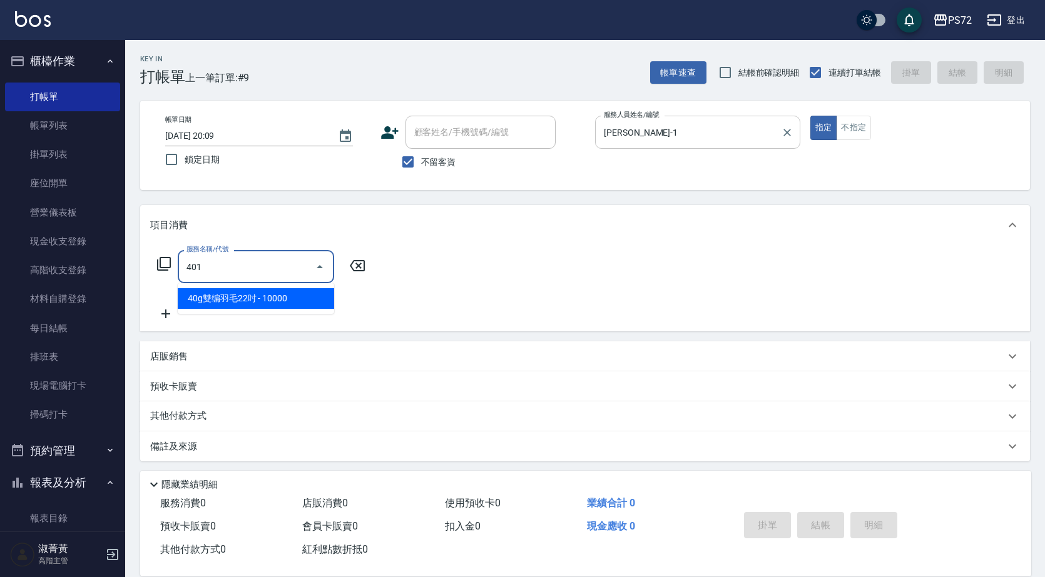
type input "染髮(401)"
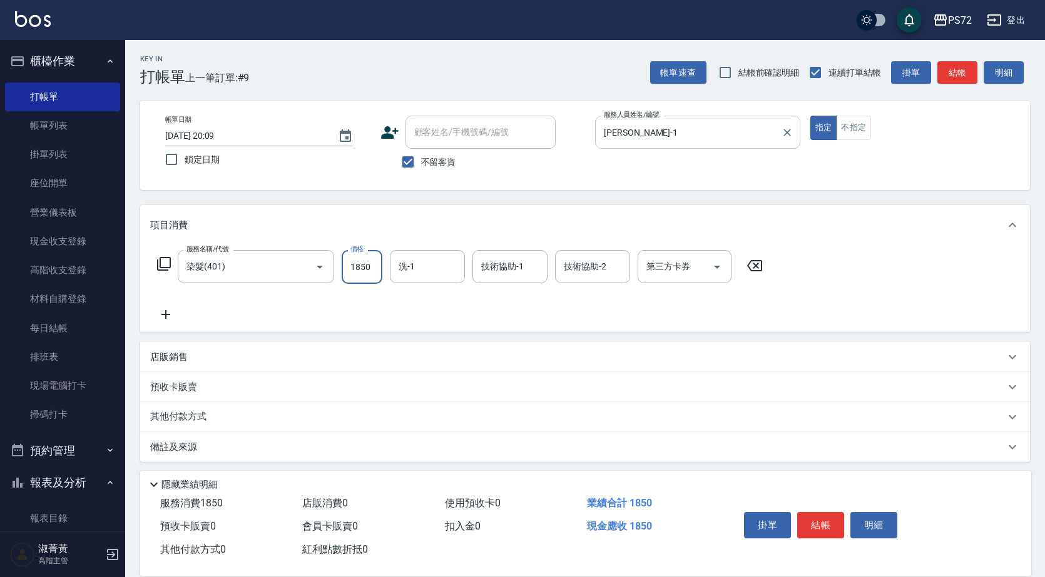
type input "1850"
type input "[PERSON_NAME]-18"
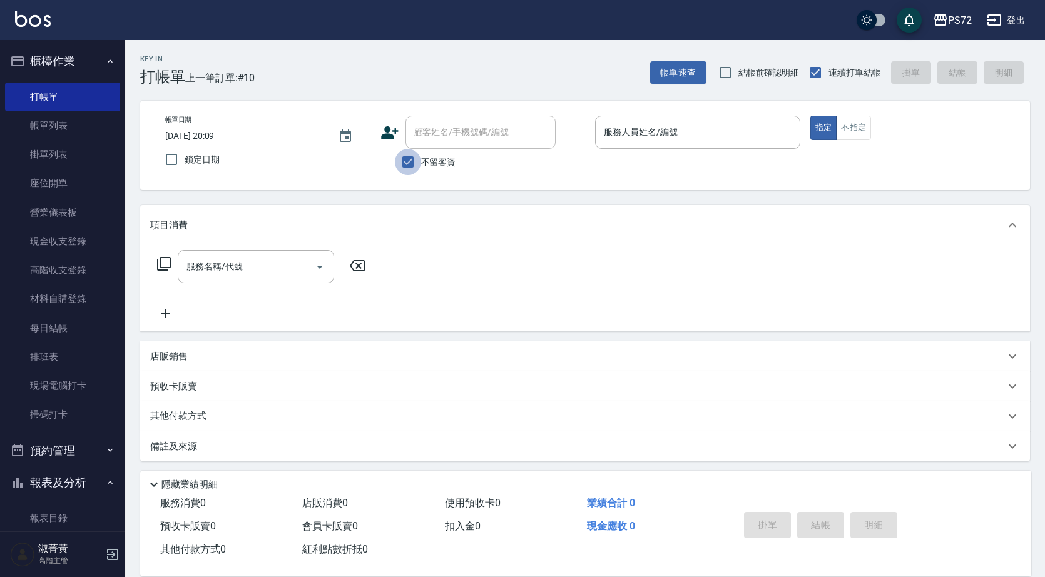
click at [408, 160] on input "不留客資" at bounding box center [408, 162] width 26 height 26
checkbox input "false"
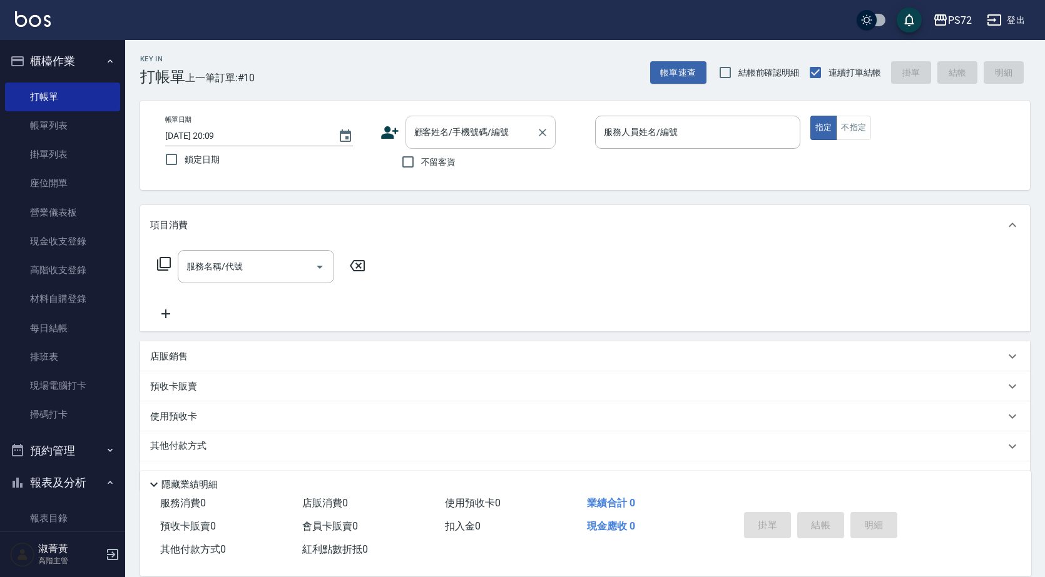
click at [425, 140] on input "顧客姓名/手機號碼/編號" at bounding box center [471, 132] width 120 height 22
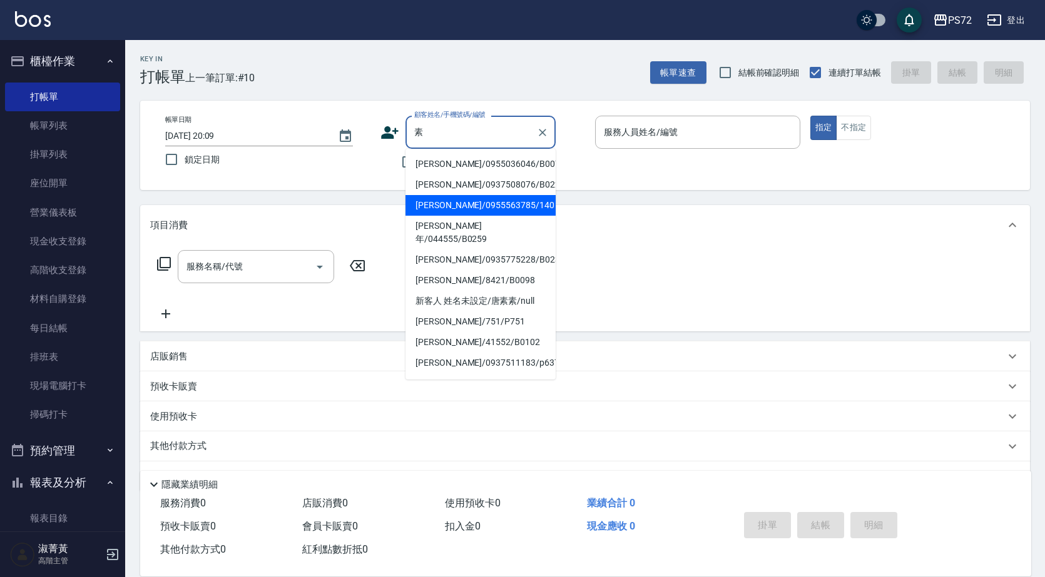
click at [454, 210] on li "[PERSON_NAME]/0955563785/140" at bounding box center [480, 205] width 150 height 21
type input "[PERSON_NAME]/0955563785/140"
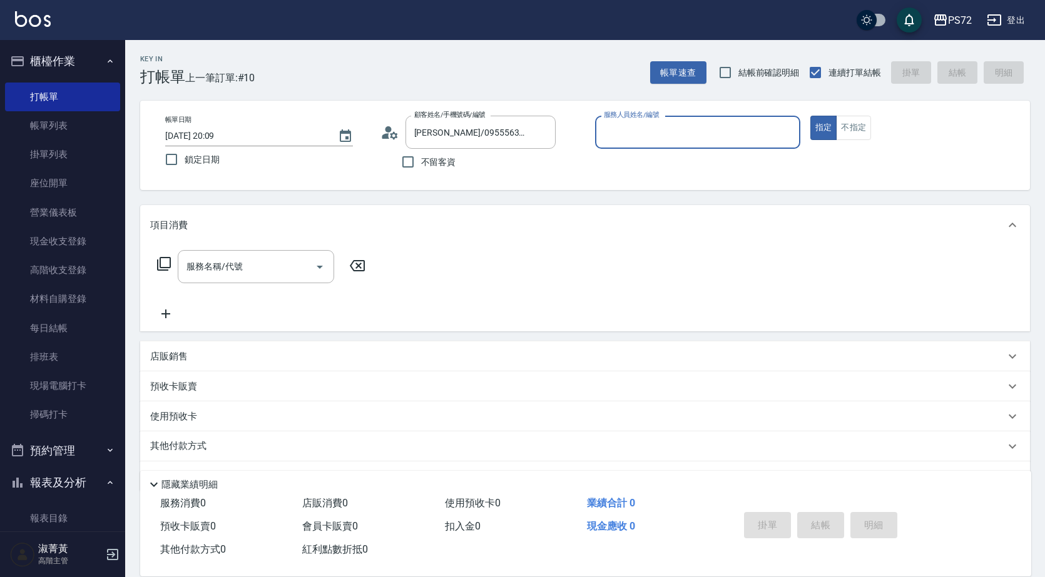
type input "[PERSON_NAME]-1"
drag, startPoint x: 277, startPoint y: 268, endPoint x: 290, endPoint y: 275, distance: 14.8
click at [282, 271] on input "服務名稱/代號" at bounding box center [246, 267] width 126 height 22
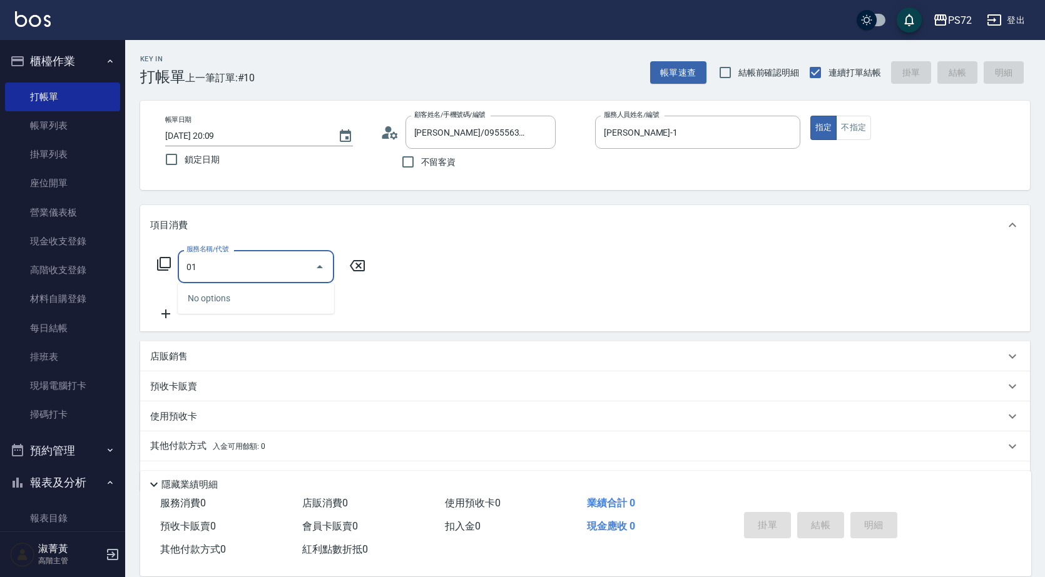
type input "0"
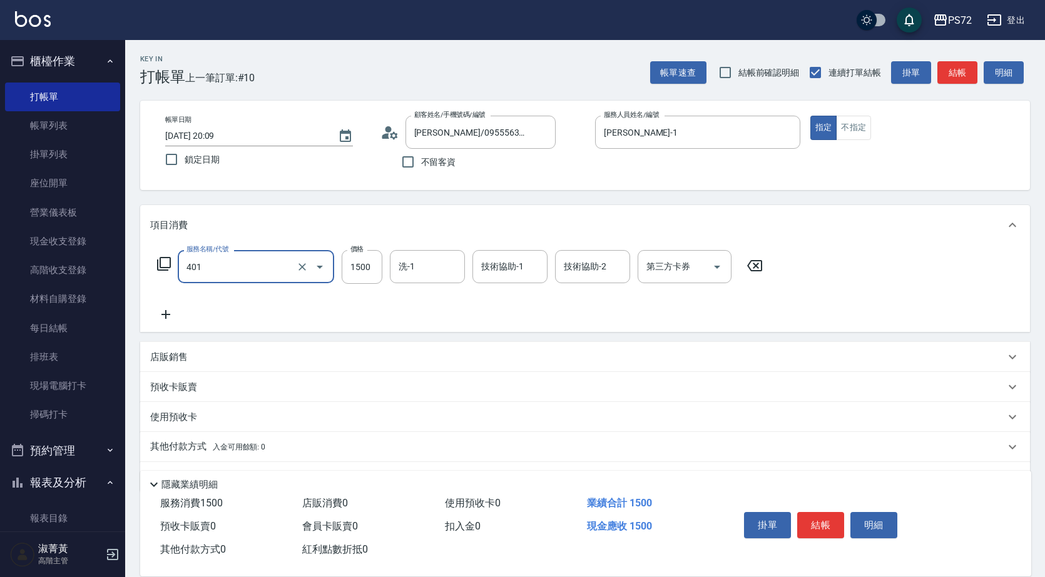
type input "染髮(401)"
type input "1800"
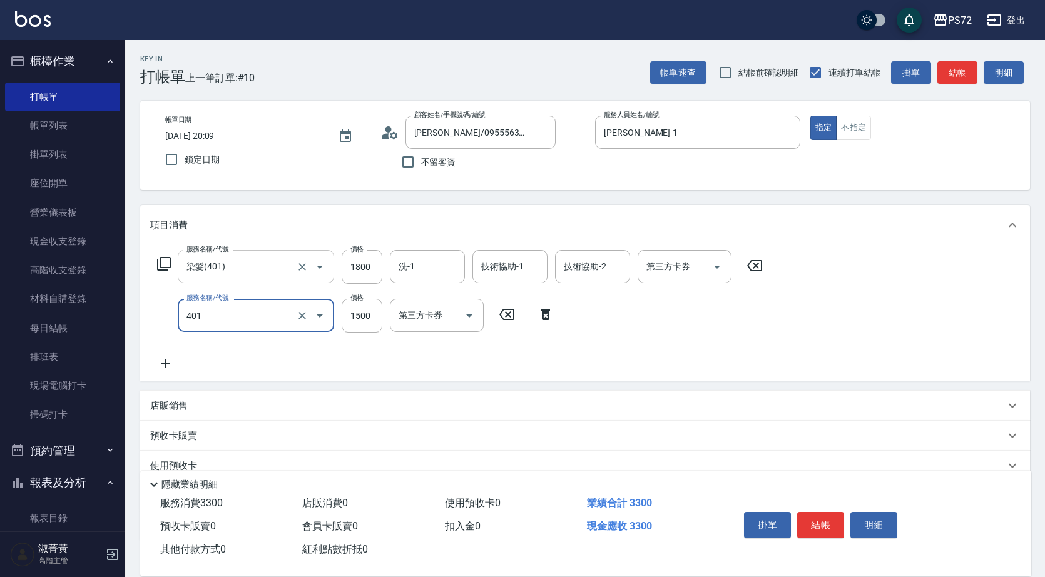
type input "染髮(401)"
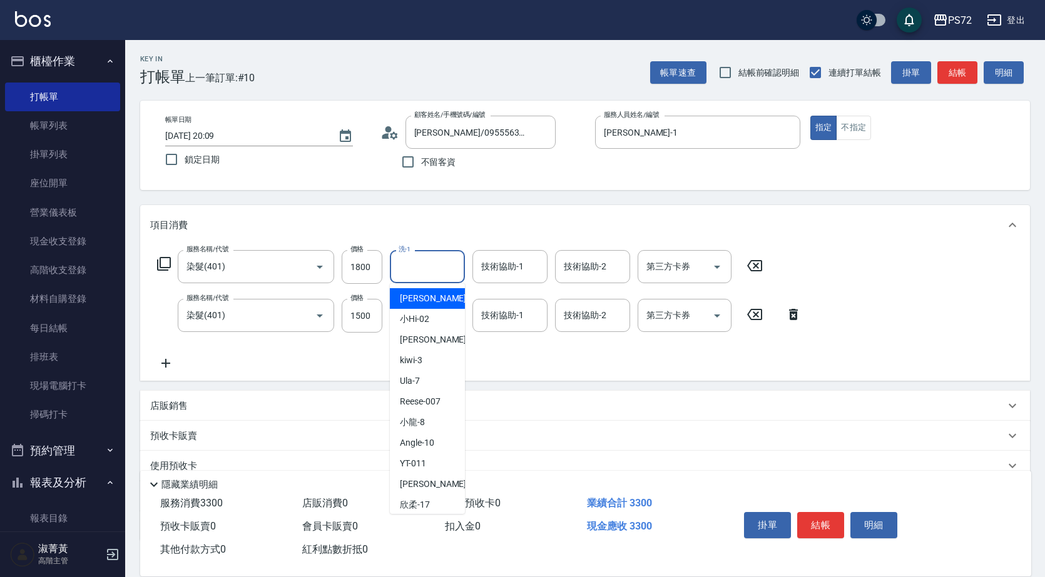
click at [429, 266] on input "洗-1" at bounding box center [427, 267] width 64 height 22
type input "[PERSON_NAME]-18"
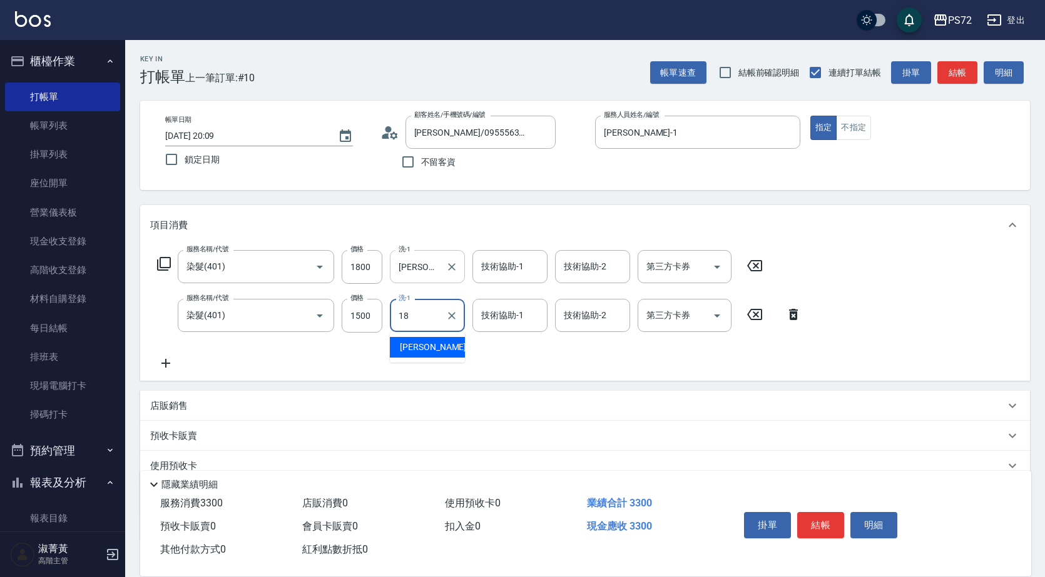
type input "[PERSON_NAME]-18"
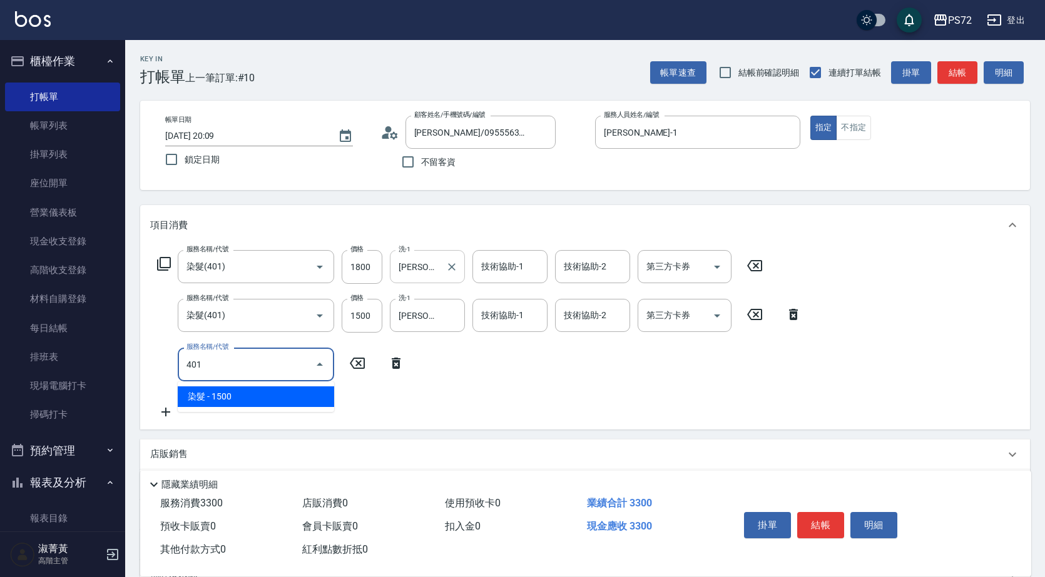
type input "染髮(401)"
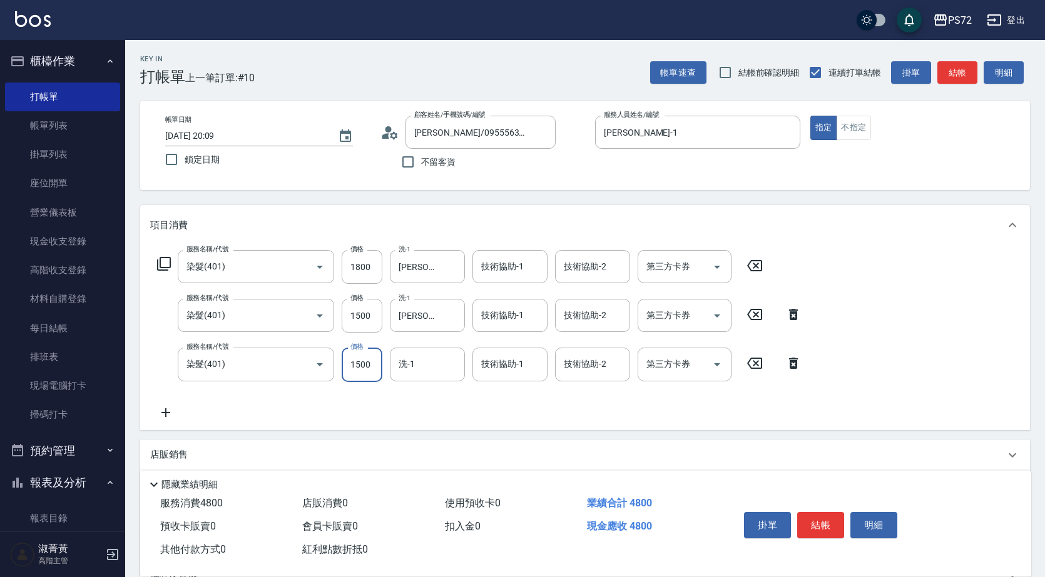
click at [360, 357] on input "1500" at bounding box center [362, 365] width 41 height 34
click at [363, 363] on input "1500" at bounding box center [362, 365] width 41 height 34
type input "3000"
type input "[PERSON_NAME]-18"
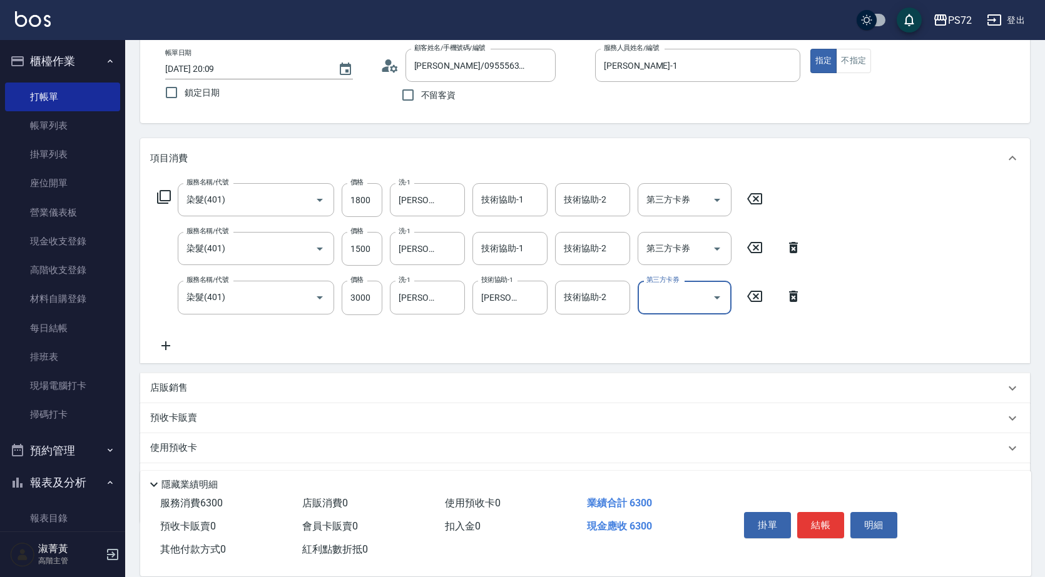
scroll to position [133, 0]
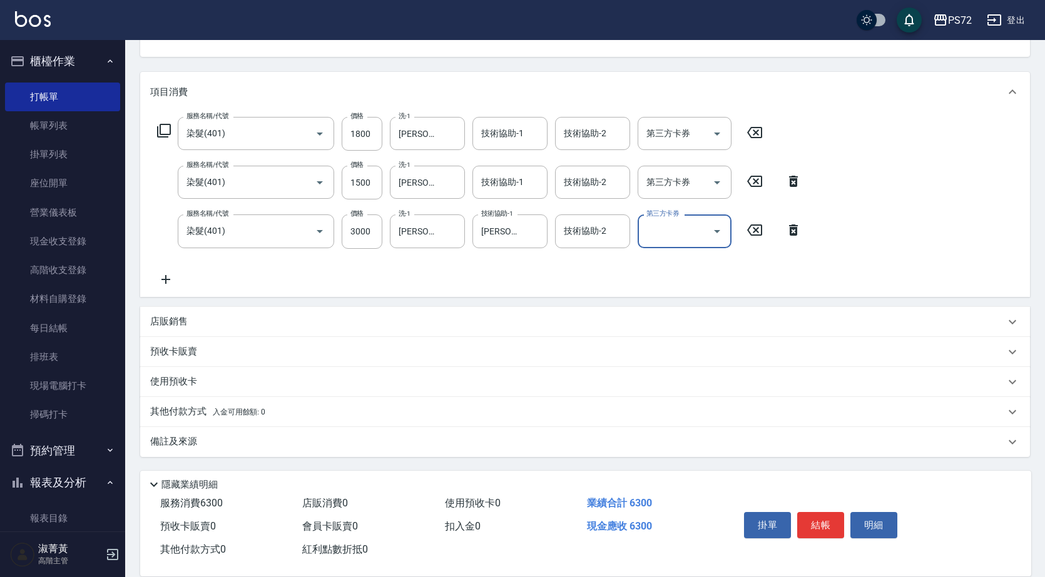
click at [183, 323] on p "店販銷售" at bounding box center [169, 321] width 38 height 13
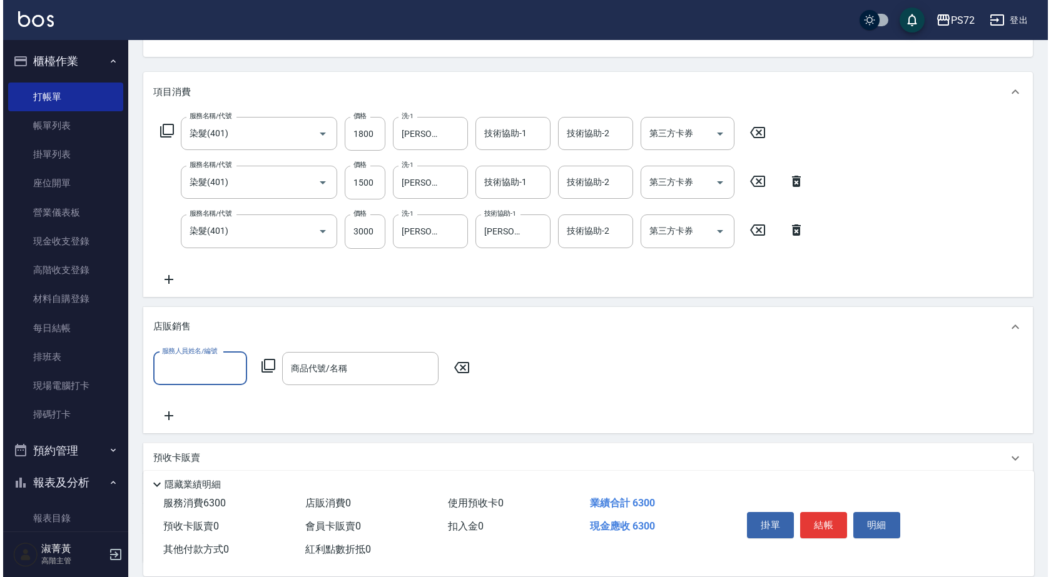
scroll to position [0, 0]
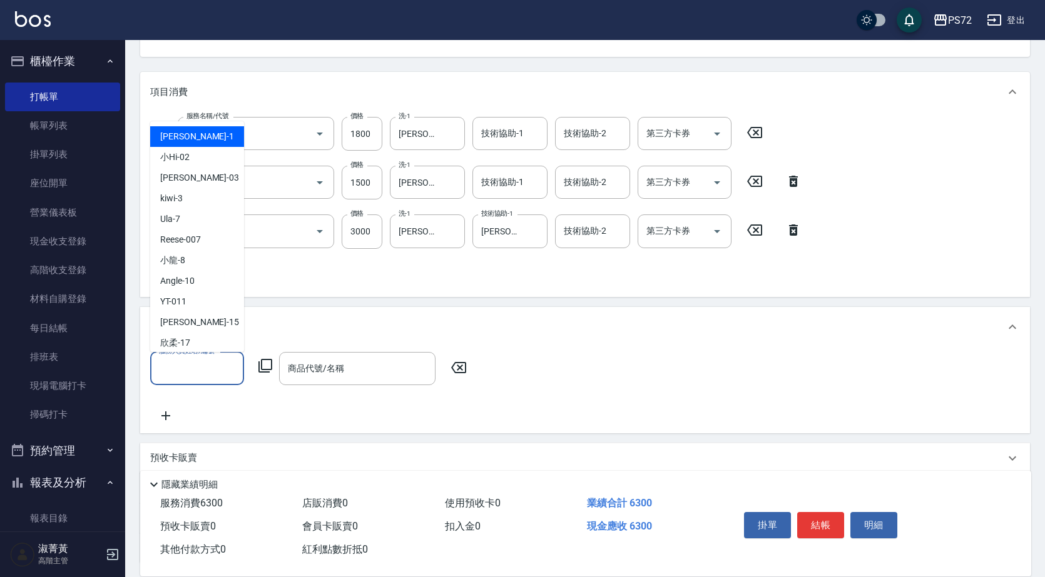
click at [220, 372] on input "服務人員姓名/編號" at bounding box center [197, 369] width 83 height 22
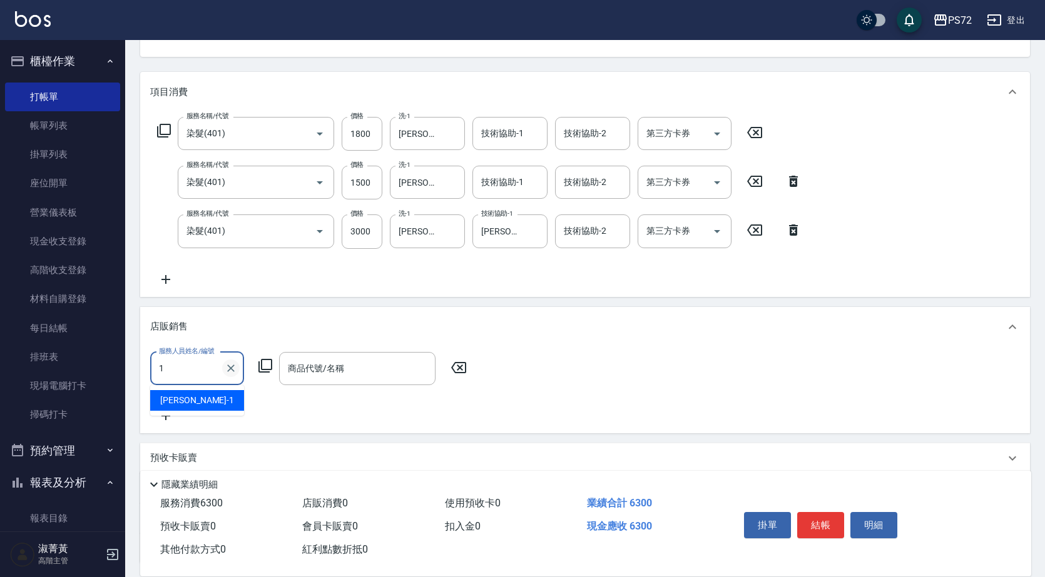
type input "[PERSON_NAME]-1"
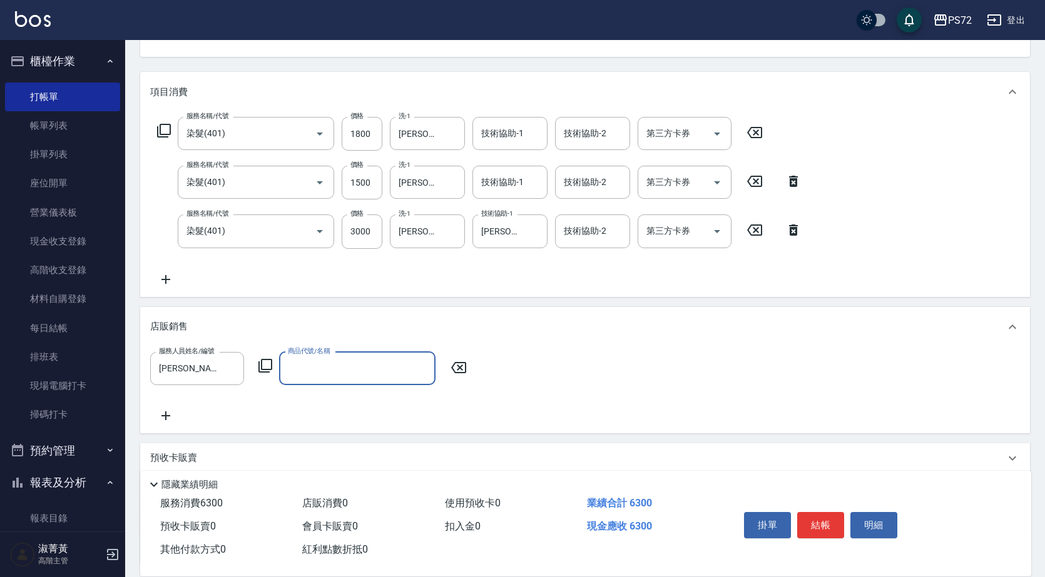
click at [258, 361] on icon at bounding box center [265, 365] width 15 height 15
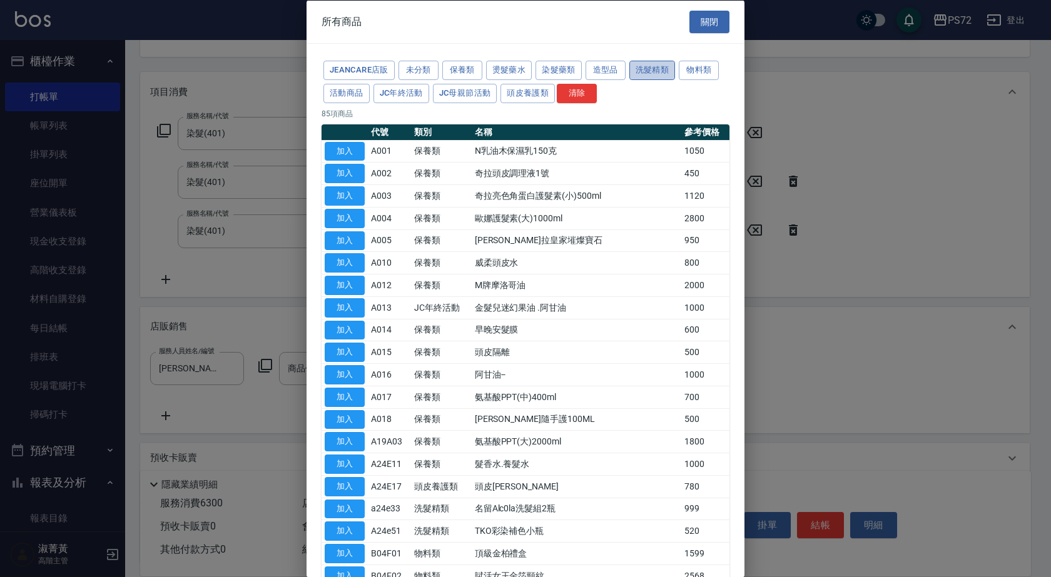
click at [646, 72] on button "洗髮精類" at bounding box center [652, 70] width 46 height 19
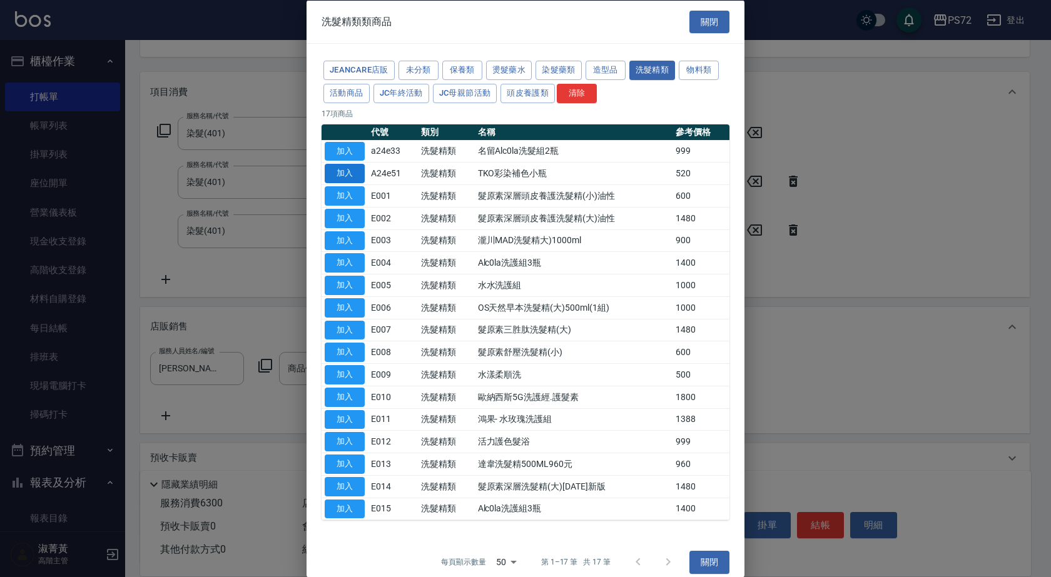
click at [348, 167] on button "加入" at bounding box center [345, 173] width 40 height 19
type input "TKO彩染補色小瓶"
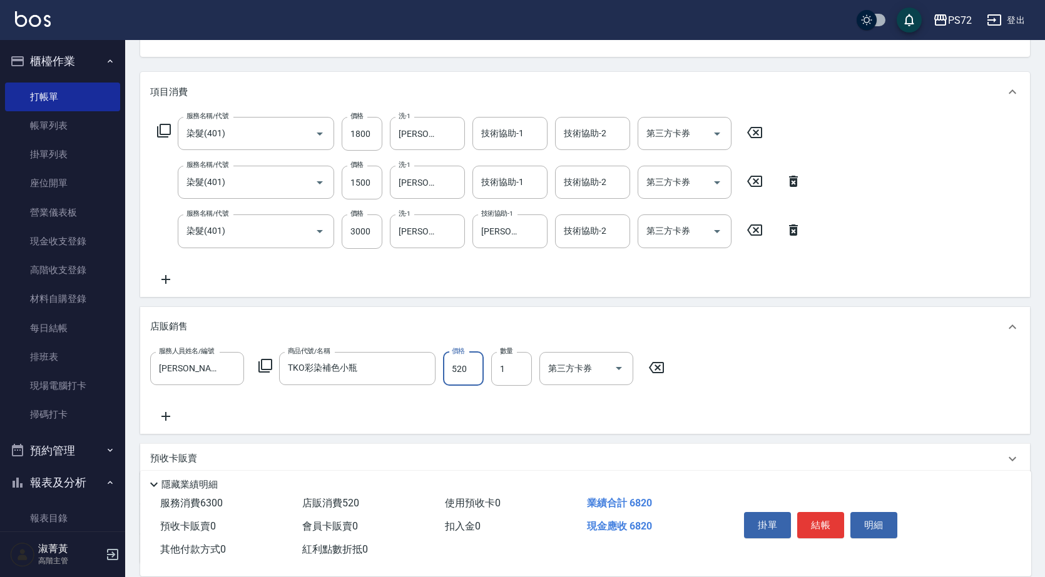
click at [466, 367] on input "520" at bounding box center [463, 369] width 41 height 34
type input "600"
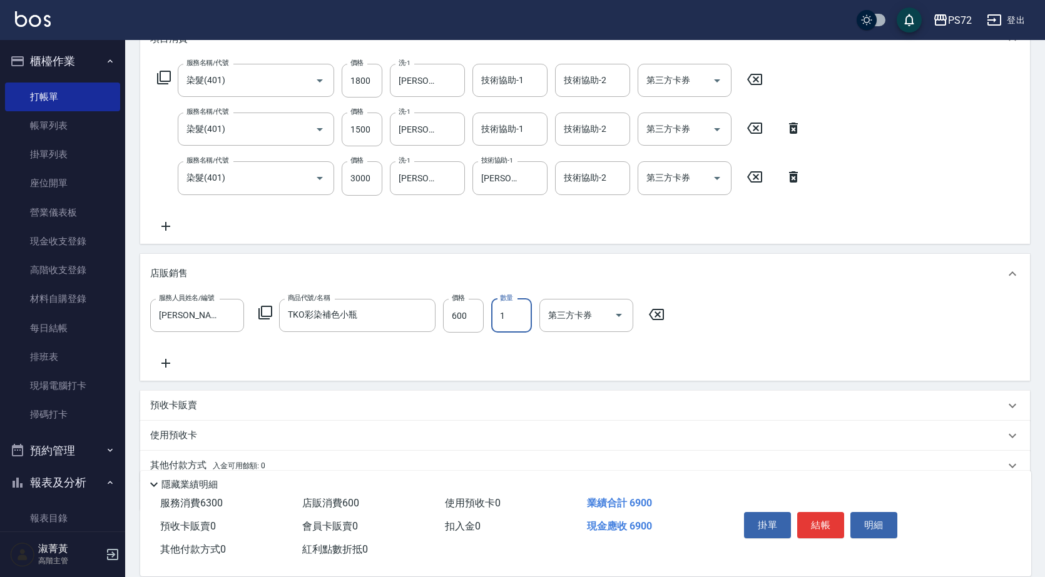
scroll to position [240, 0]
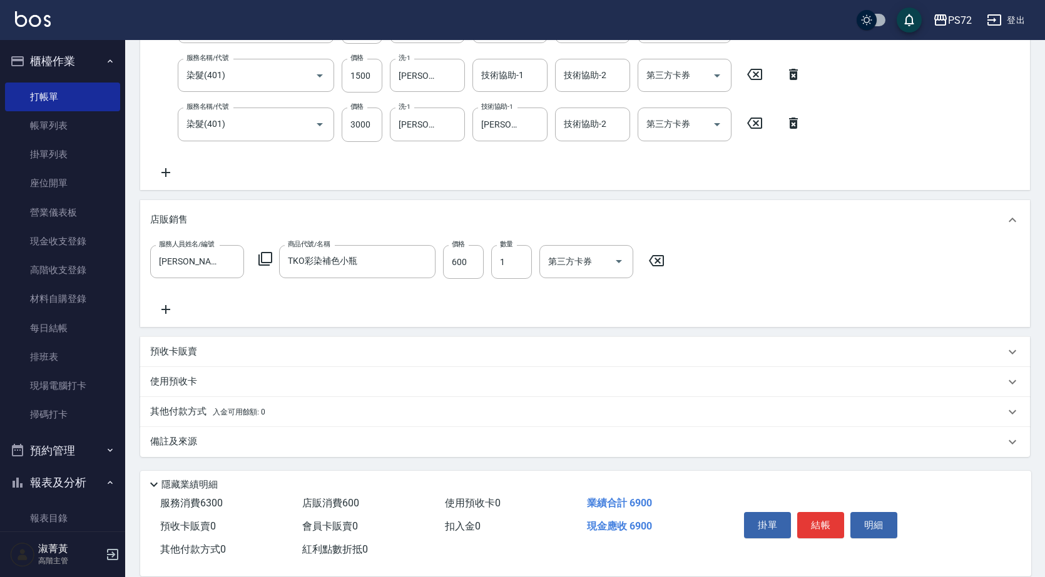
click at [185, 412] on p "其他付款方式 入金可用餘額: 0" at bounding box center [207, 412] width 115 height 14
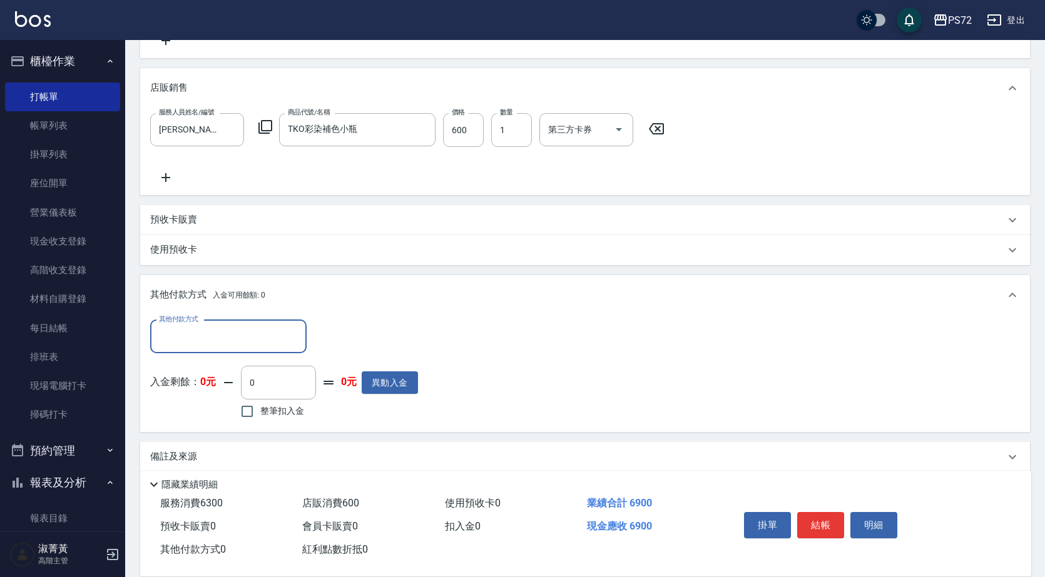
scroll to position [387, 0]
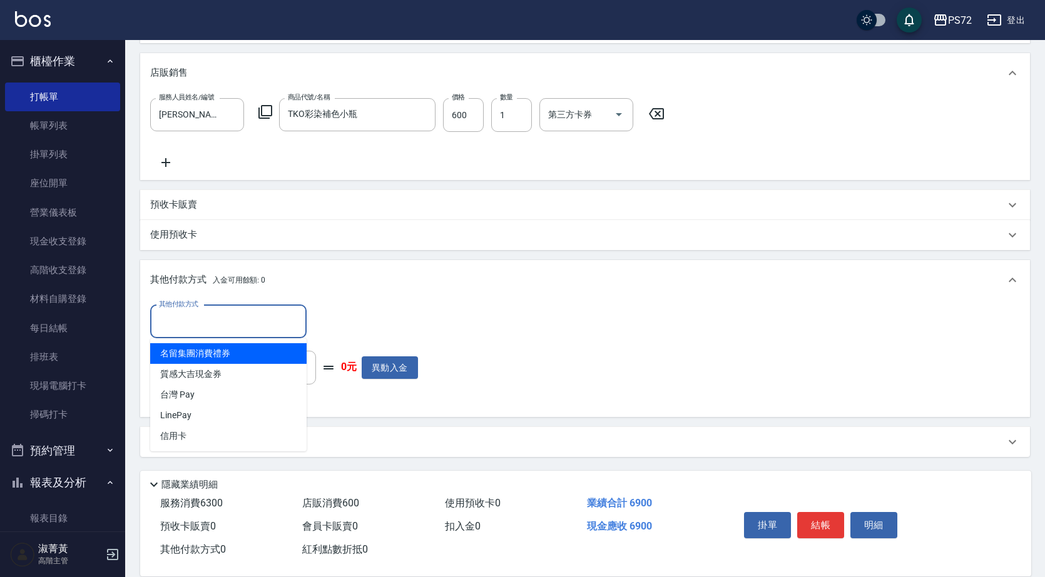
click at [180, 313] on input "其他付款方式" at bounding box center [228, 322] width 145 height 22
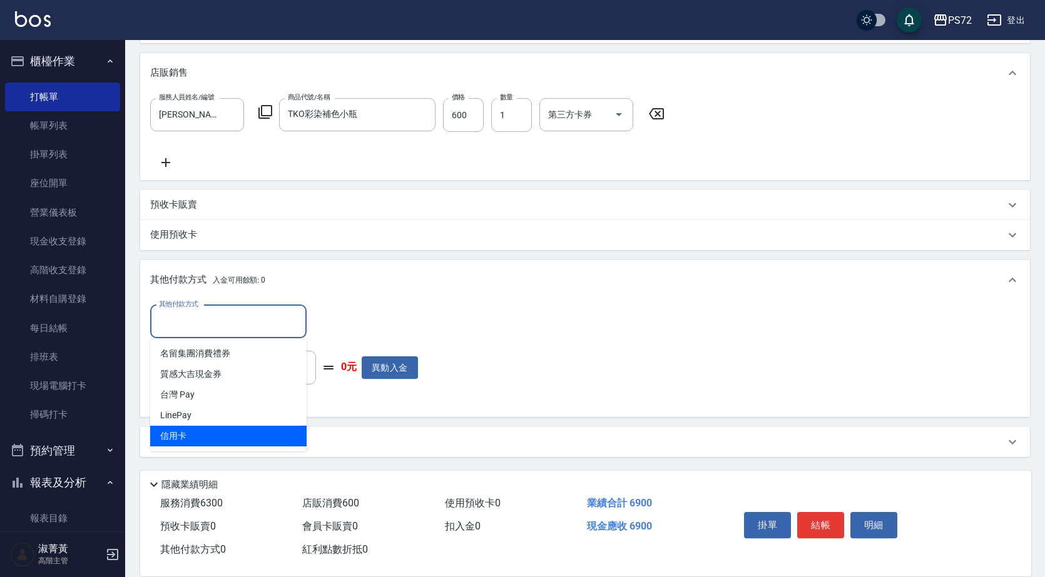
drag, startPoint x: 194, startPoint y: 414, endPoint x: 198, endPoint y: 439, distance: 24.8
click at [198, 439] on ul "名留集團消費禮券 質感大吉現金券 台灣 Pay LinePay 信用卡" at bounding box center [228, 394] width 156 height 113
click at [198, 439] on span "信用卡" at bounding box center [228, 436] width 156 height 21
type input "信用卡"
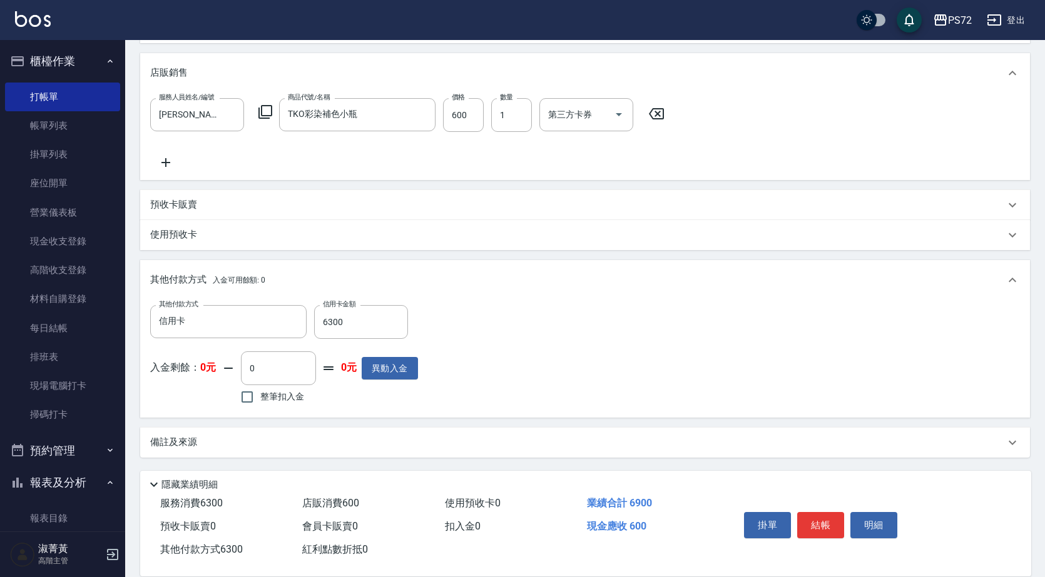
click at [643, 371] on div "其他付款方式 信用卡 其他付款方式 信用卡金額 6300 信用卡金額 入金剩餘： 0元 0 ​ 整筆扣入金 0元 異動入金" at bounding box center [585, 356] width 870 height 103
drag, startPoint x: 345, startPoint y: 299, endPoint x: 350, endPoint y: 313, distance: 15.5
click at [347, 304] on label "信用卡金額" at bounding box center [339, 303] width 33 height 9
click at [347, 305] on input "6300" at bounding box center [361, 322] width 94 height 34
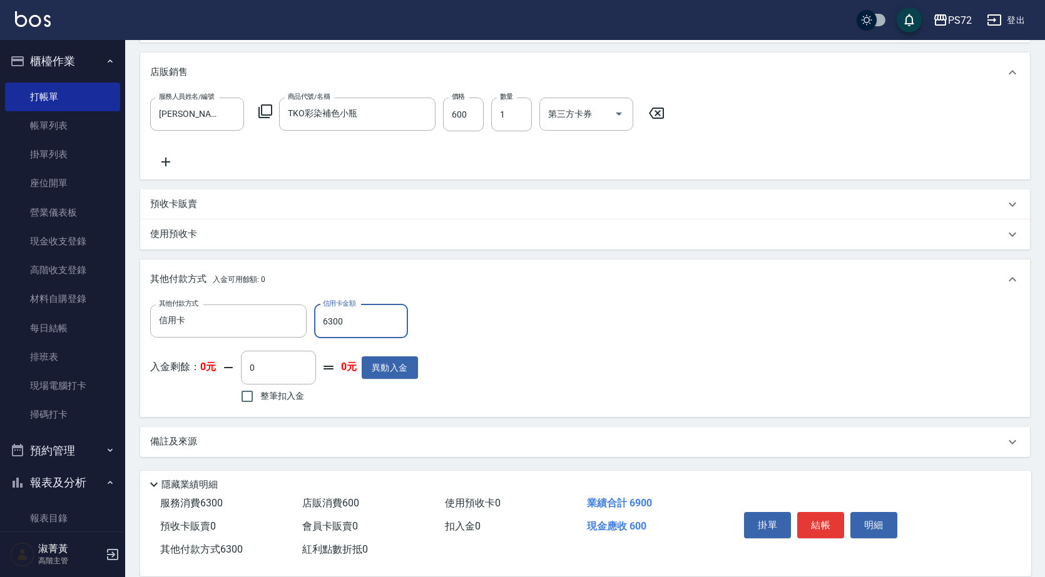
click at [351, 315] on input "6300" at bounding box center [361, 322] width 94 height 34
type input "6900"
click at [820, 527] on button "結帳" at bounding box center [820, 525] width 47 height 26
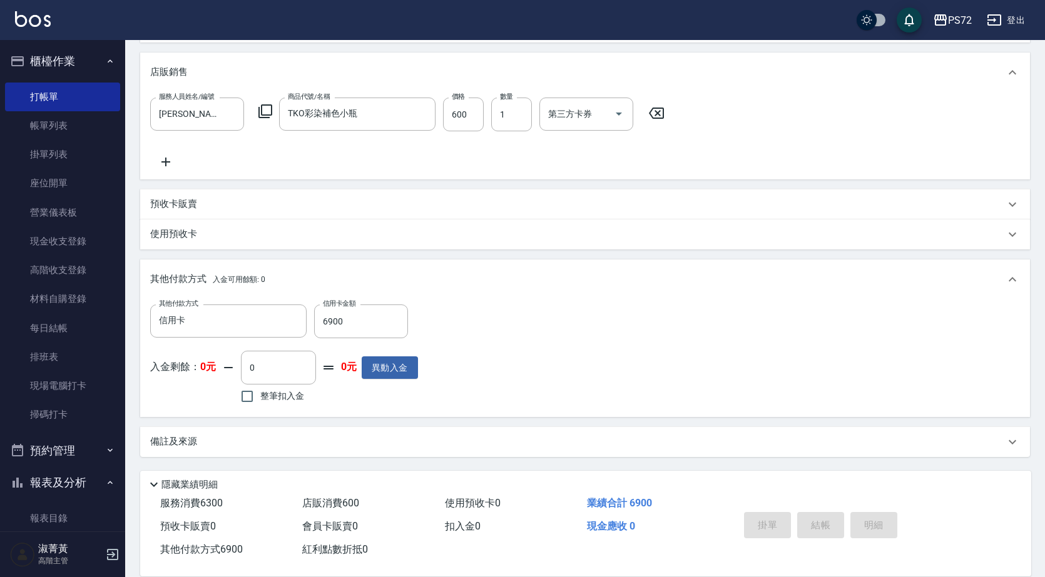
type input "[DATE] 20:12"
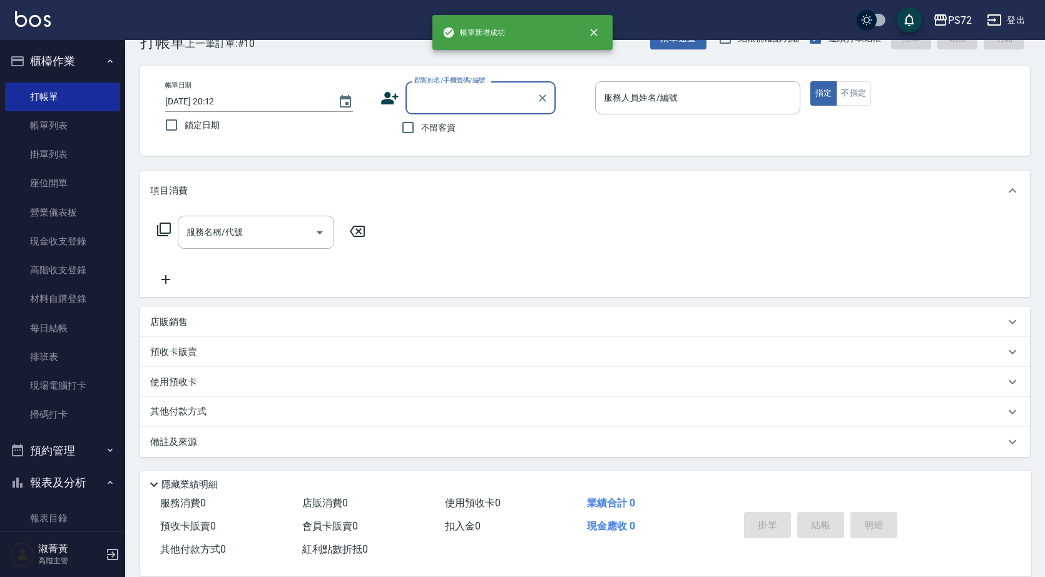
scroll to position [0, 0]
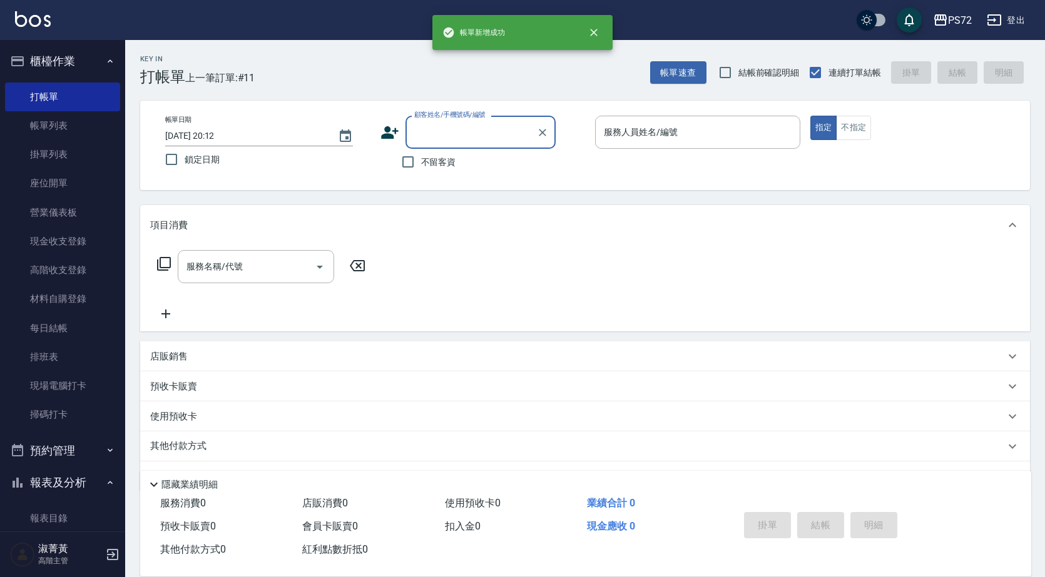
click at [490, 123] on input "顧客姓名/手機號碼/編號" at bounding box center [471, 132] width 120 height 22
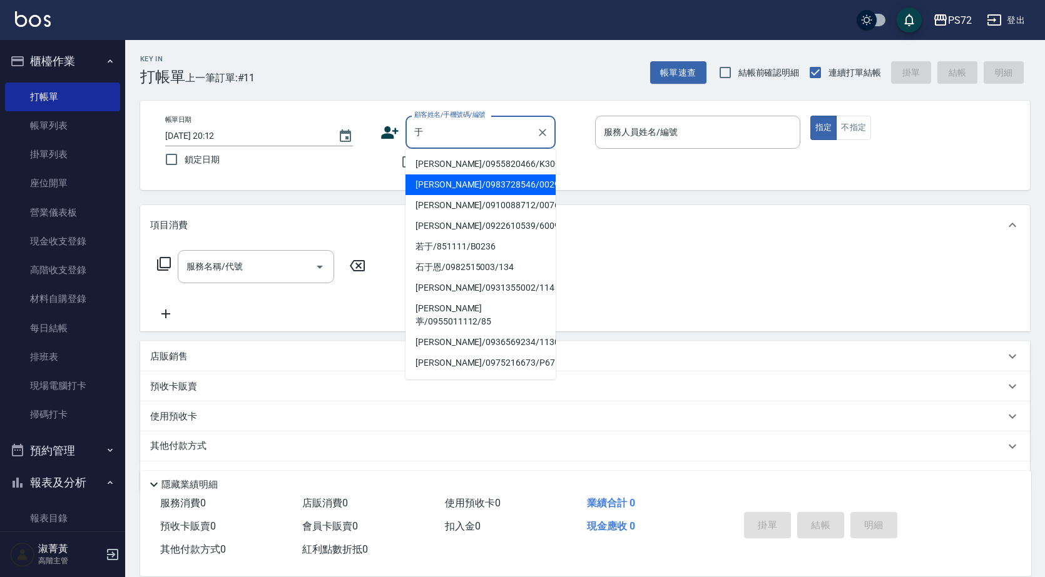
click at [457, 193] on li "[PERSON_NAME]/0983728546/0029" at bounding box center [480, 185] width 150 height 21
type input "[PERSON_NAME]/0983728546/0029"
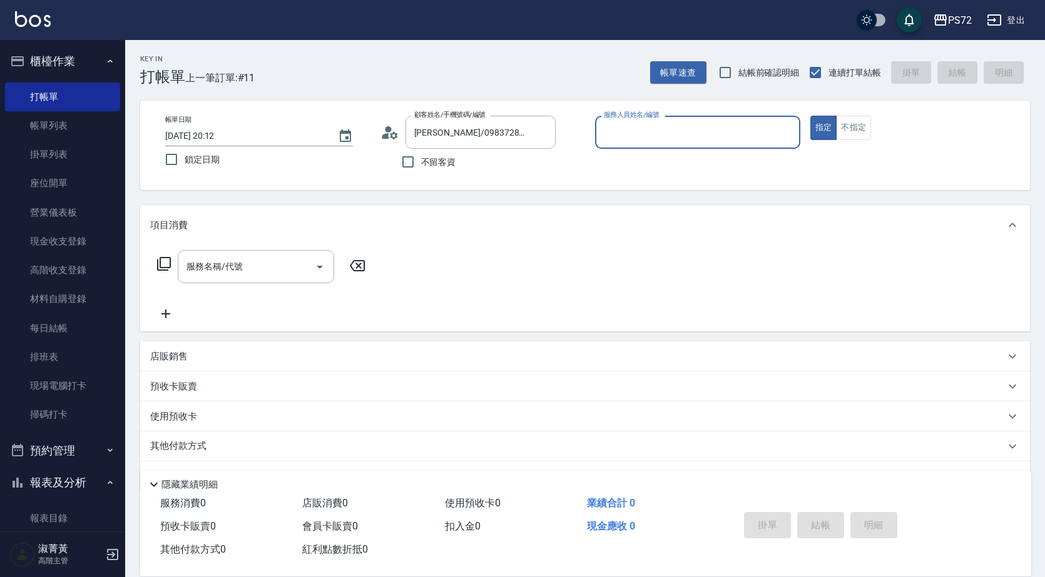
type input "[PERSON_NAME]-1"
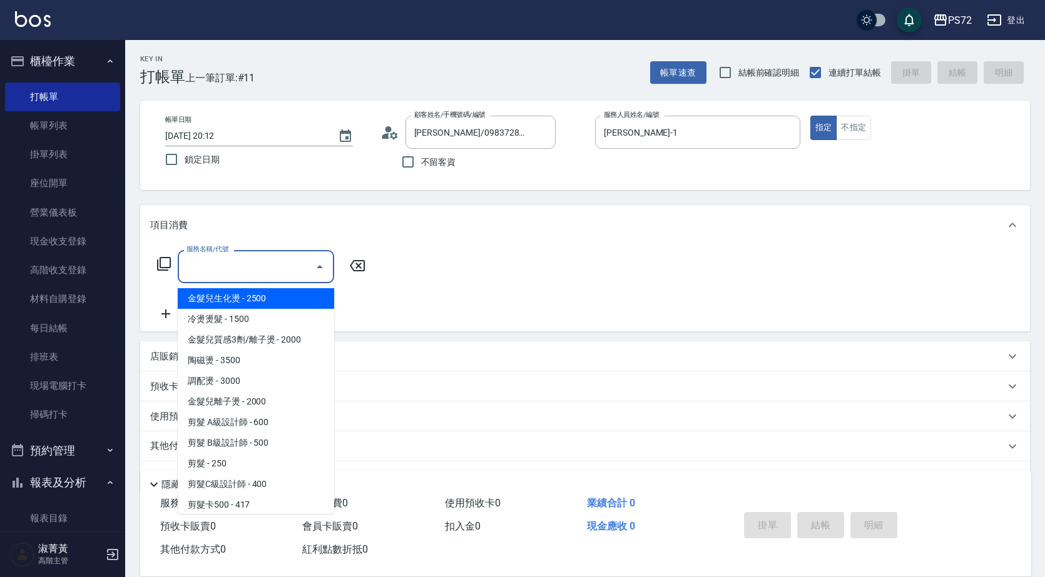
click at [224, 270] on input "服務名稱/代號" at bounding box center [246, 267] width 126 height 22
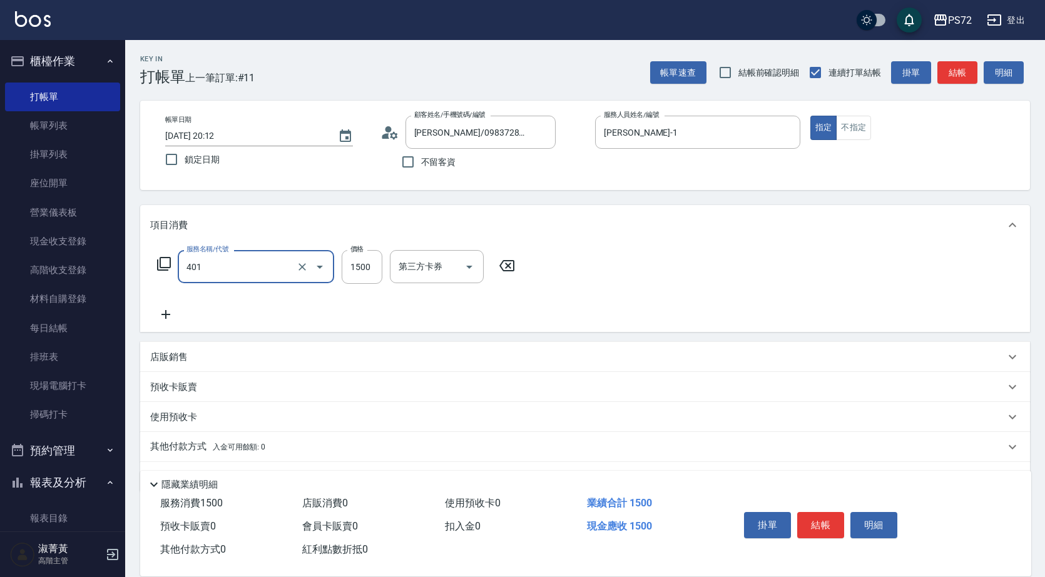
type input "染髮(401)"
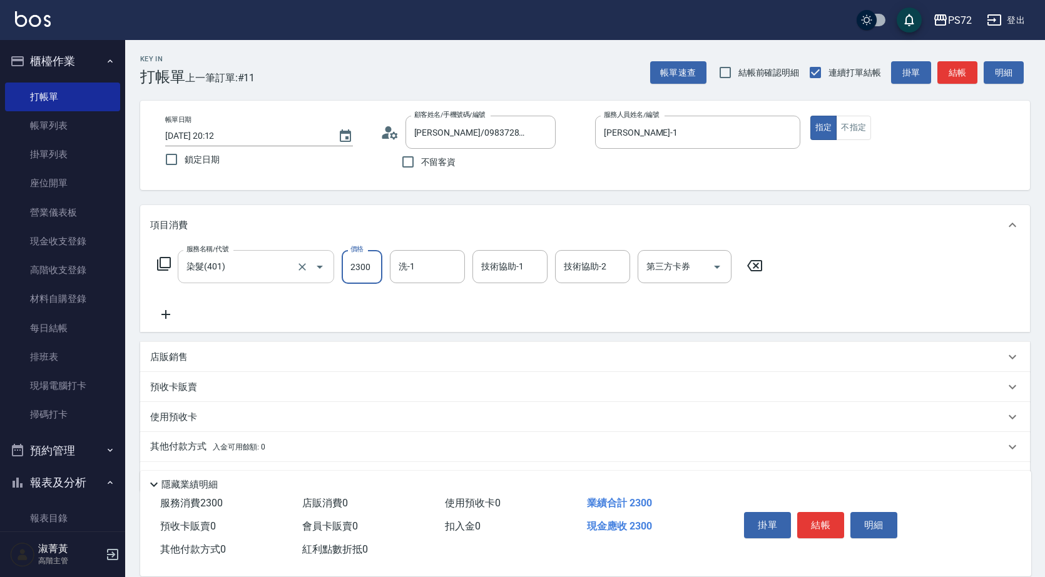
type input "2300"
type input "[PERSON_NAME]-18"
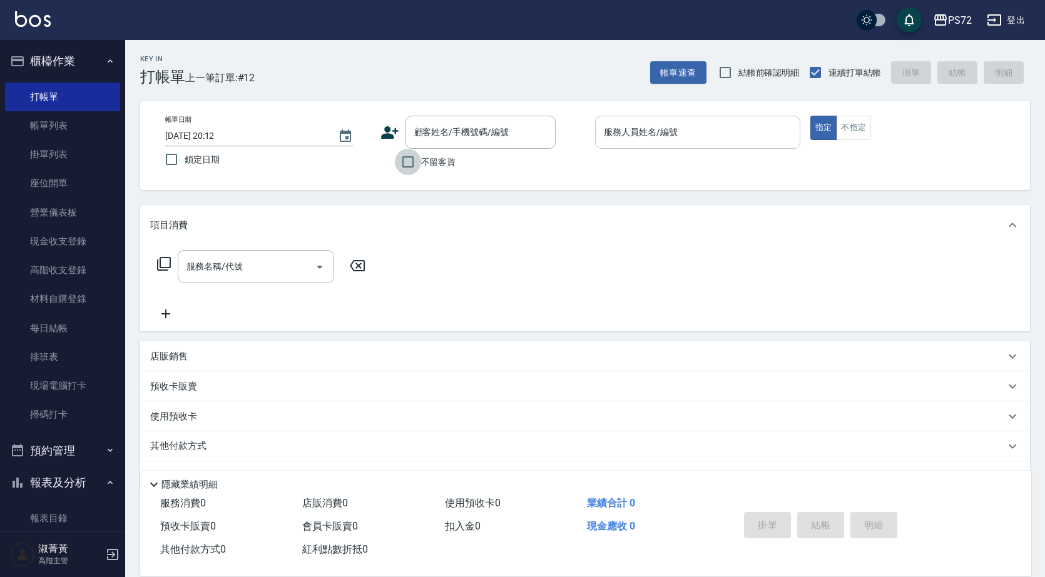
drag, startPoint x: 419, startPoint y: 158, endPoint x: 608, endPoint y: 132, distance: 190.7
click at [430, 153] on label "不留客資" at bounding box center [425, 162] width 61 height 26
click at [421, 153] on input "不留客資" at bounding box center [408, 162] width 26 height 26
checkbox input "true"
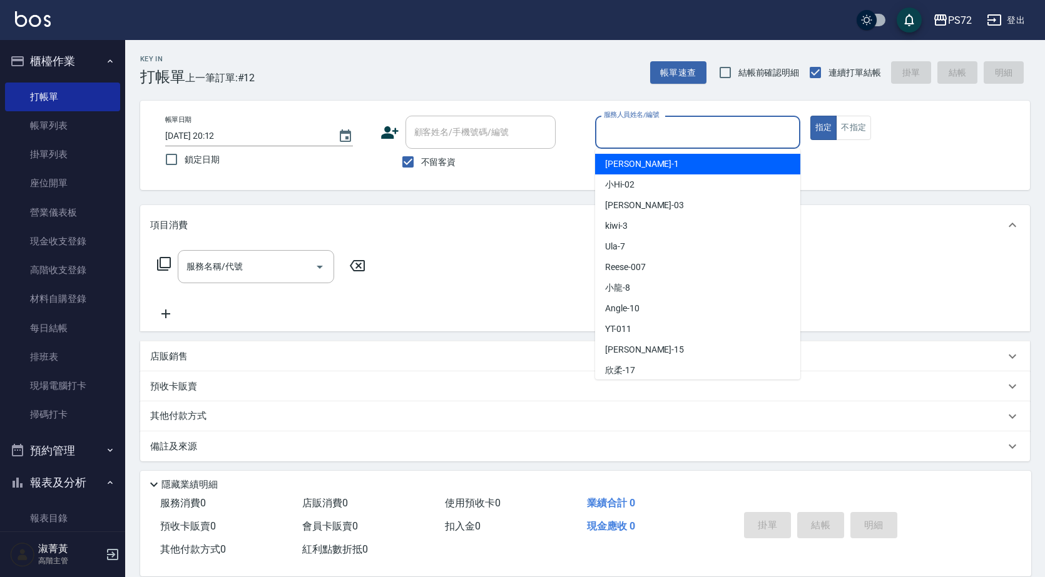
click at [623, 124] on input "服務人員姓名/編號" at bounding box center [698, 132] width 194 height 22
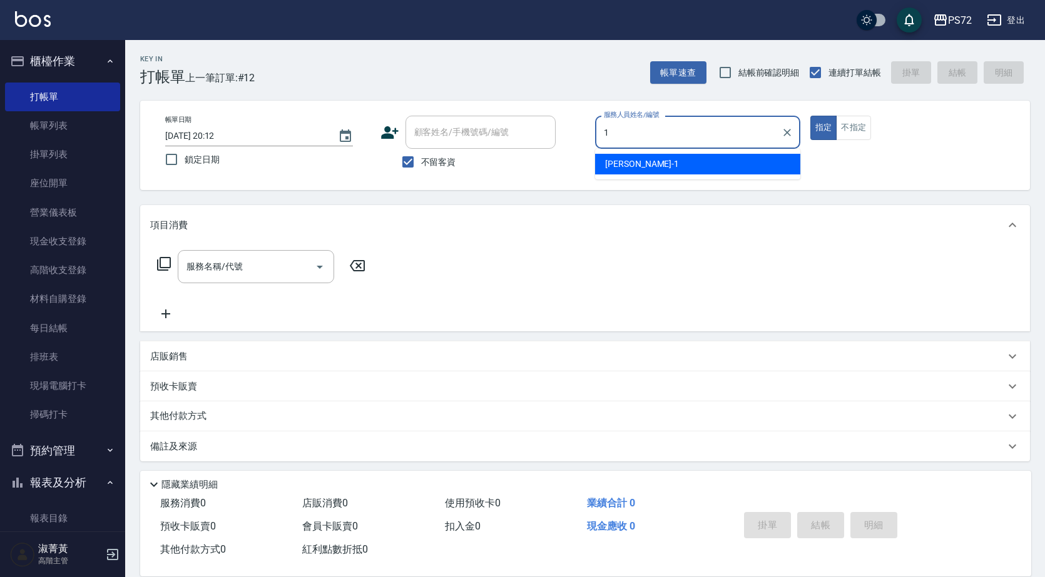
type input "[PERSON_NAME]-1"
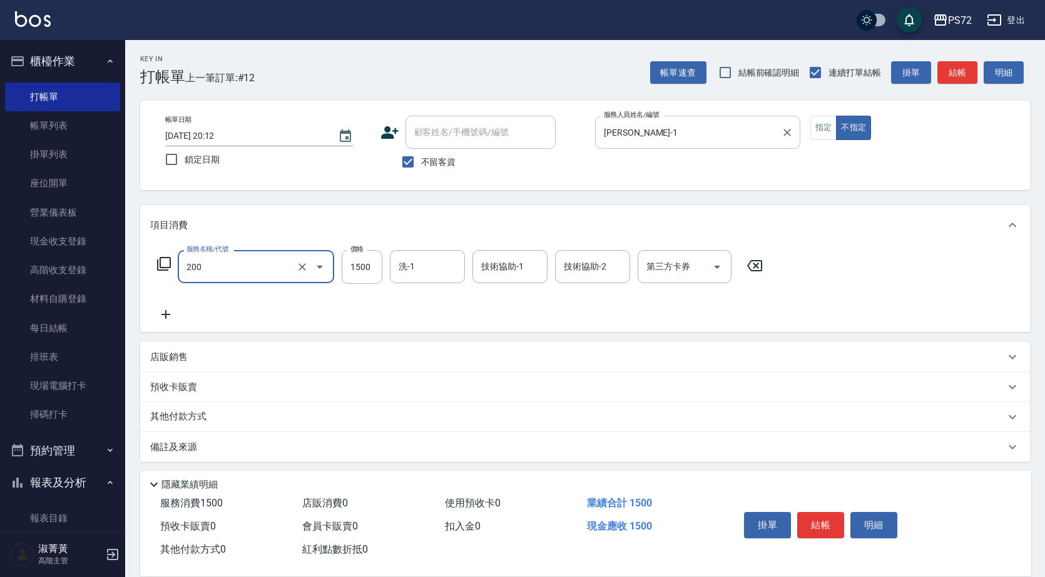
type input "冷燙燙髮(200)"
type input "2899"
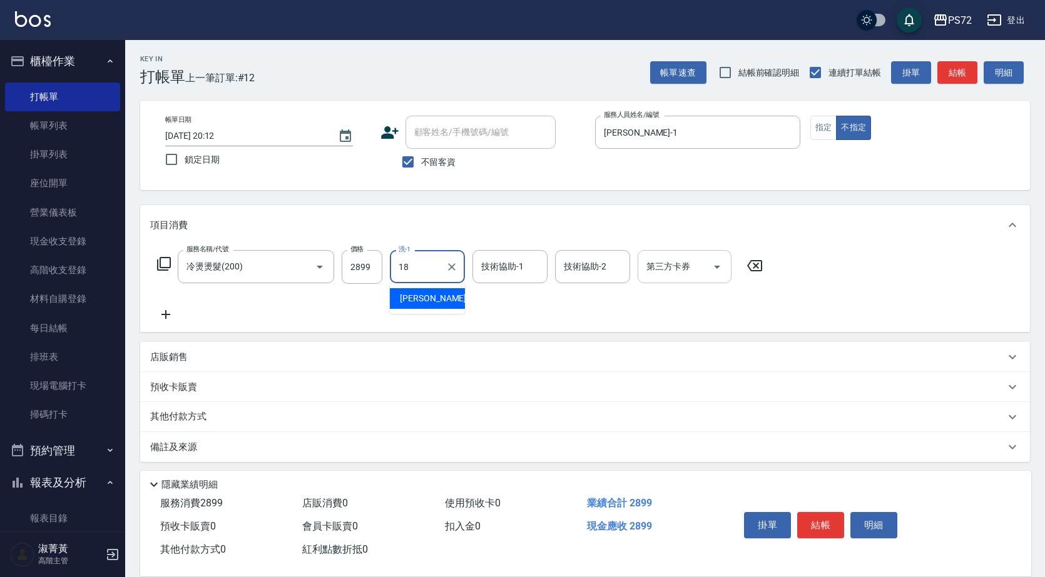
type input "[PERSON_NAME]-18"
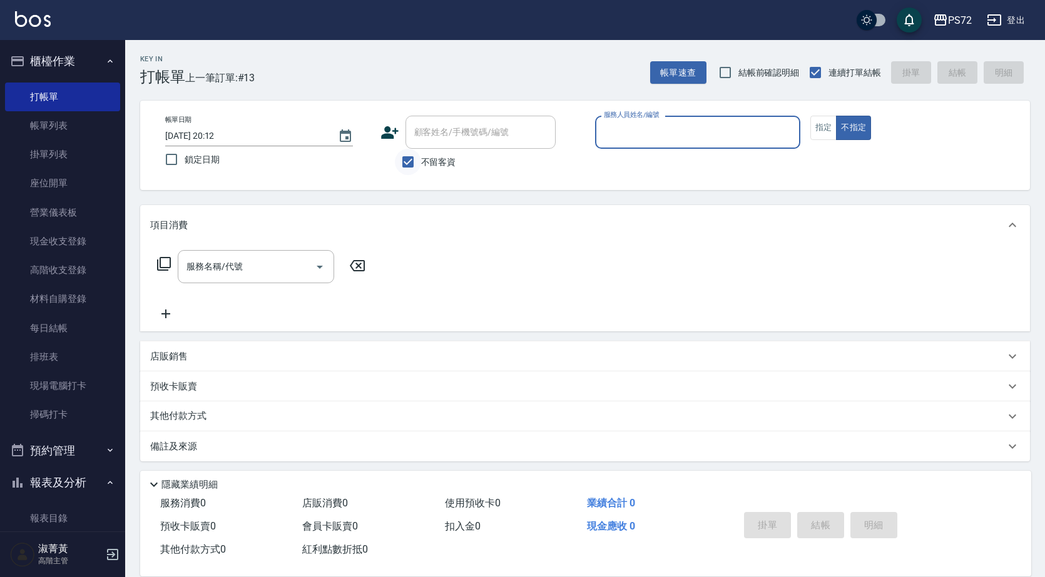
drag, startPoint x: 398, startPoint y: 163, endPoint x: 425, endPoint y: 141, distance: 34.6
click at [400, 161] on input "不留客資" at bounding box center [408, 162] width 26 height 26
checkbox input "false"
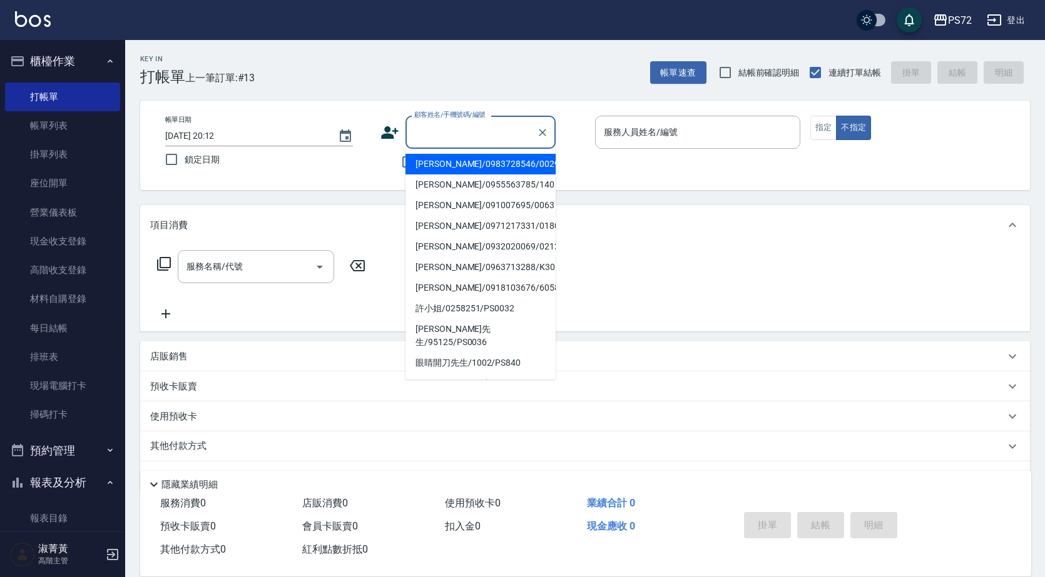
click at [452, 122] on div "顧客姓名/手機號碼/編號 顧客姓名/手機號碼/編號" at bounding box center [480, 132] width 150 height 33
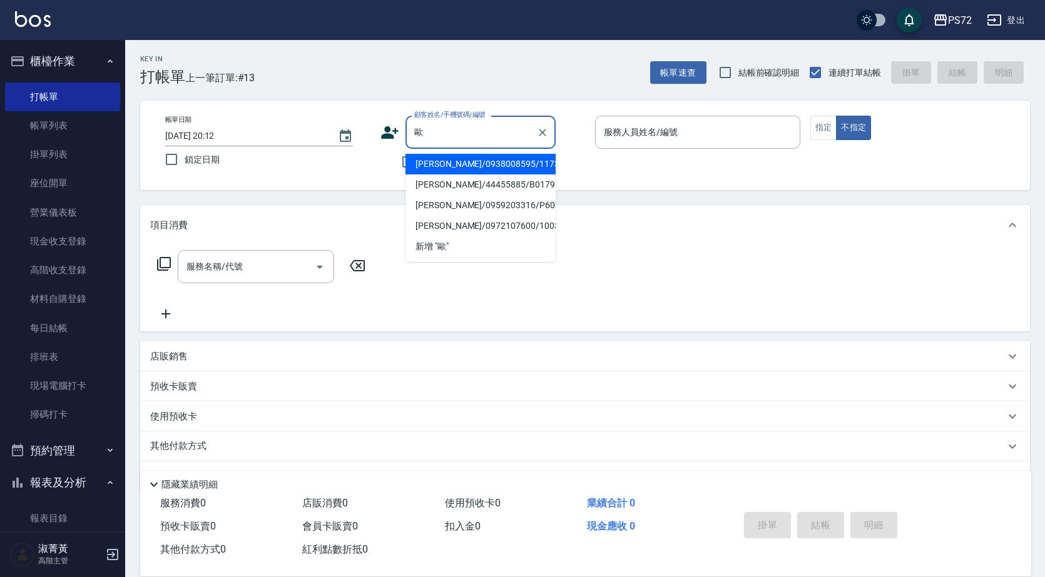
click at [445, 166] on li "[PERSON_NAME]/0938008595/1173" at bounding box center [480, 164] width 150 height 21
type input "[PERSON_NAME]/0938008595/1173"
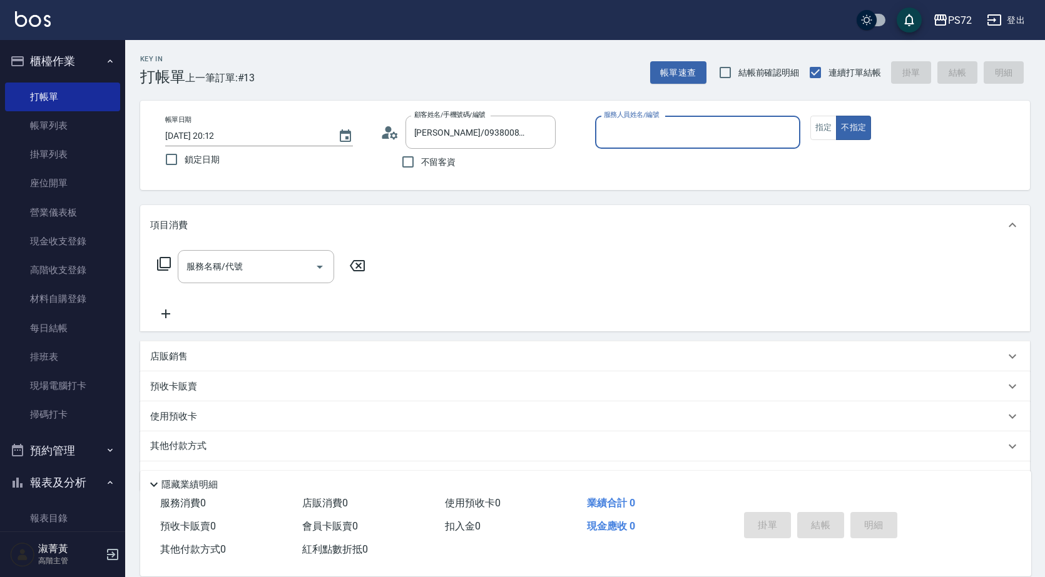
type input "[PERSON_NAME]-1"
drag, startPoint x: 818, startPoint y: 132, endPoint x: 813, endPoint y: 141, distance: 10.9
click at [818, 134] on button "指定" at bounding box center [823, 128] width 27 height 24
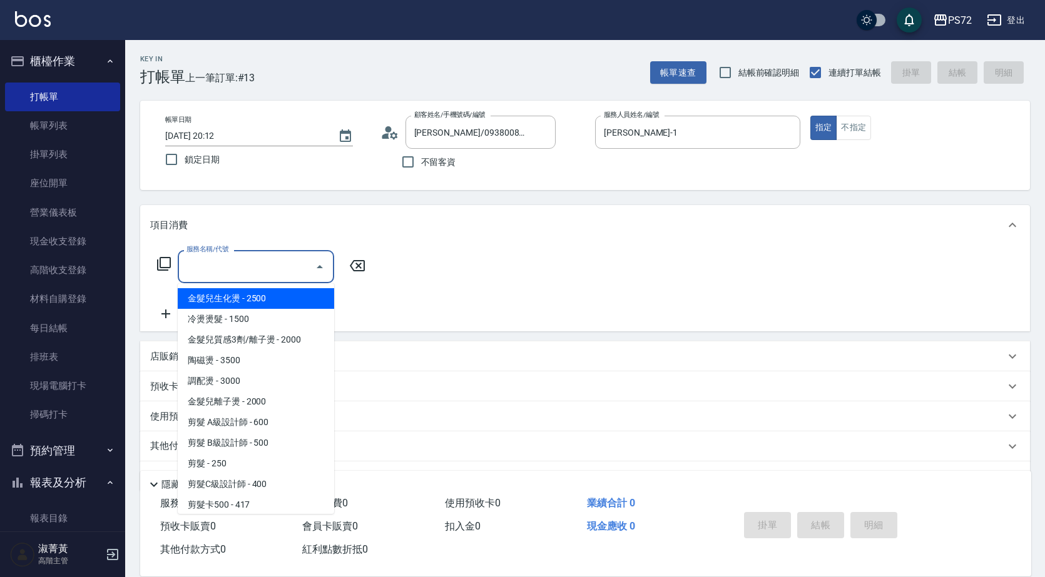
click at [258, 262] on input "服務名稱/代號" at bounding box center [246, 267] width 126 height 22
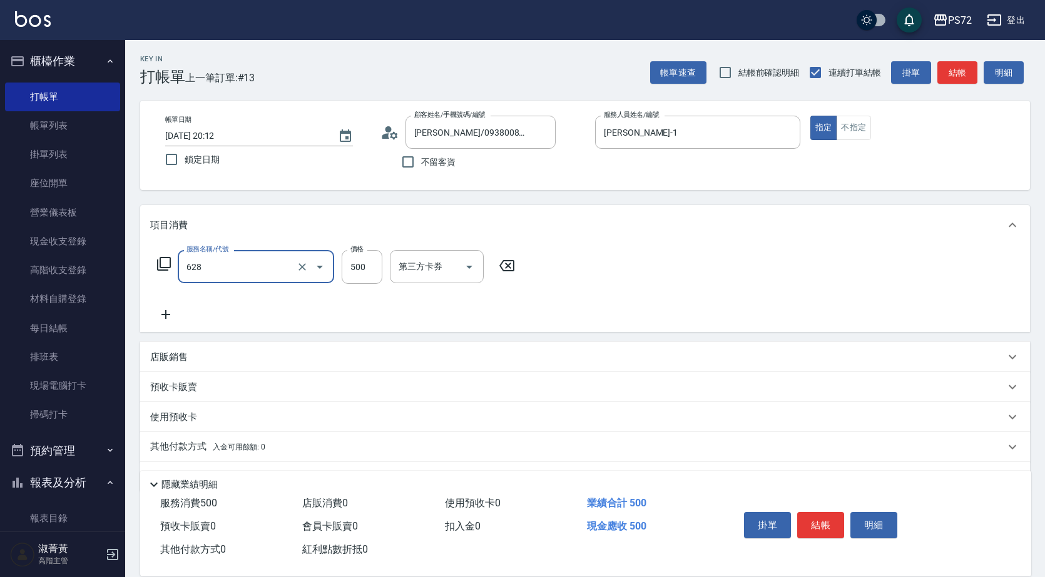
type input "寶齡舒醒清潔500(628)"
type input "600"
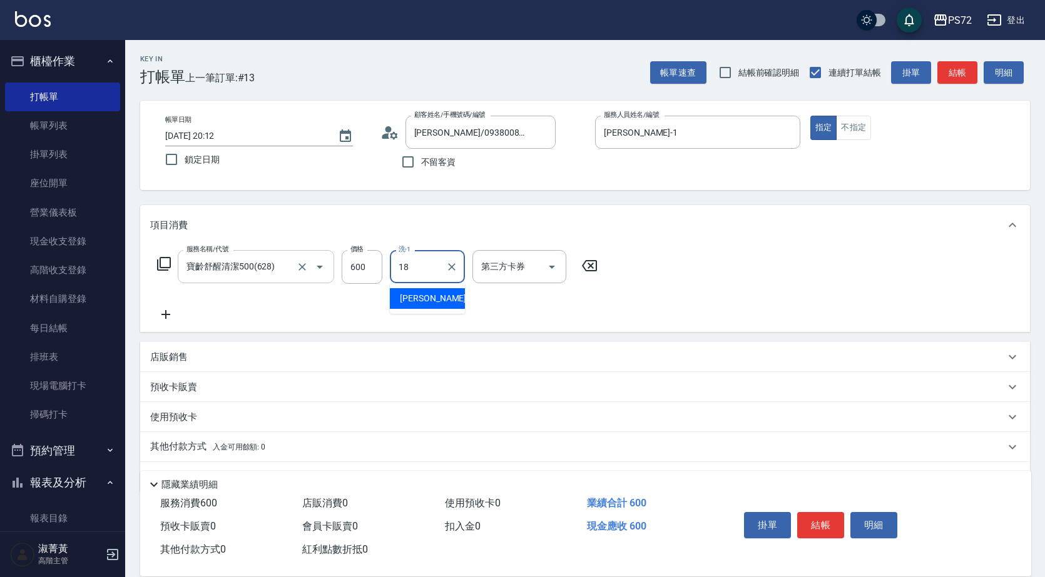
type input "[PERSON_NAME]-18"
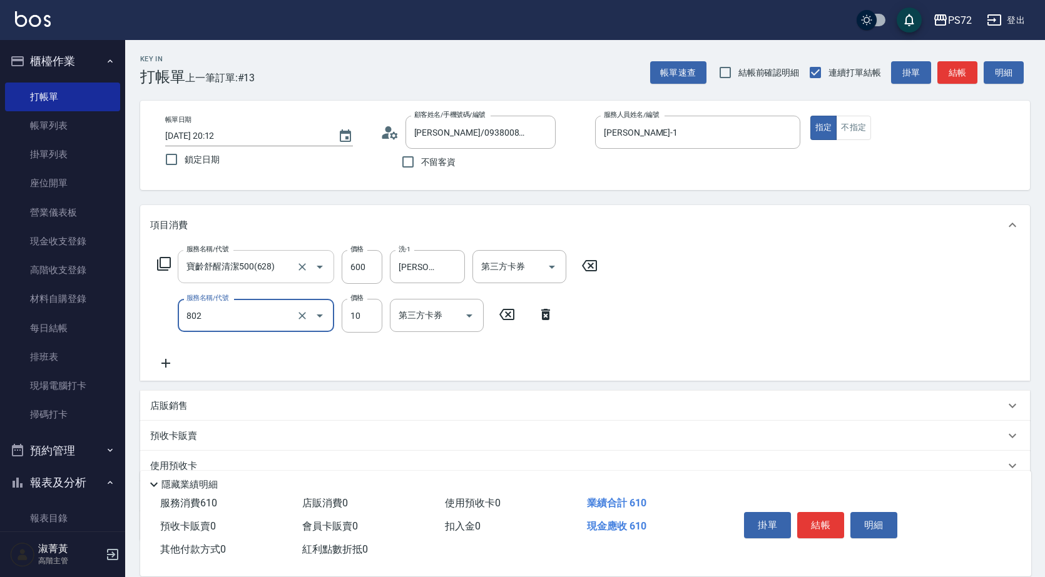
type input "潤絲(802)"
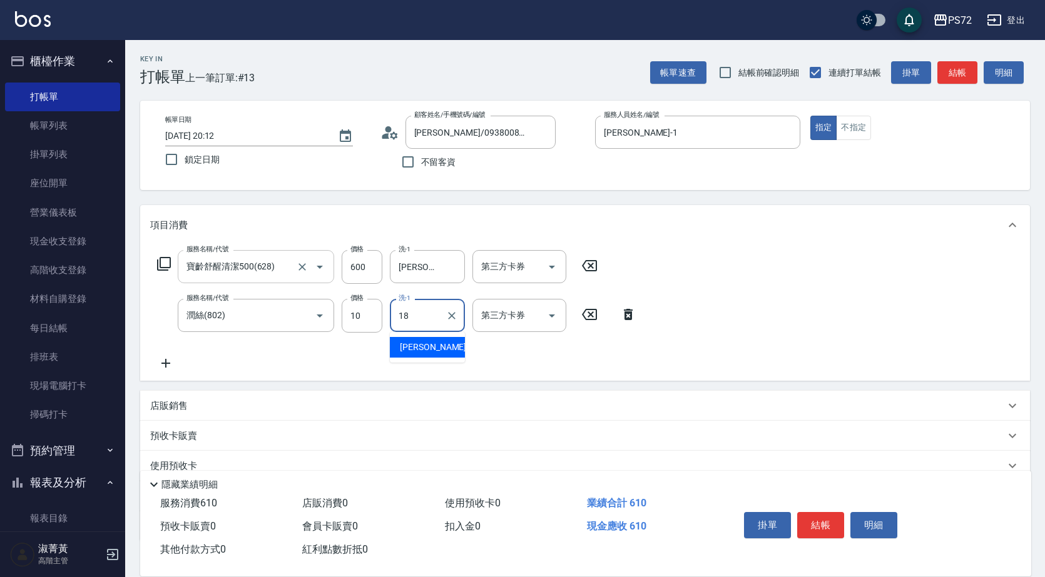
type input "[PERSON_NAME]-18"
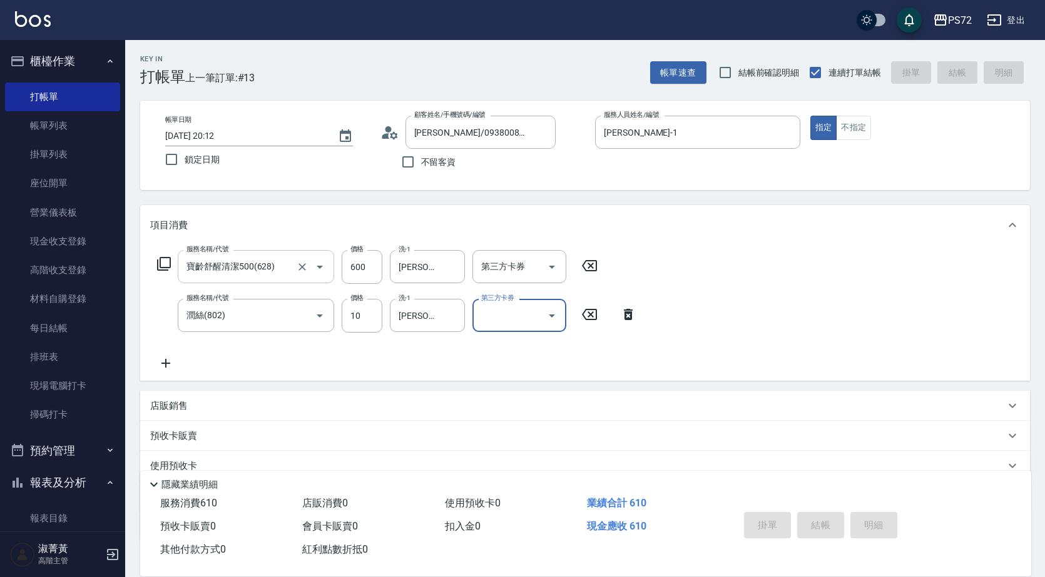
type input "[DATE] 20:13"
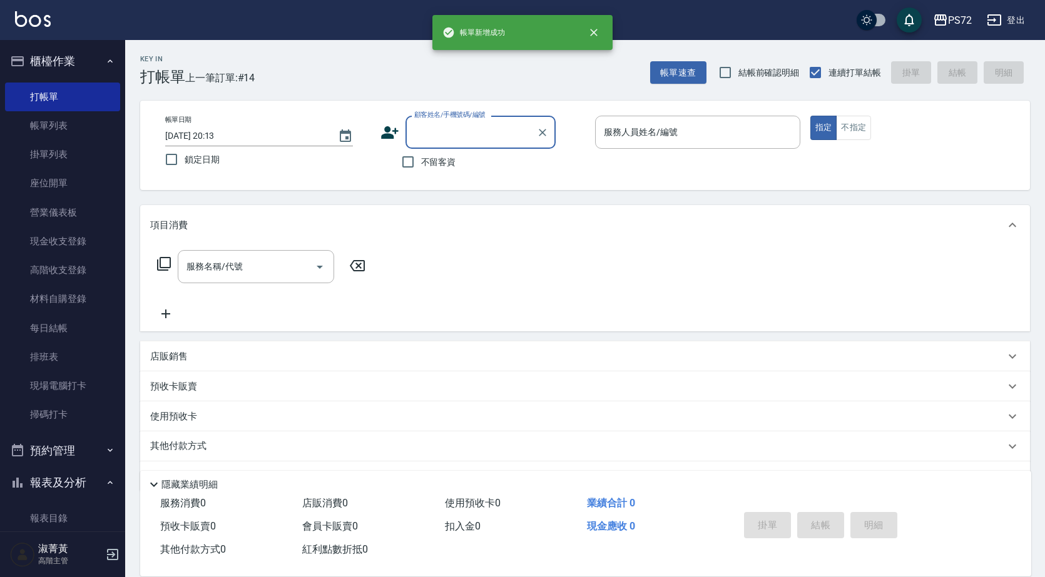
click at [426, 136] on input "顧客姓名/手機號碼/編號" at bounding box center [471, 132] width 120 height 22
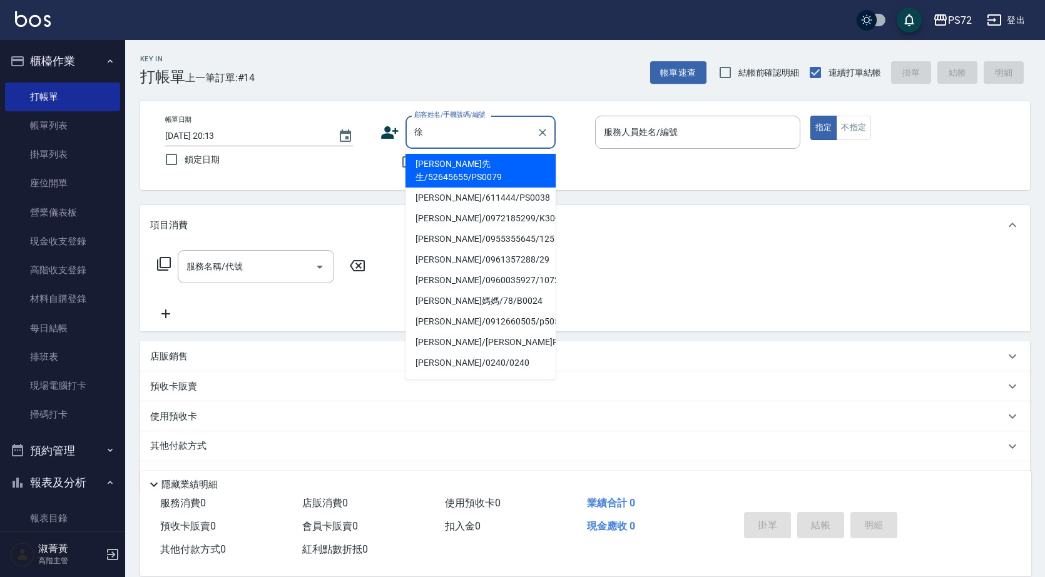
click at [464, 250] on li "[PERSON_NAME]/0961357288/29" at bounding box center [480, 260] width 150 height 21
type input "[PERSON_NAME]/0961357288/29"
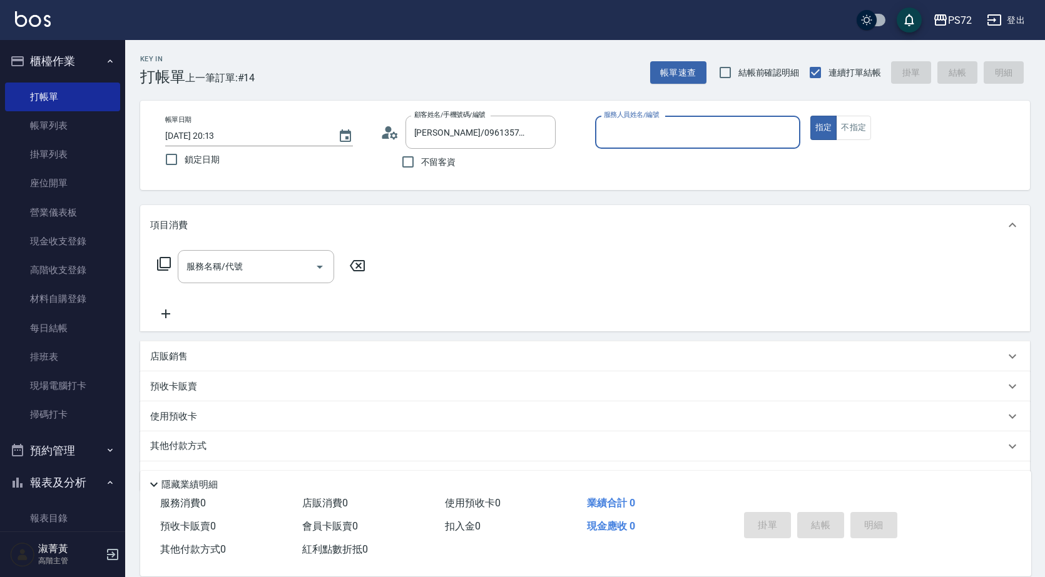
type input "[PERSON_NAME]-1"
click at [272, 275] on input "服務名稱/代號" at bounding box center [246, 267] width 126 height 22
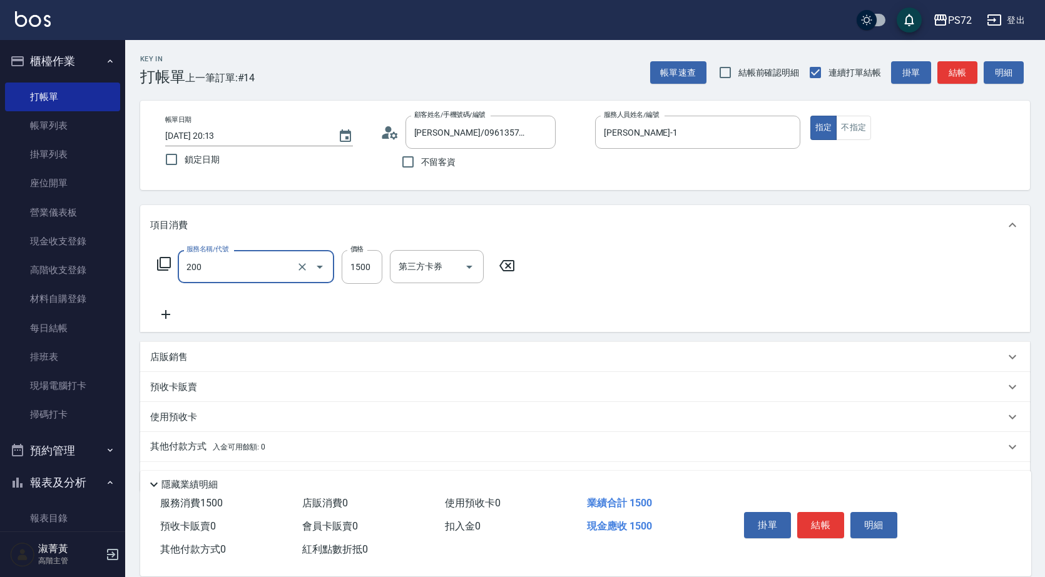
type input "冷燙燙髮(200)"
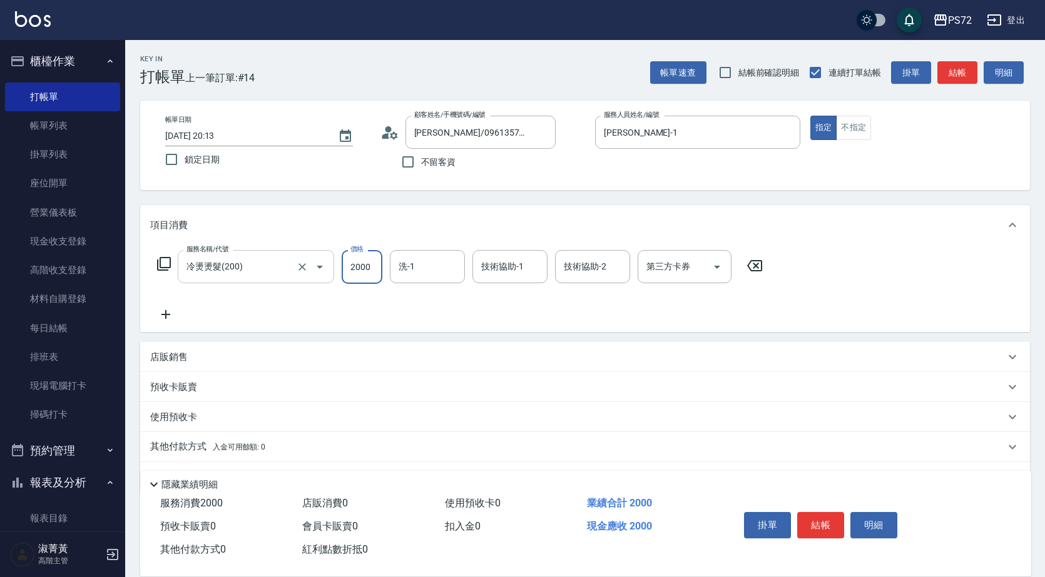
type input "2000"
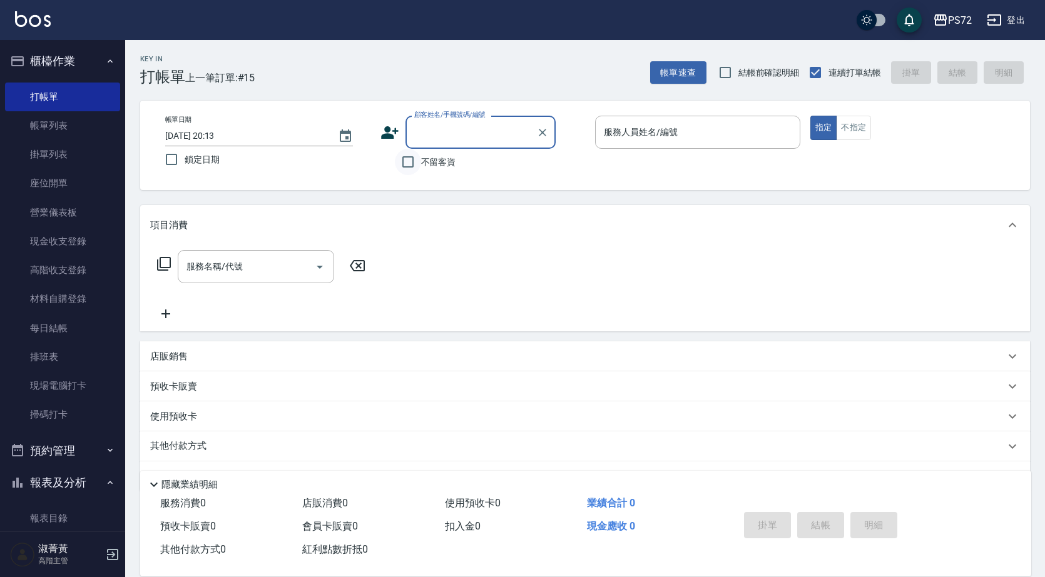
click at [407, 156] on input "不留客資" at bounding box center [408, 162] width 26 height 26
checkbox input "true"
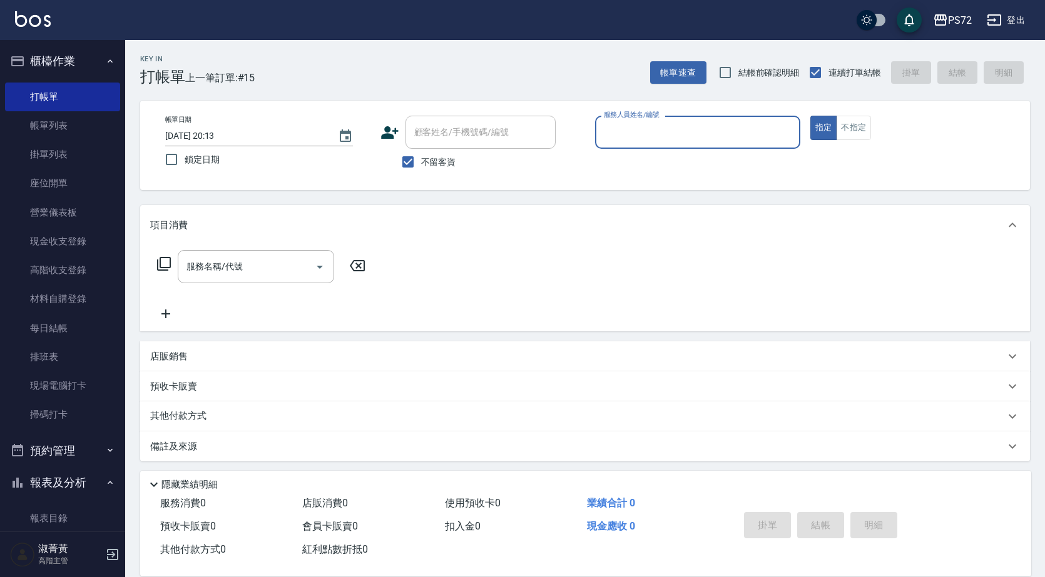
click at [628, 129] on input "服務人員姓名/編號" at bounding box center [698, 132] width 194 height 22
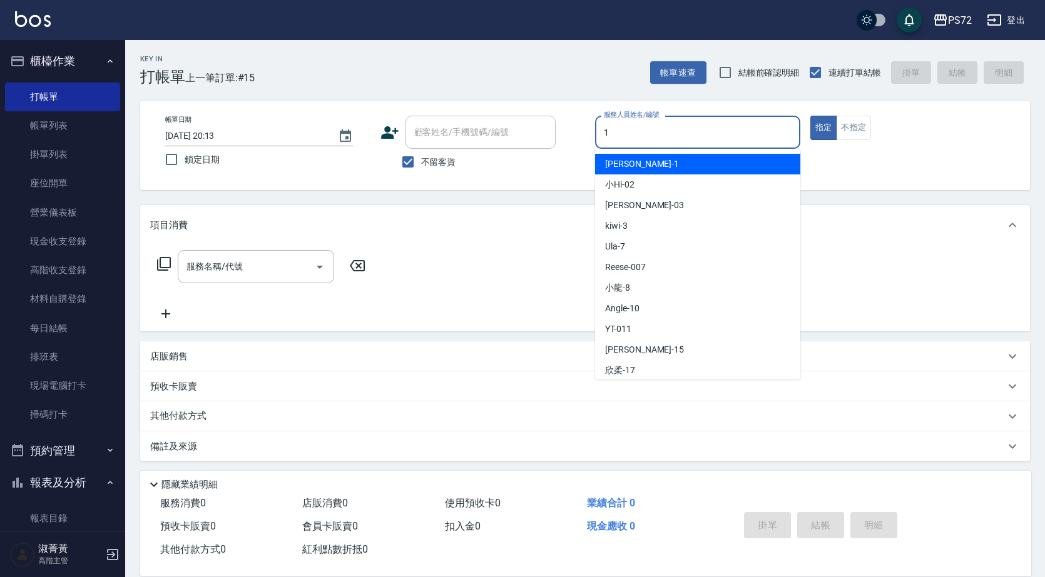
type input "[PERSON_NAME]-1"
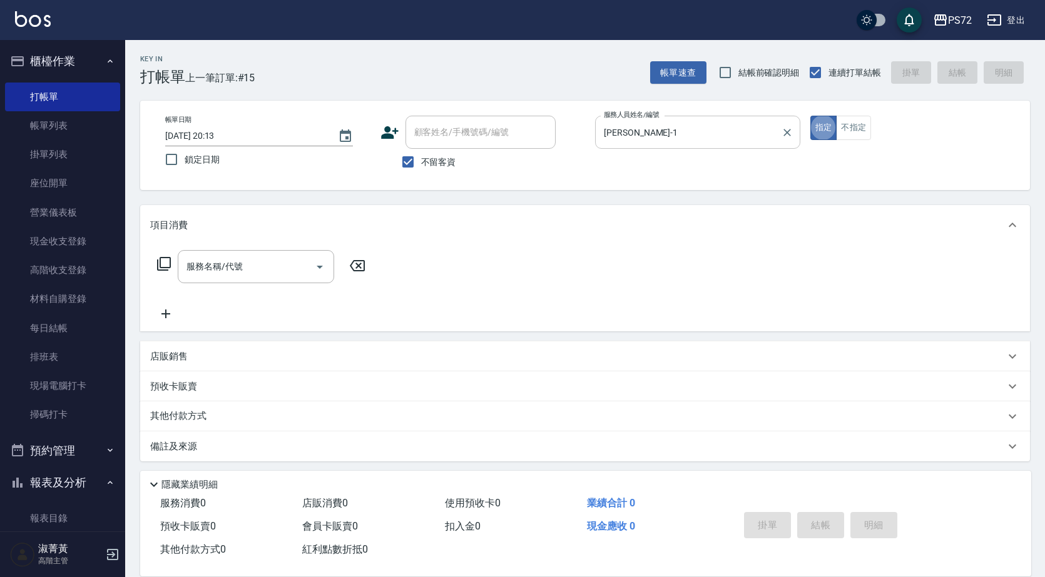
type input "1"
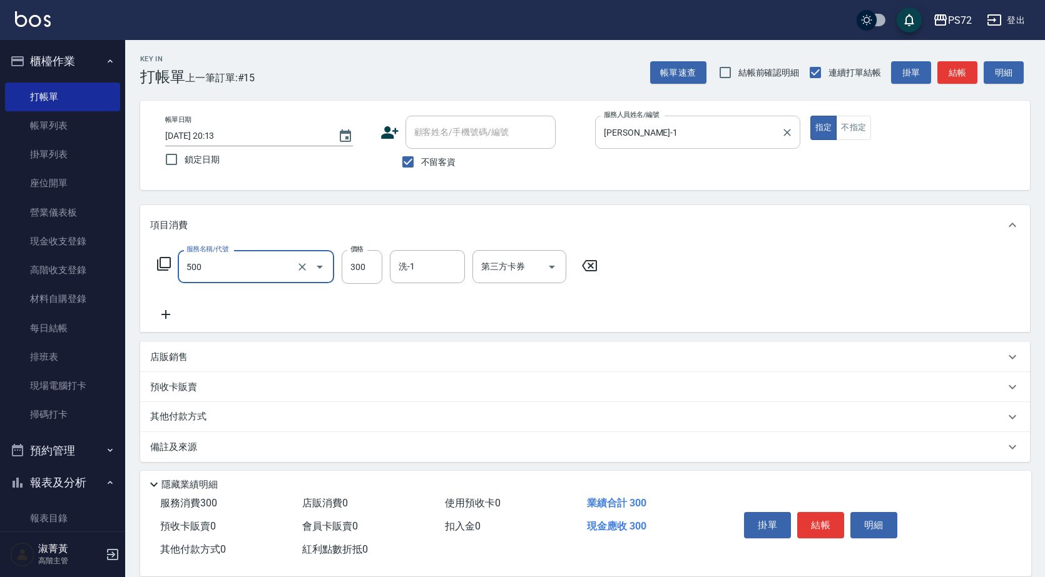
type input "洗髮(A級)(500)"
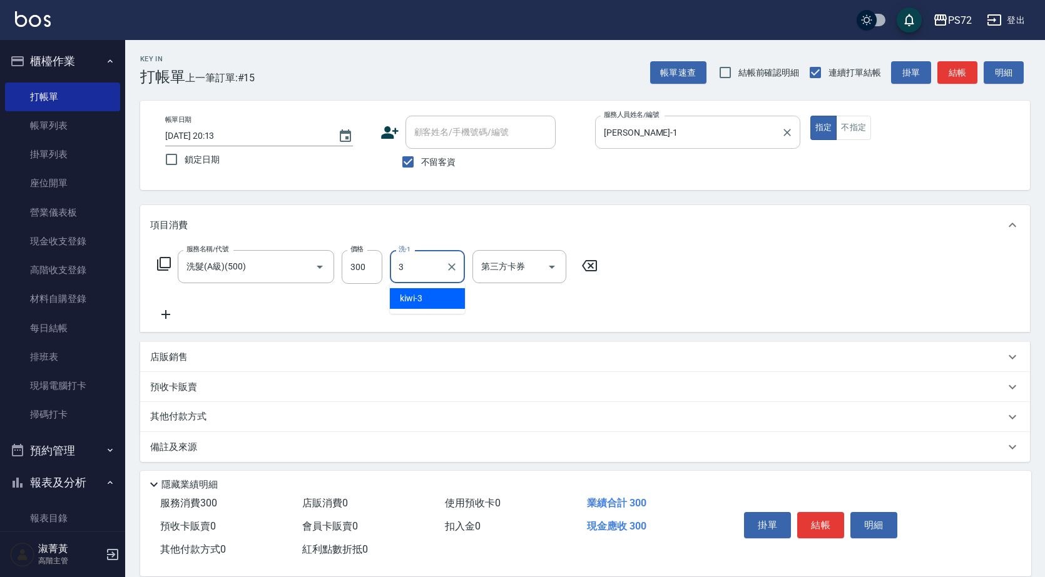
type input "kiwi-3"
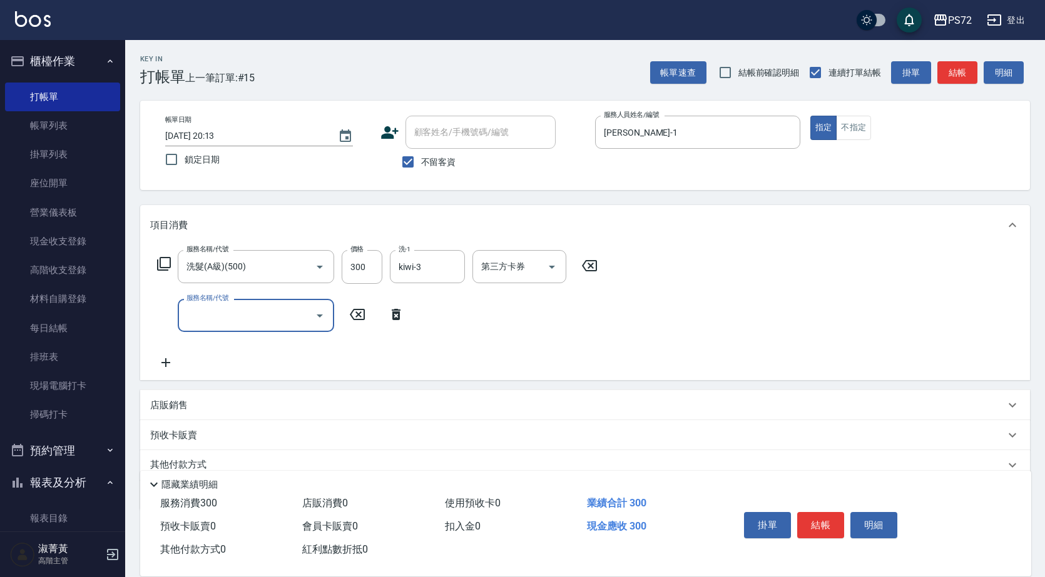
scroll to position [53, 0]
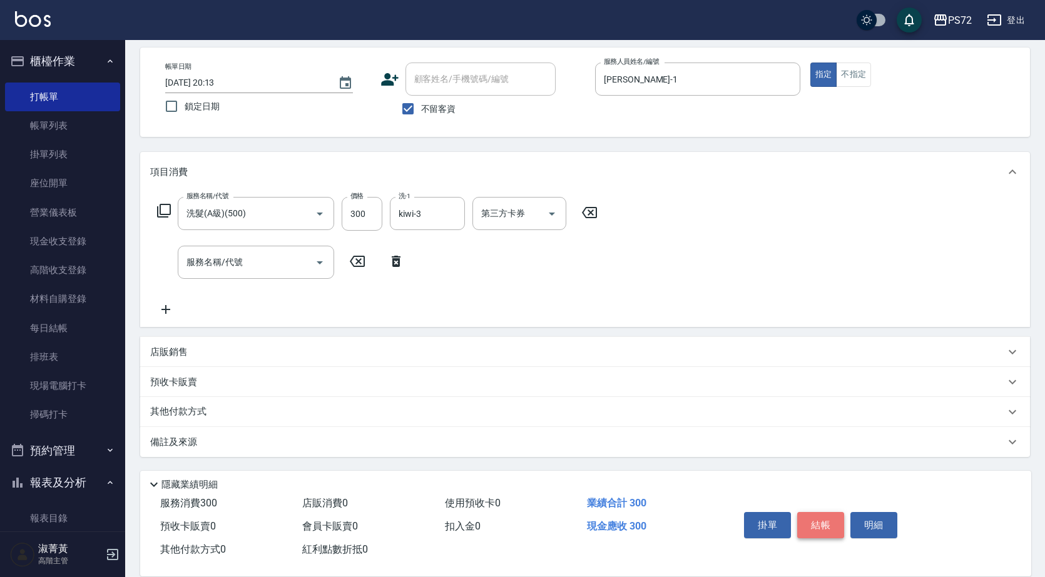
click at [828, 524] on button "結帳" at bounding box center [820, 525] width 47 height 26
type input "[DATE] 20:14"
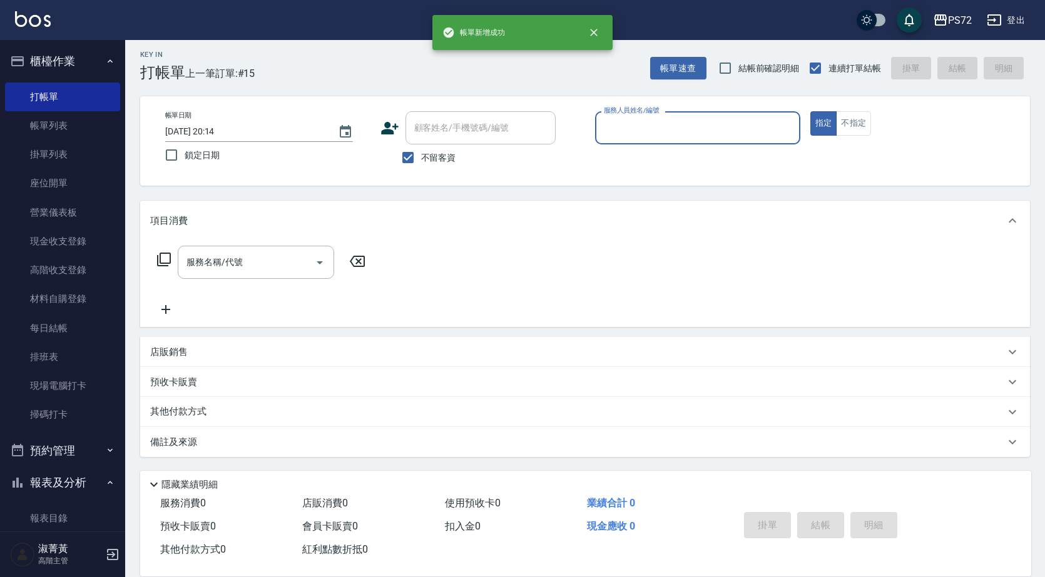
scroll to position [4, 0]
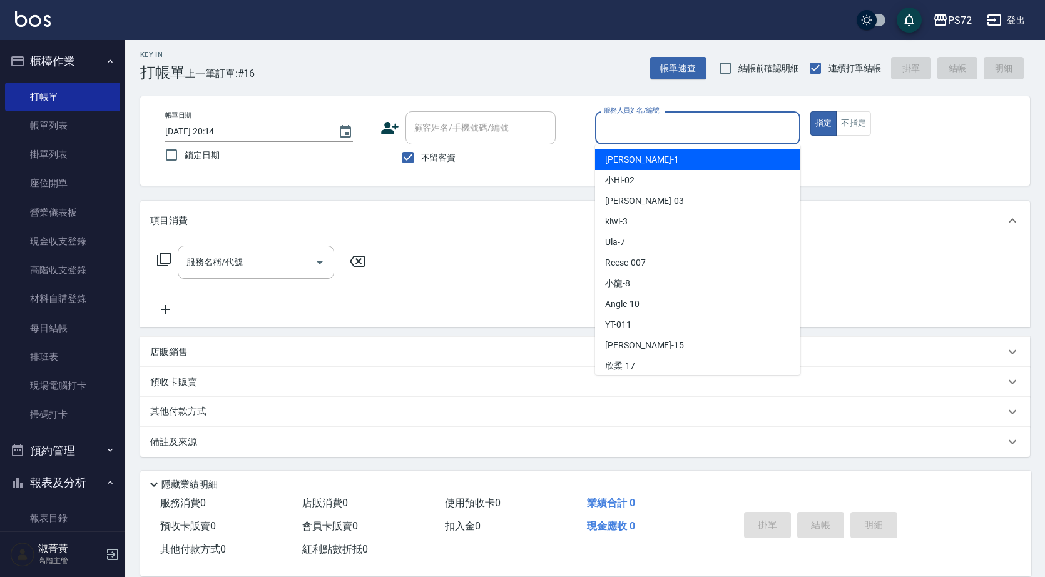
click at [704, 129] on input "服務人員姓名/編號" at bounding box center [698, 128] width 194 height 22
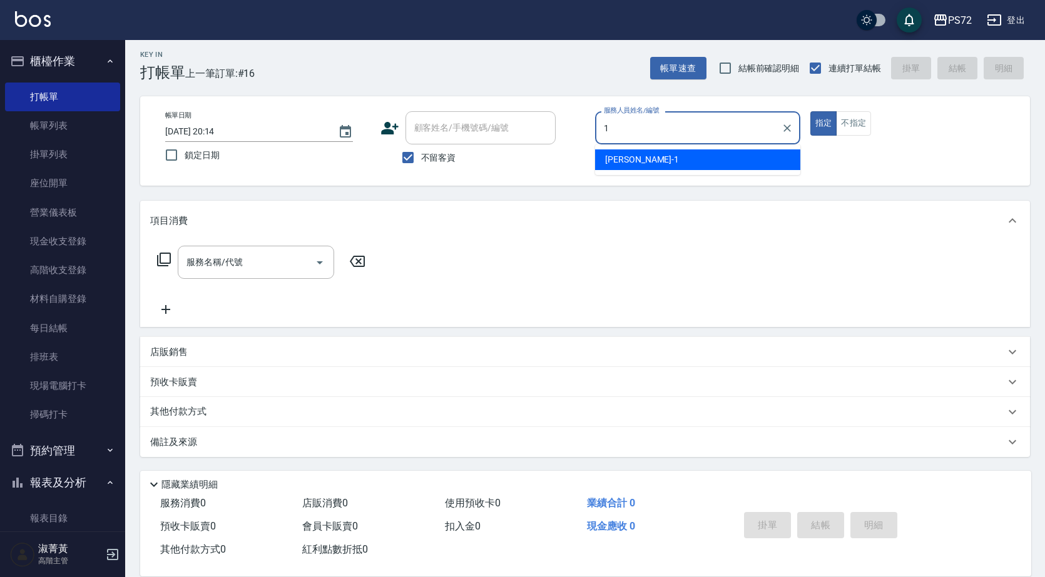
type input "[PERSON_NAME]-1"
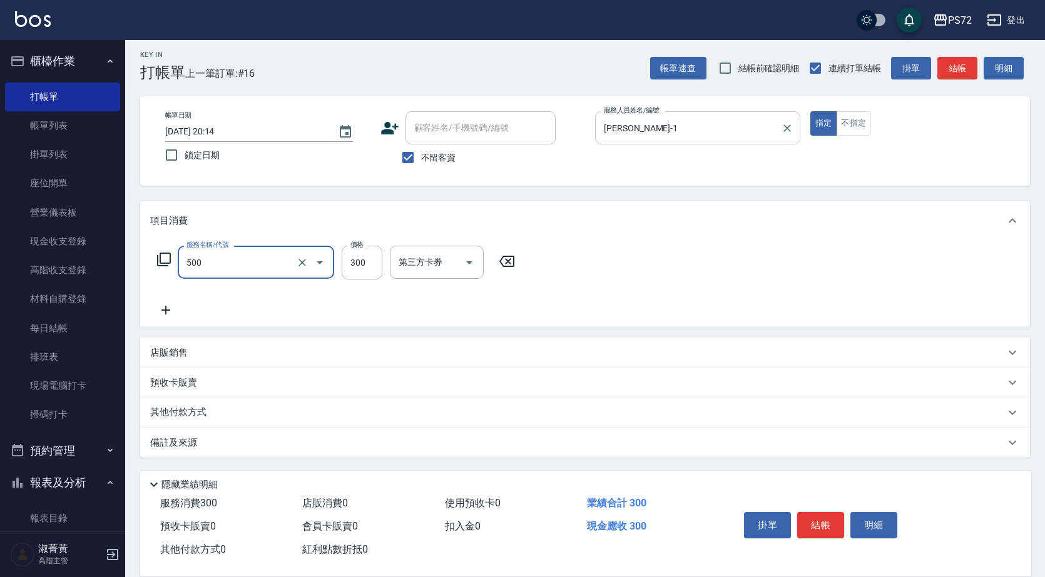
type input "洗髮(A級)(500)"
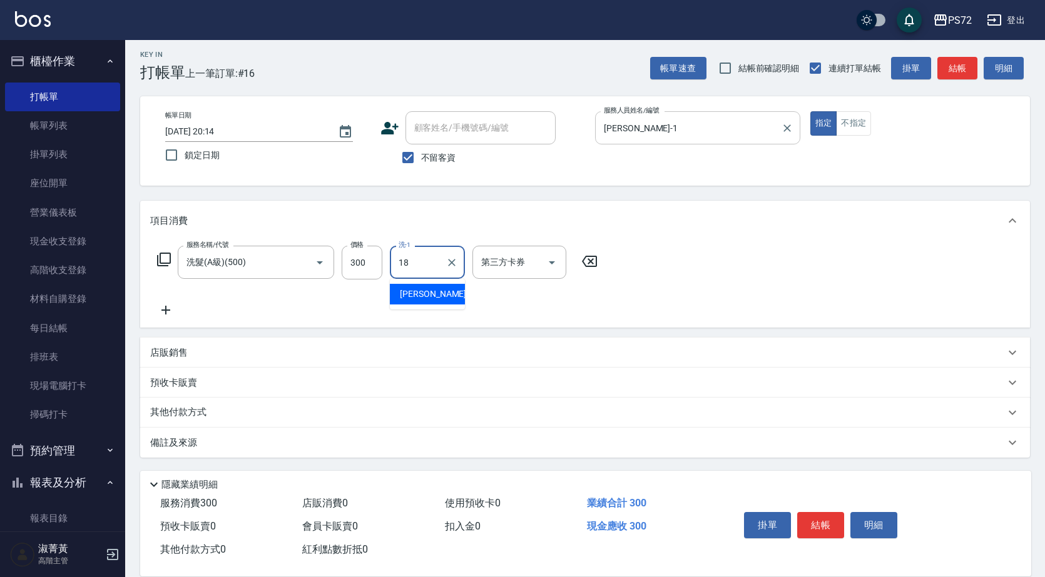
type input "[PERSON_NAME]-18"
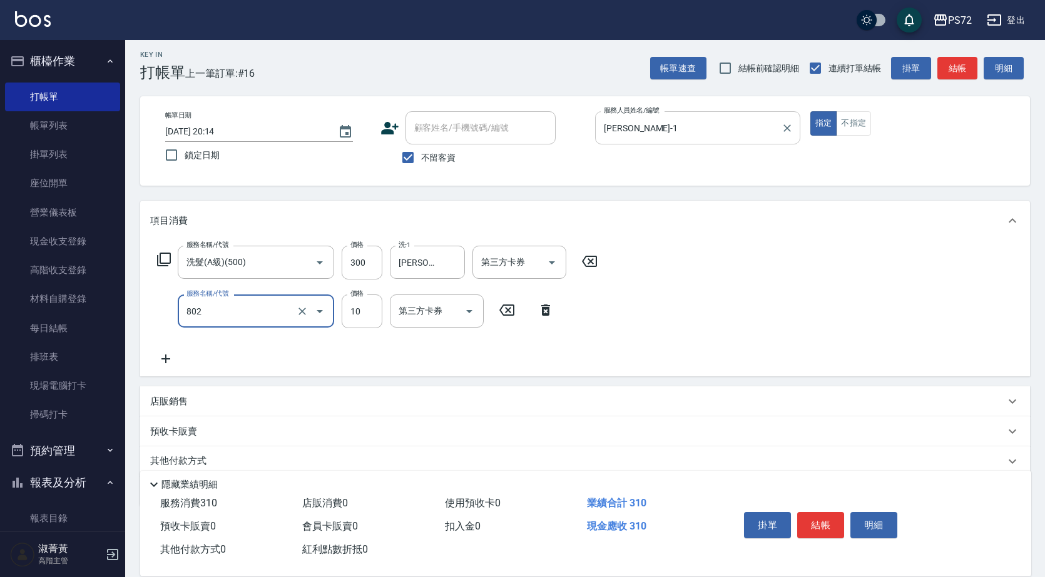
type input "潤絲(802)"
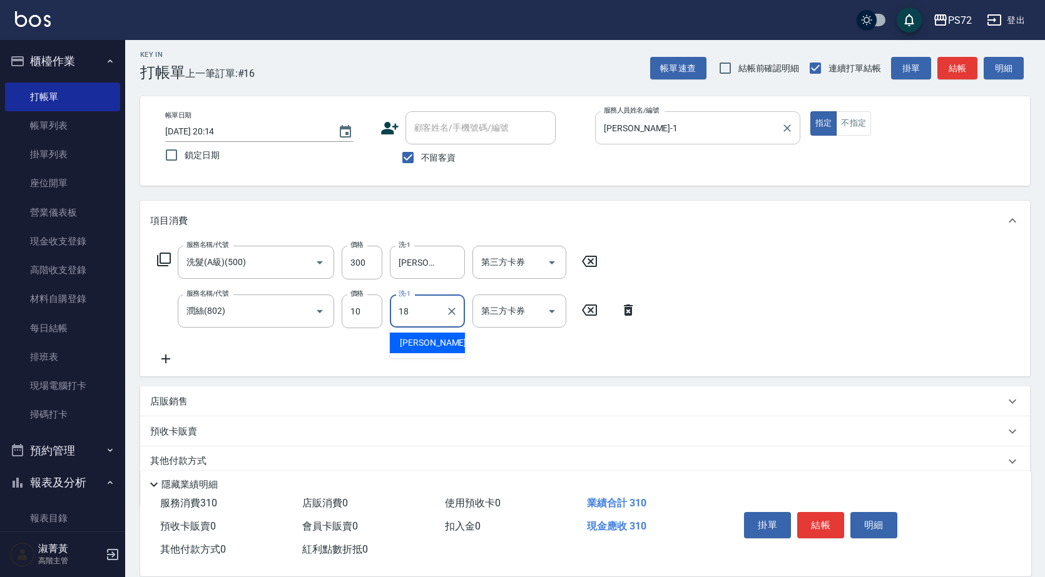
type input "[PERSON_NAME]-18"
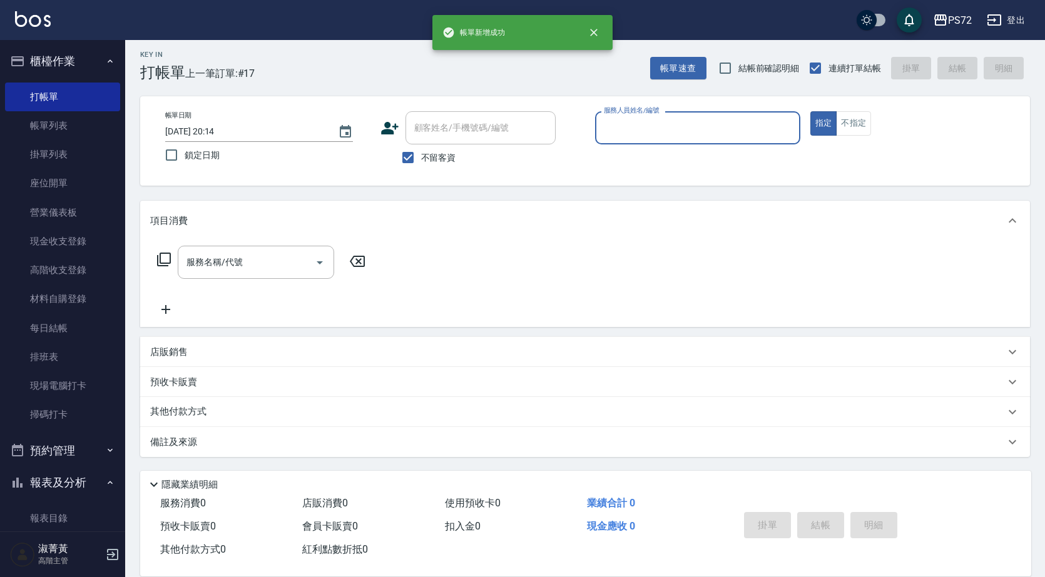
click at [736, 124] on input "服務人員姓名/編號" at bounding box center [698, 128] width 194 height 22
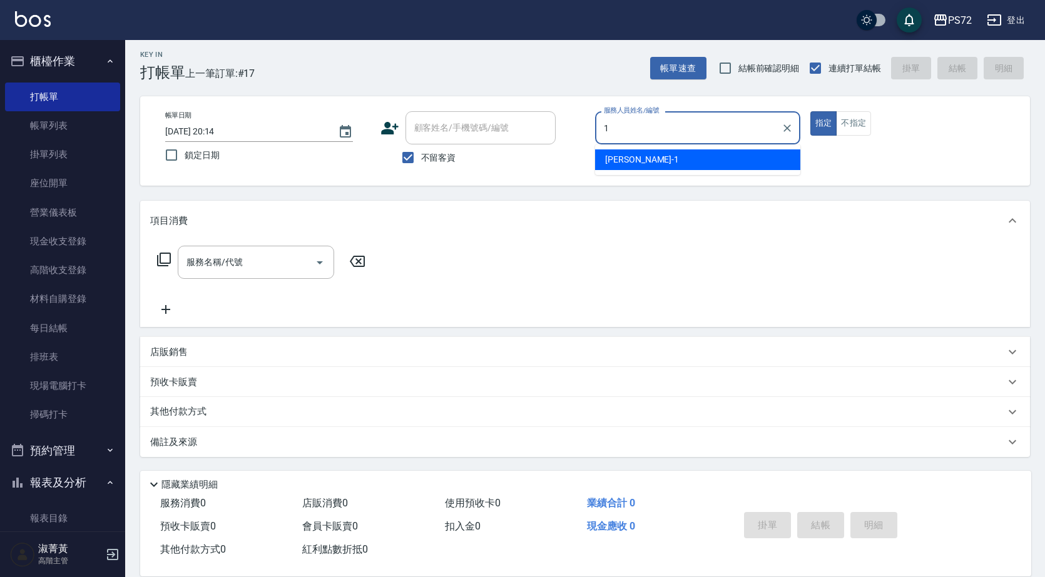
type input "[PERSON_NAME]-1"
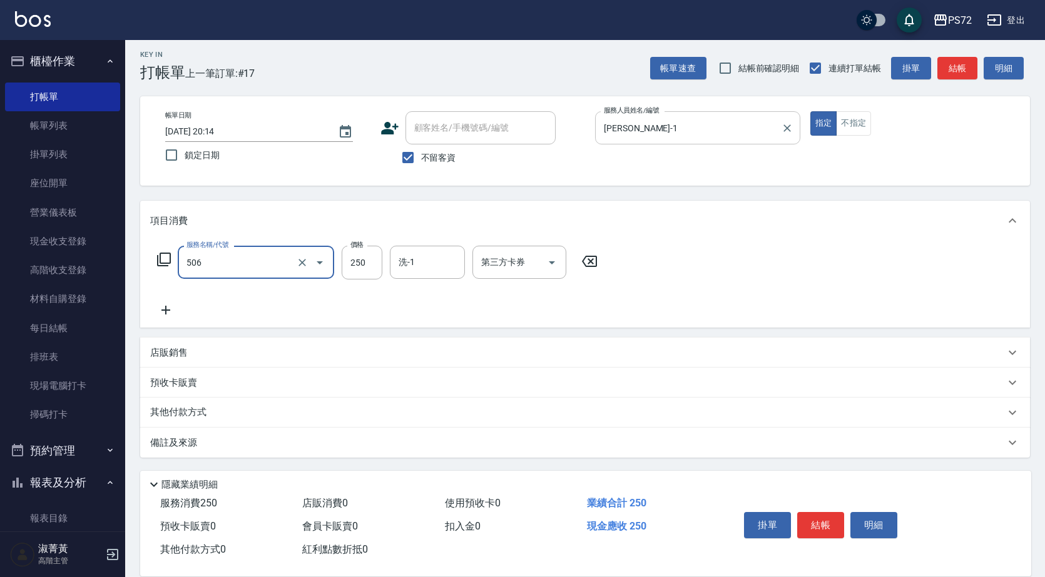
type input "洗髮學生(506)"
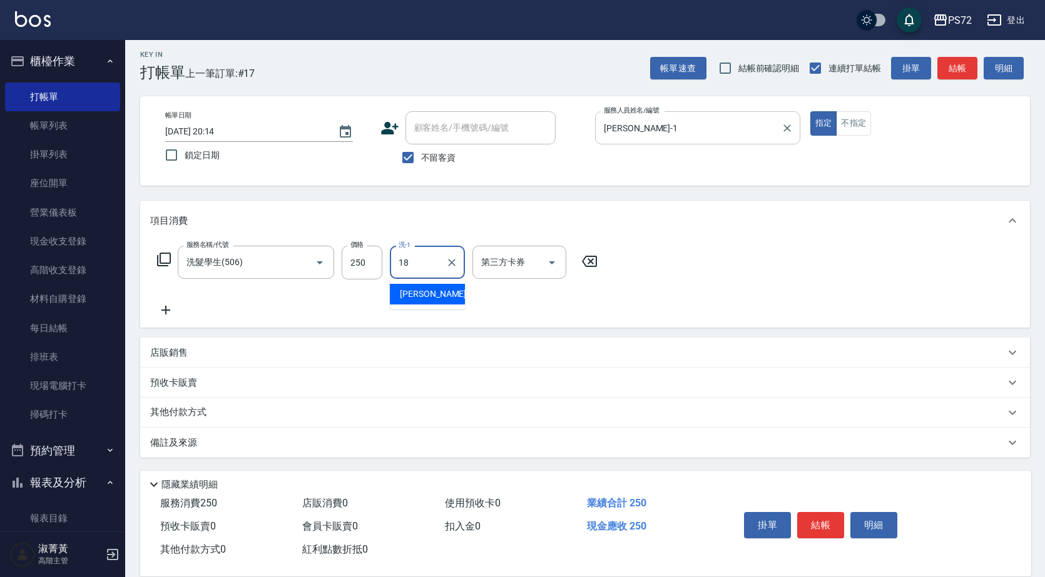
type input "[PERSON_NAME]-18"
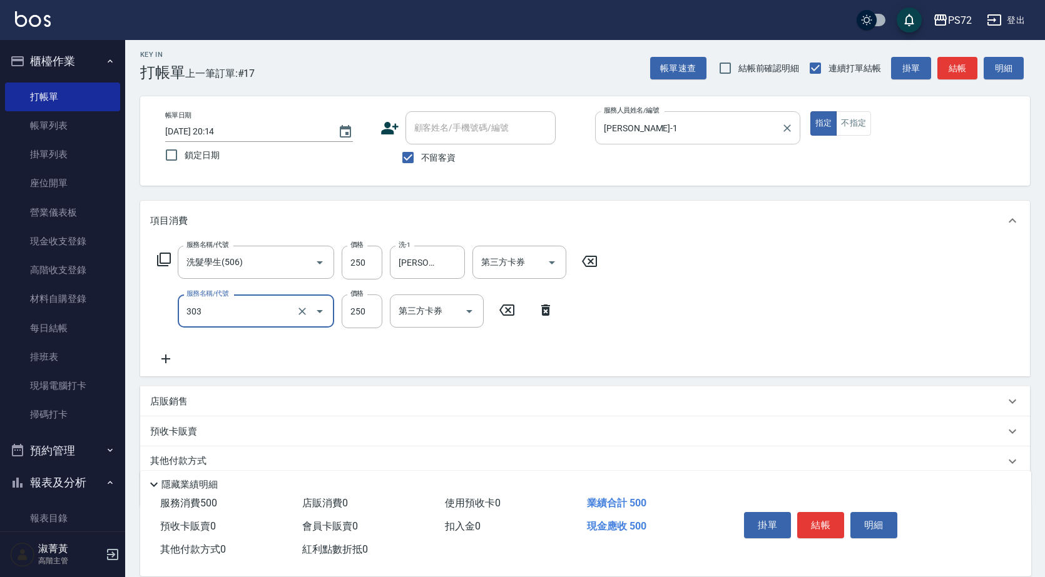
type input "剪髮(303)"
type input "300"
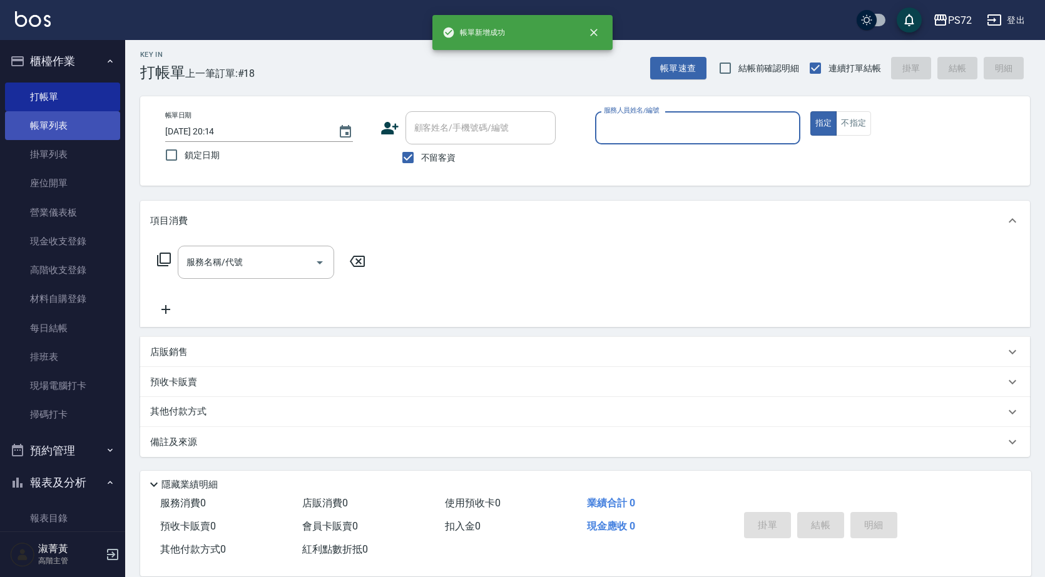
click at [54, 132] on link "帳單列表" at bounding box center [62, 125] width 115 height 29
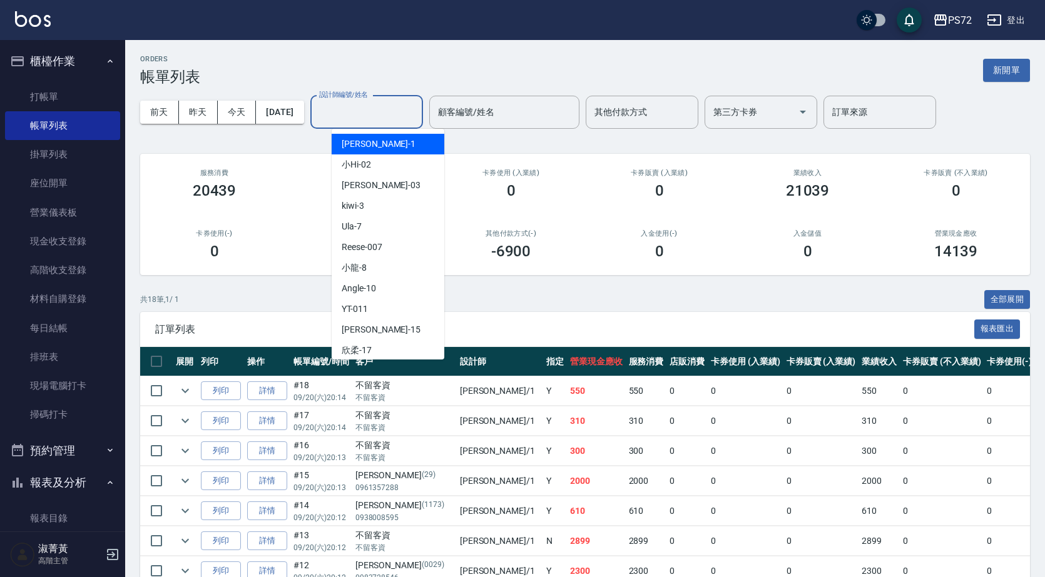
click at [361, 118] on input "設計師編號/姓名" at bounding box center [366, 112] width 101 height 22
click at [388, 150] on div "[PERSON_NAME] -1" at bounding box center [388, 144] width 113 height 21
type input "[PERSON_NAME]-1"
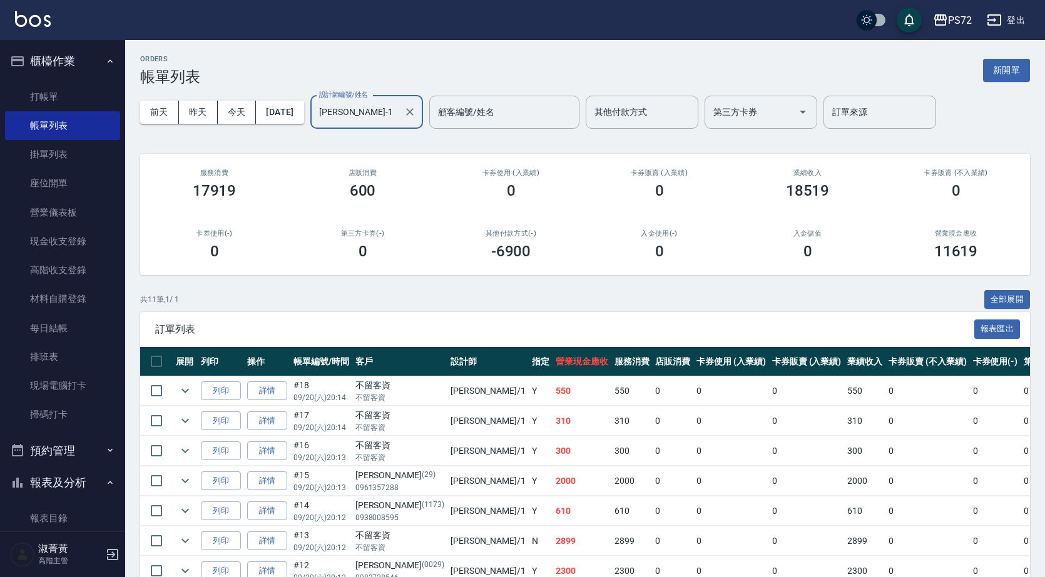
scroll to position [188, 0]
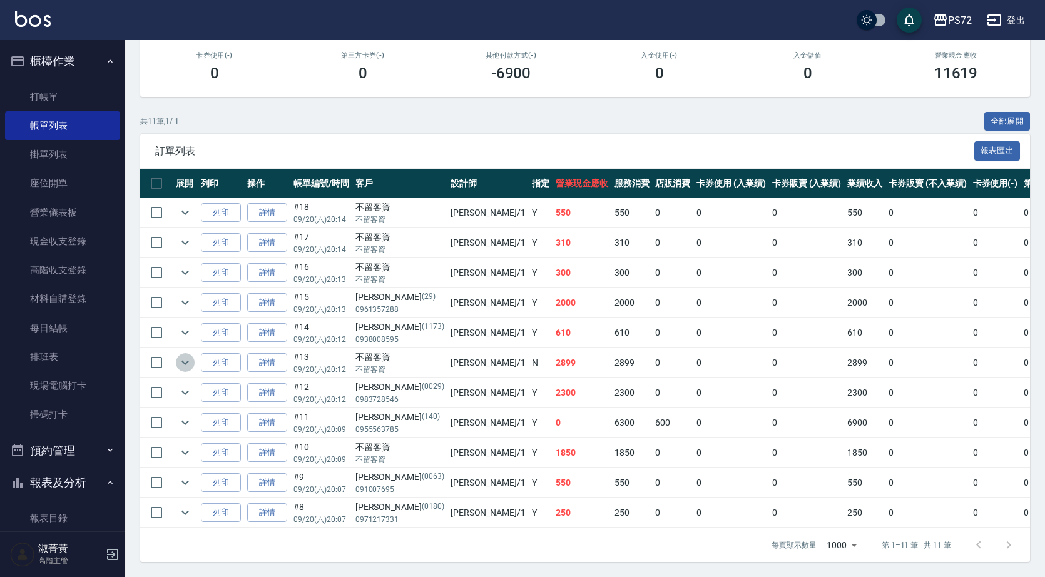
click at [179, 355] on icon "expand row" at bounding box center [185, 362] width 15 height 15
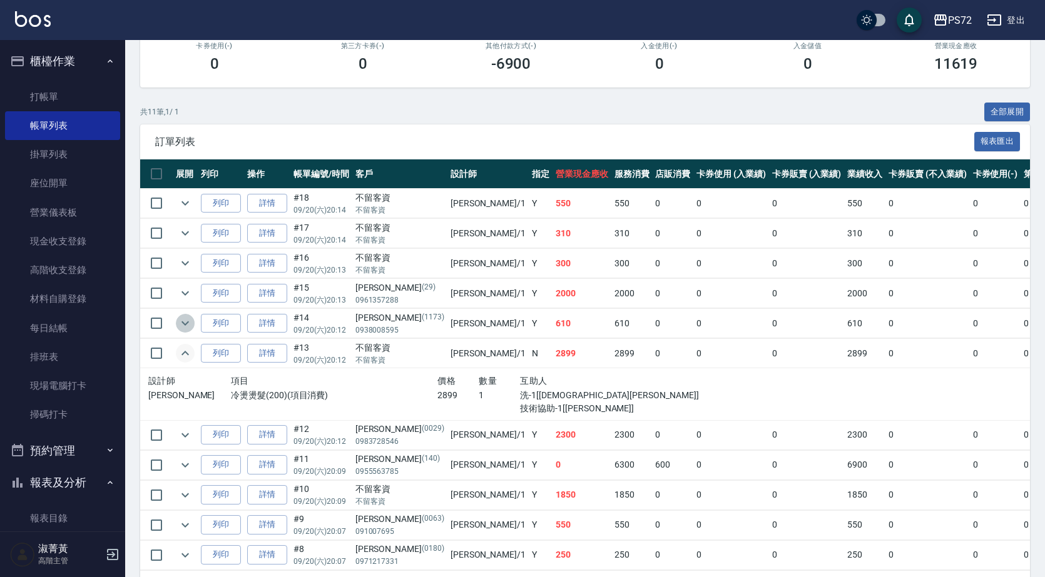
click at [185, 328] on icon "expand row" at bounding box center [185, 323] width 15 height 15
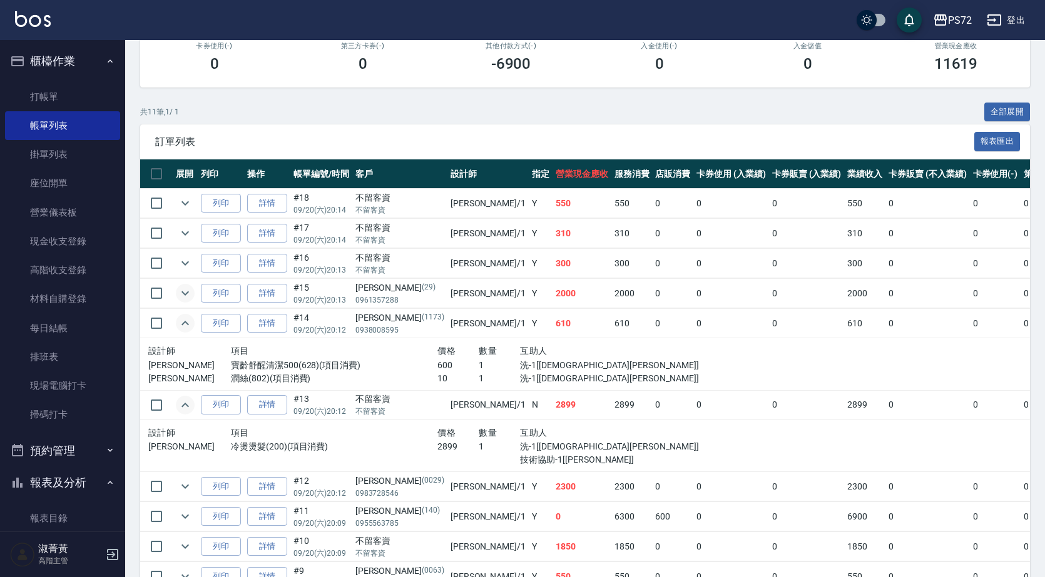
click at [189, 299] on icon "expand row" at bounding box center [185, 293] width 15 height 15
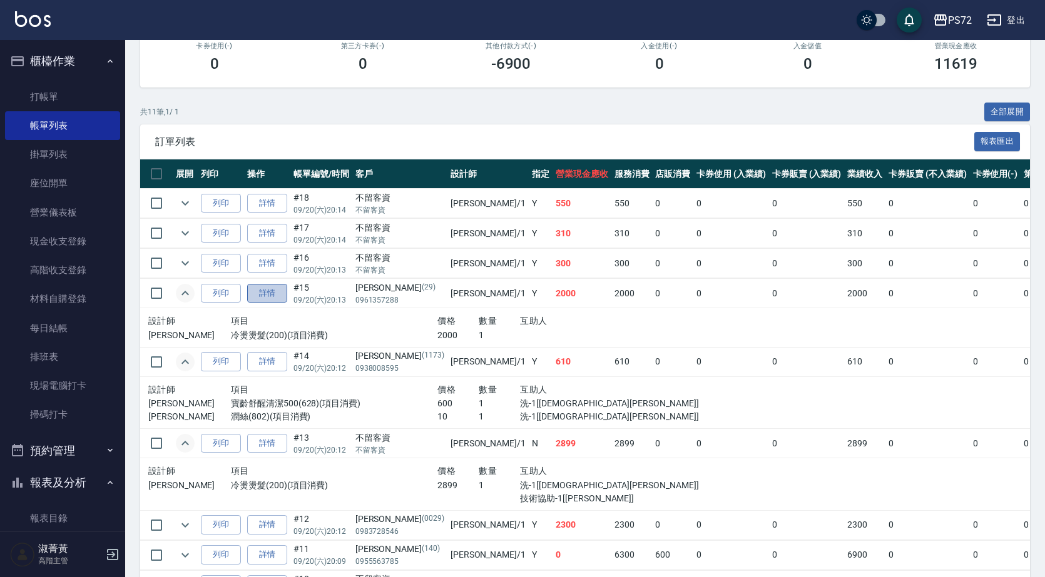
click at [278, 297] on link "詳情" at bounding box center [267, 293] width 40 height 19
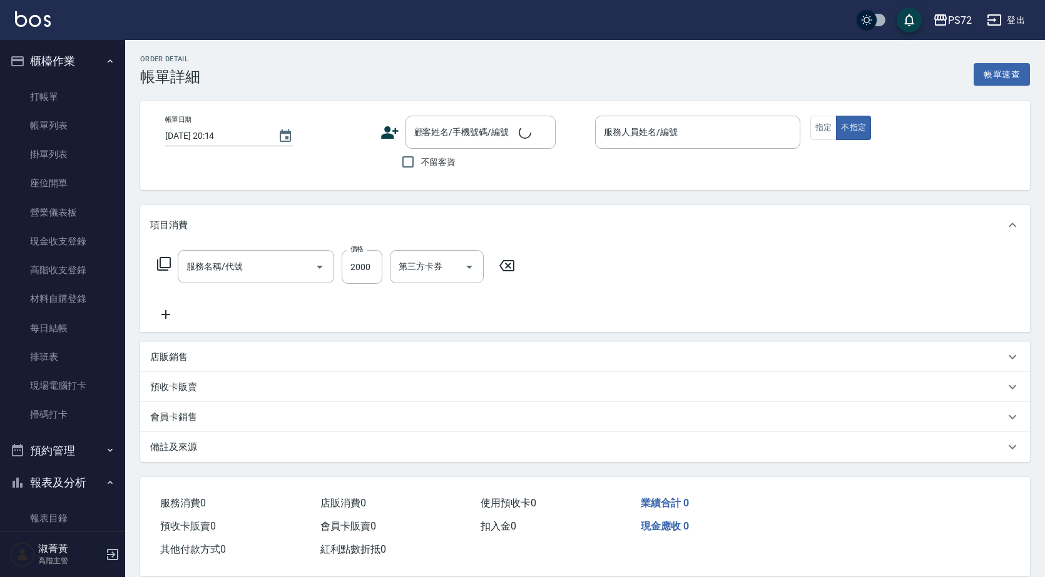
type input "[DATE] 20:13"
type input "[PERSON_NAME]-1"
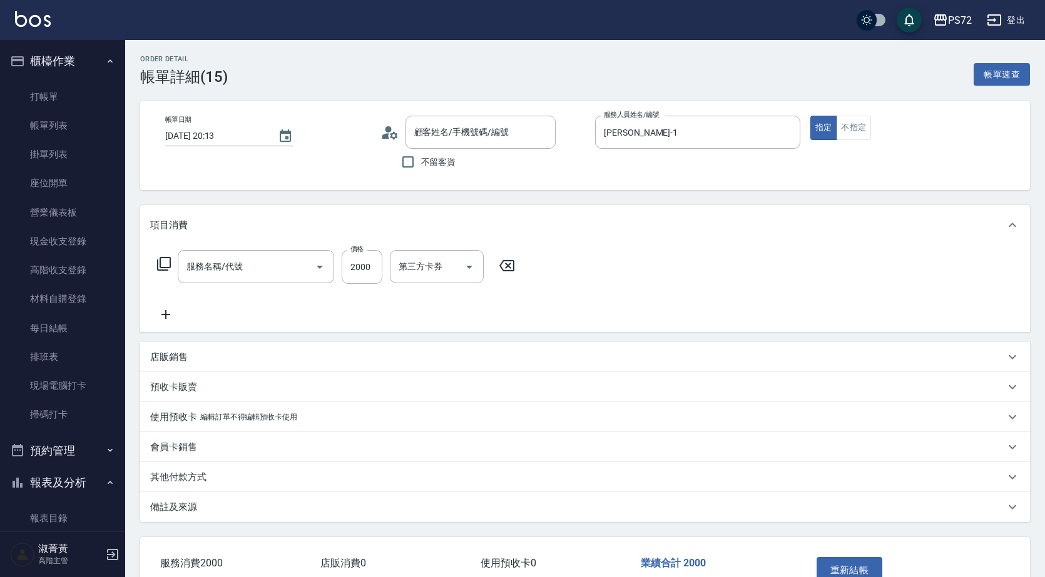
type input "[PERSON_NAME]/0961357288/29"
type input "冷燙燙髮(200)"
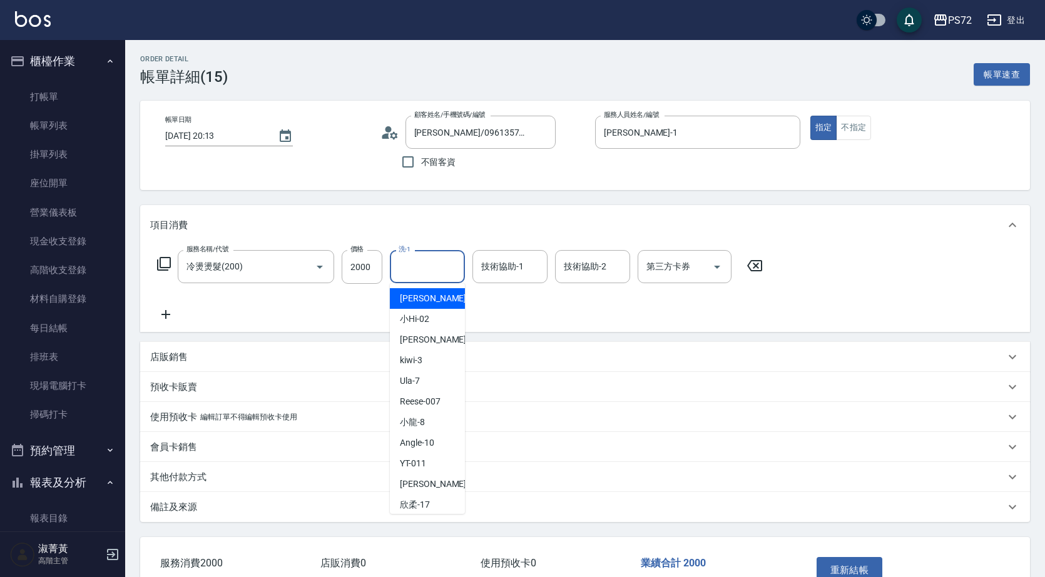
click at [420, 269] on input "洗-1" at bounding box center [427, 267] width 64 height 22
type input "1"
type input "kiwi-3"
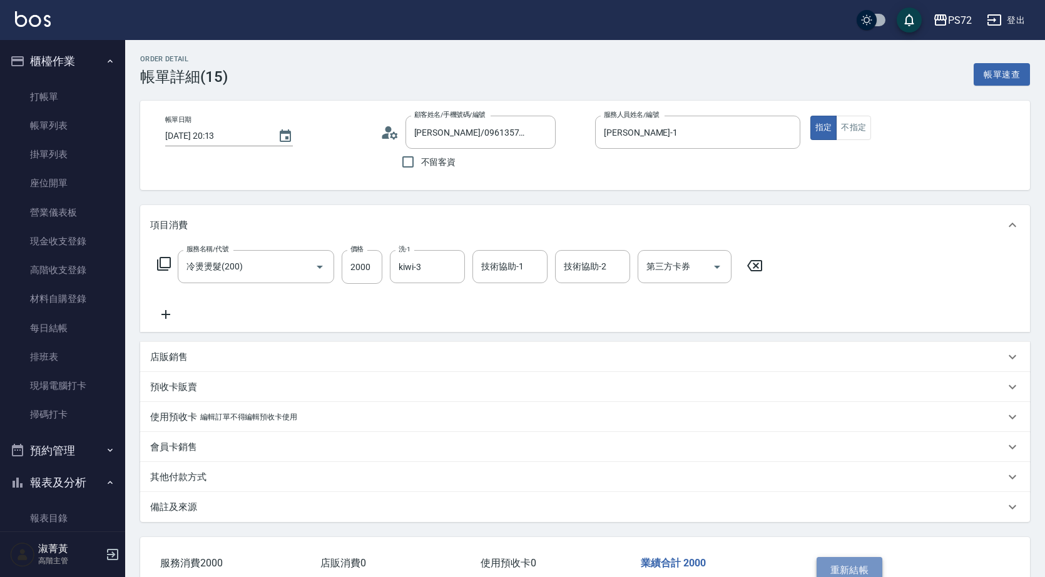
click at [841, 571] on button "重新結帳" at bounding box center [849, 570] width 66 height 26
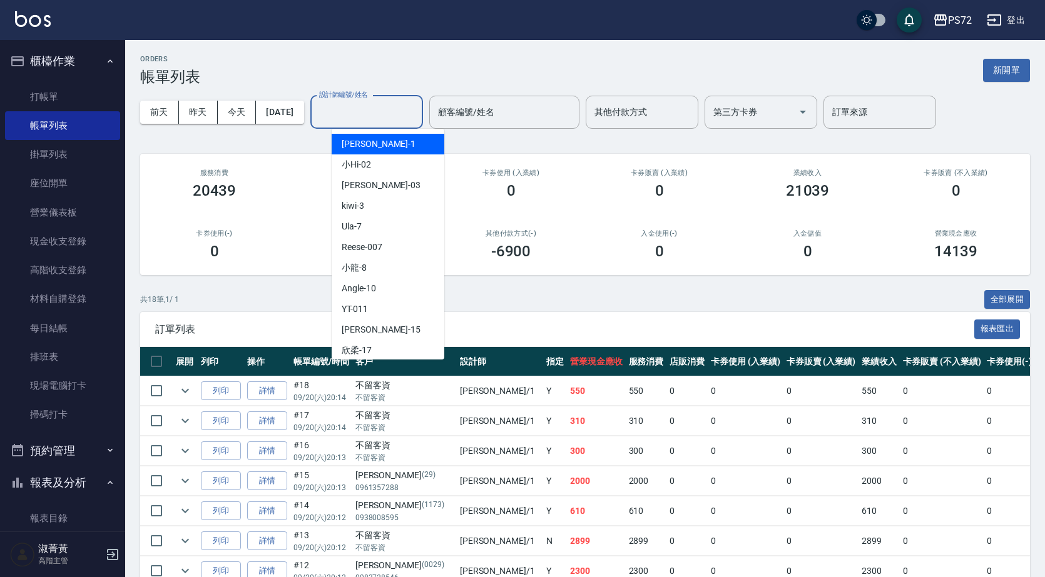
click at [401, 113] on input "設計師編號/姓名" at bounding box center [366, 112] width 101 height 22
click at [388, 148] on div "[PERSON_NAME] -1" at bounding box center [388, 144] width 113 height 21
type input "[PERSON_NAME]-1"
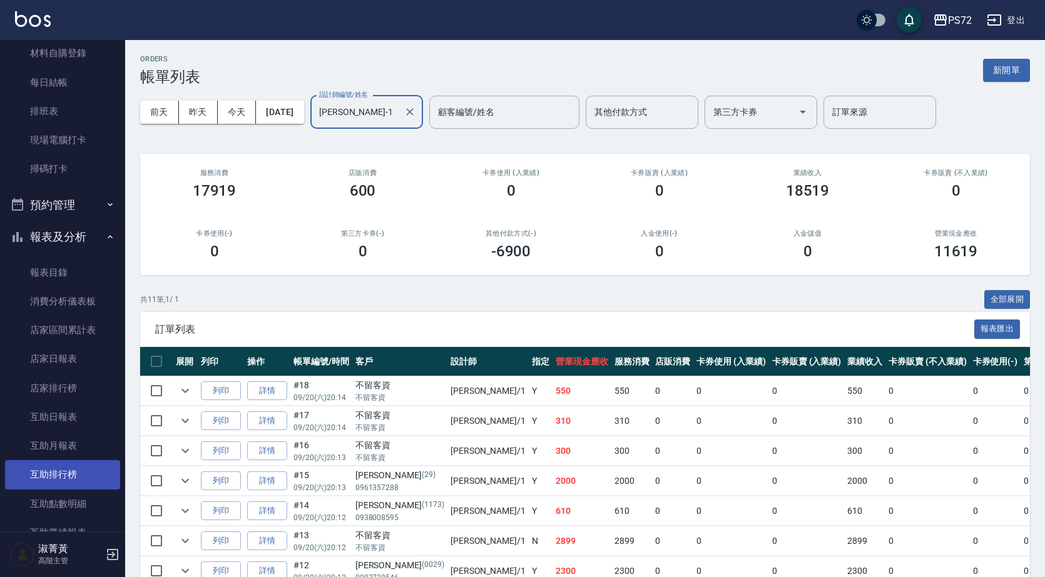
scroll to position [250, 0]
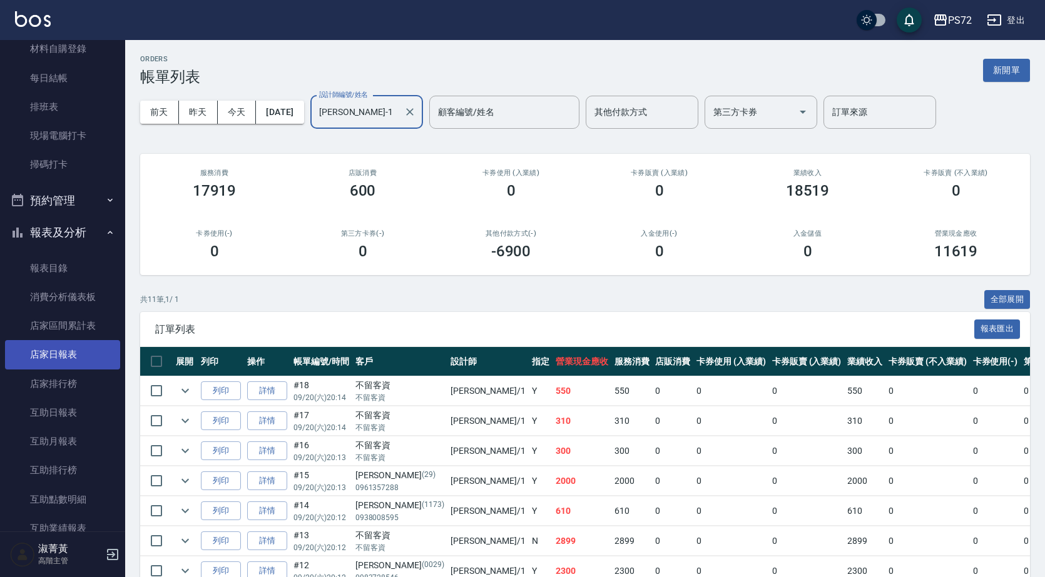
click at [66, 360] on link "店家日報表" at bounding box center [62, 354] width 115 height 29
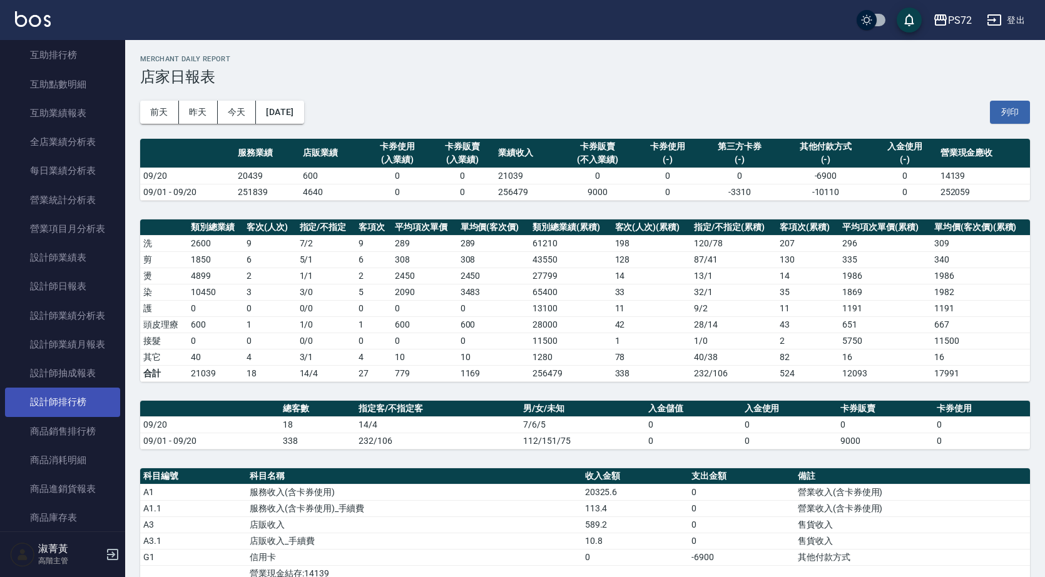
scroll to position [688, 0]
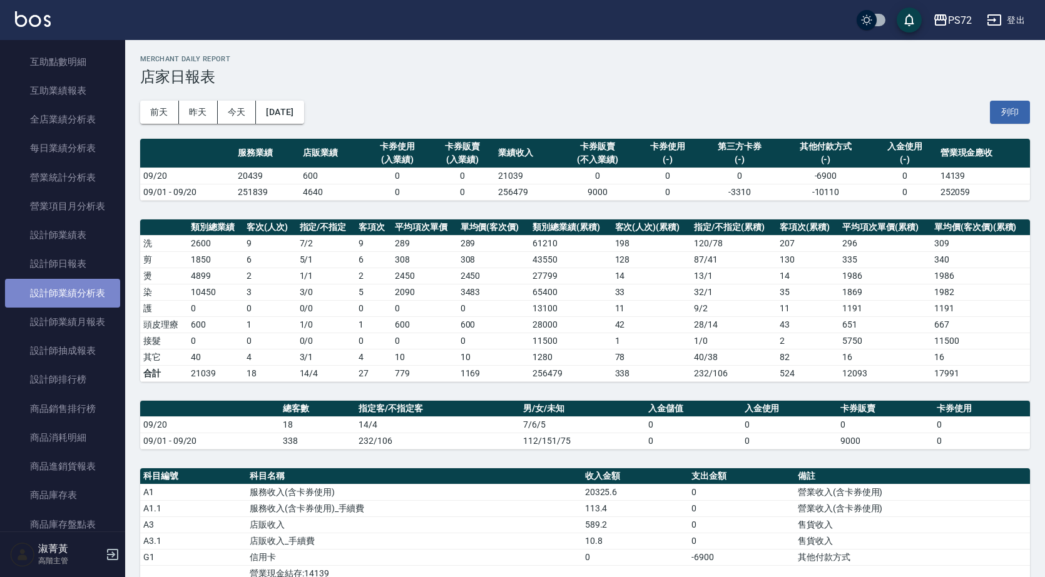
click at [83, 300] on link "設計師業績分析表" at bounding box center [62, 293] width 115 height 29
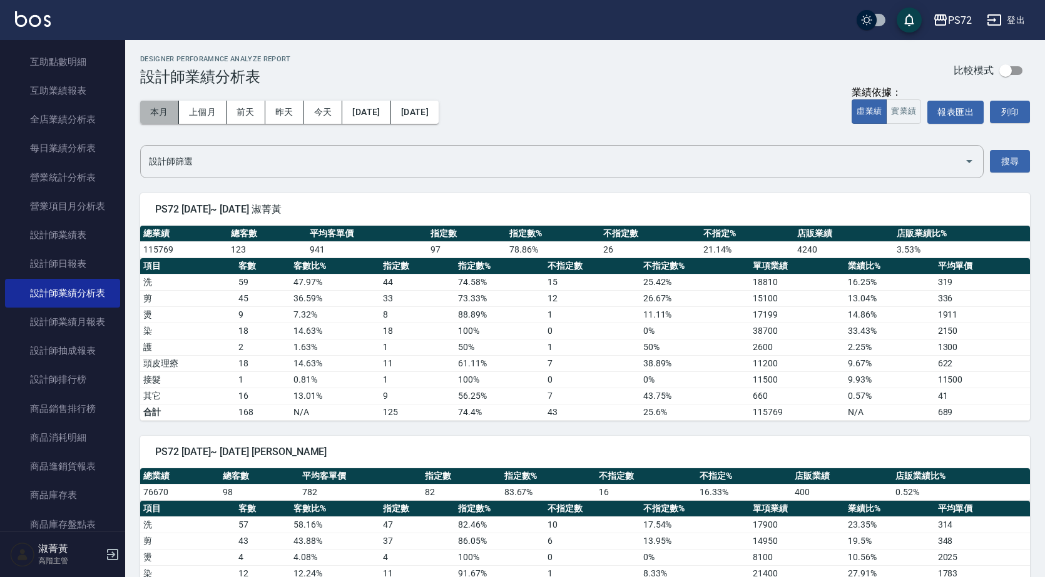
click at [174, 110] on button "本月" at bounding box center [159, 112] width 39 height 23
click at [895, 113] on button "實業績" at bounding box center [903, 111] width 35 height 24
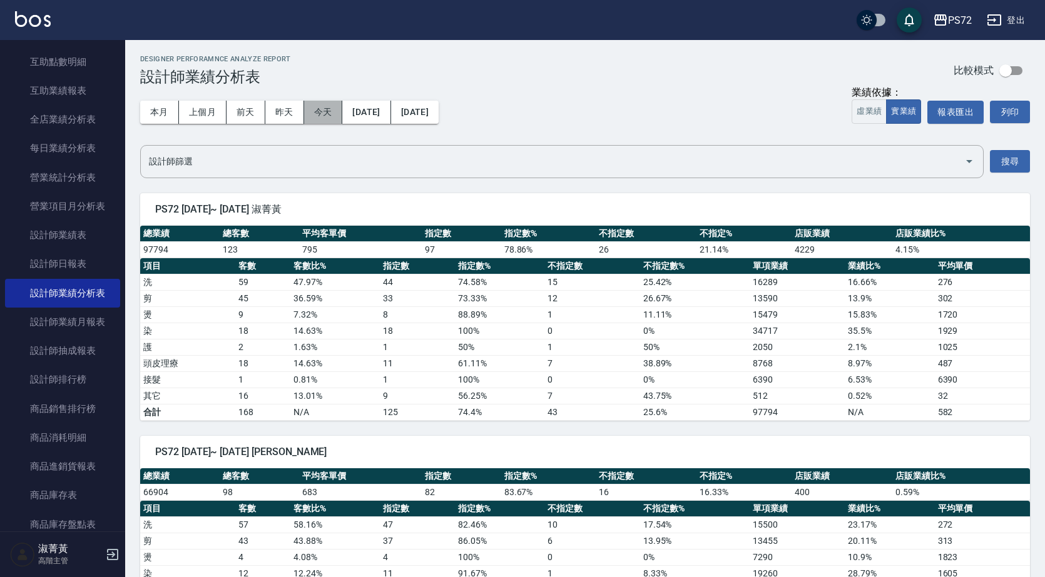
click at [319, 111] on button "今天" at bounding box center [323, 112] width 39 height 23
